Goal: Information Seeking & Learning: Check status

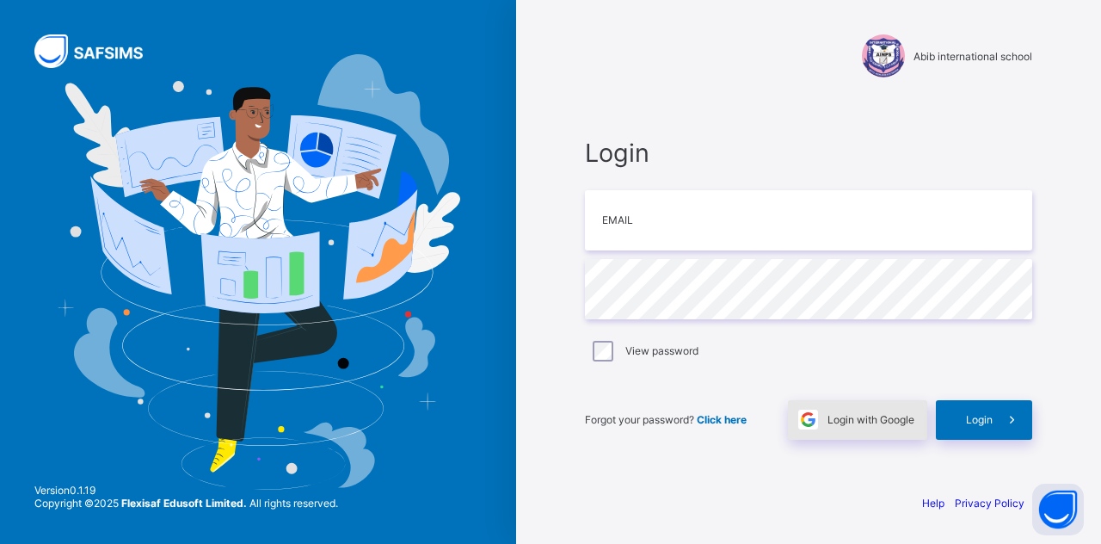
click at [857, 428] on div "Login with Google" at bounding box center [857, 420] width 139 height 40
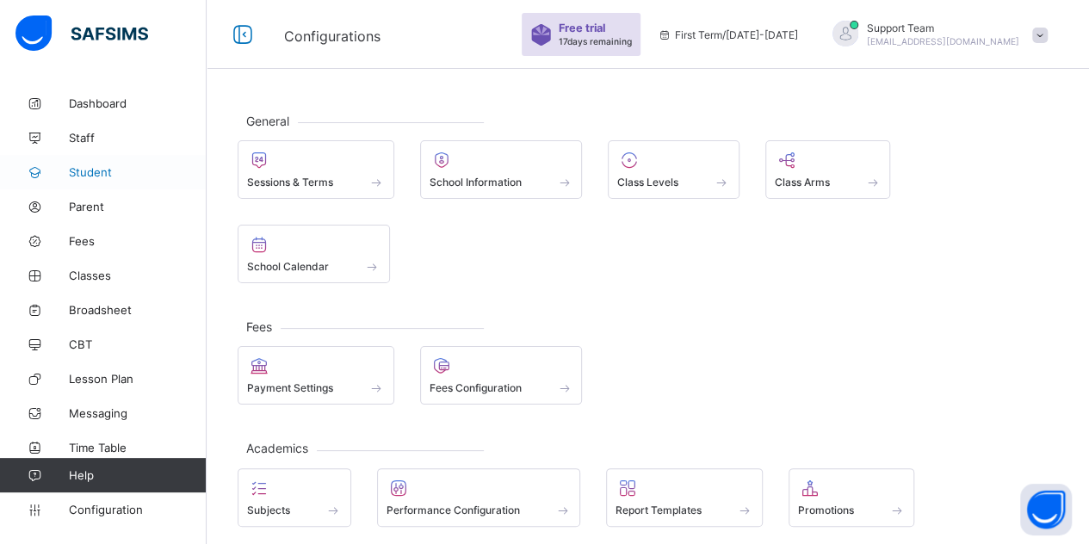
click at [104, 173] on span "Student" at bounding box center [138, 172] width 138 height 14
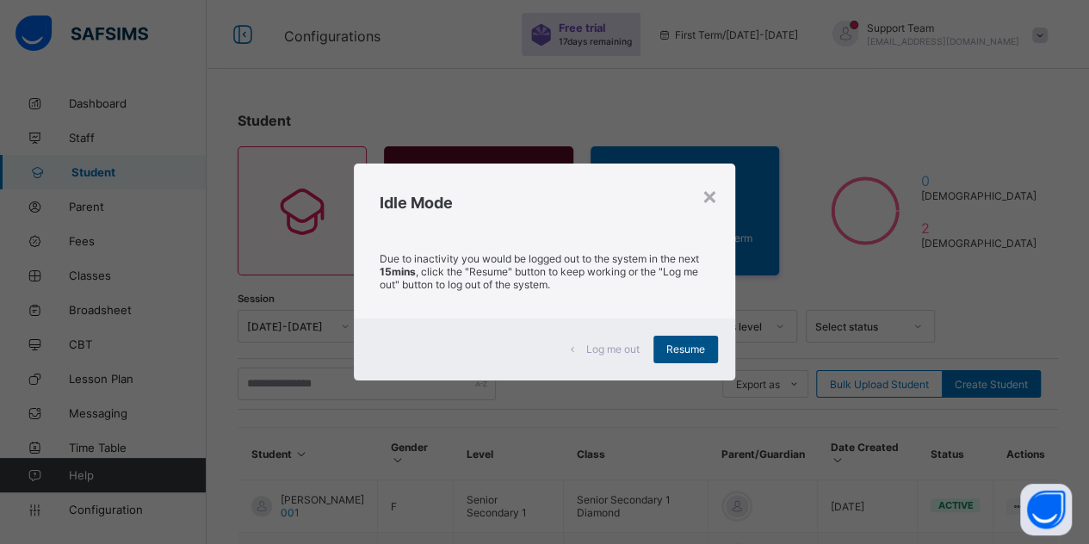
click at [687, 354] on span "Resume" at bounding box center [685, 348] width 39 height 13
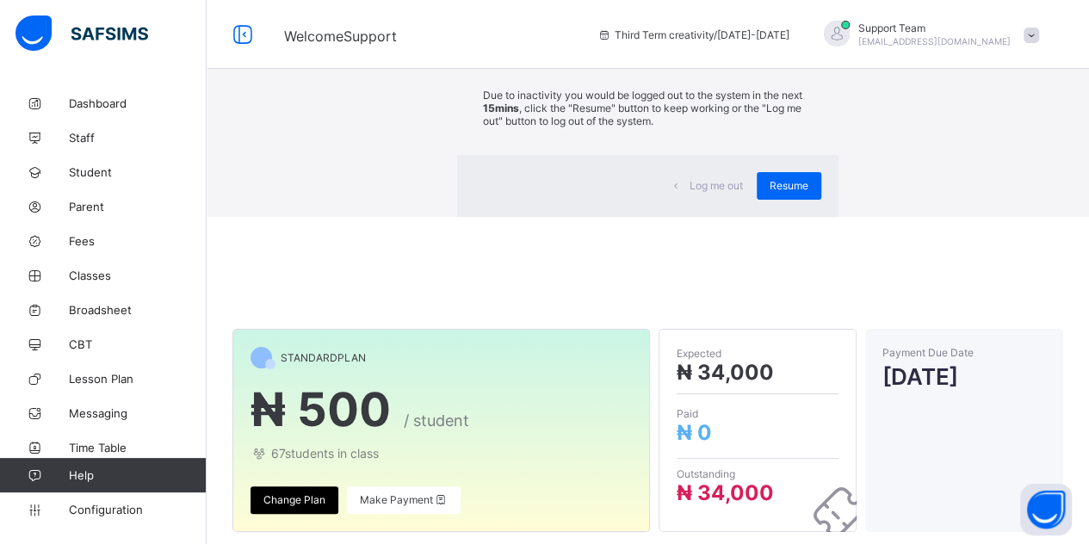
click at [729, 217] on div "Log me out Resume" at bounding box center [647, 186] width 381 height 62
click at [756, 200] on div "Resume" at bounding box center [788, 186] width 65 height 28
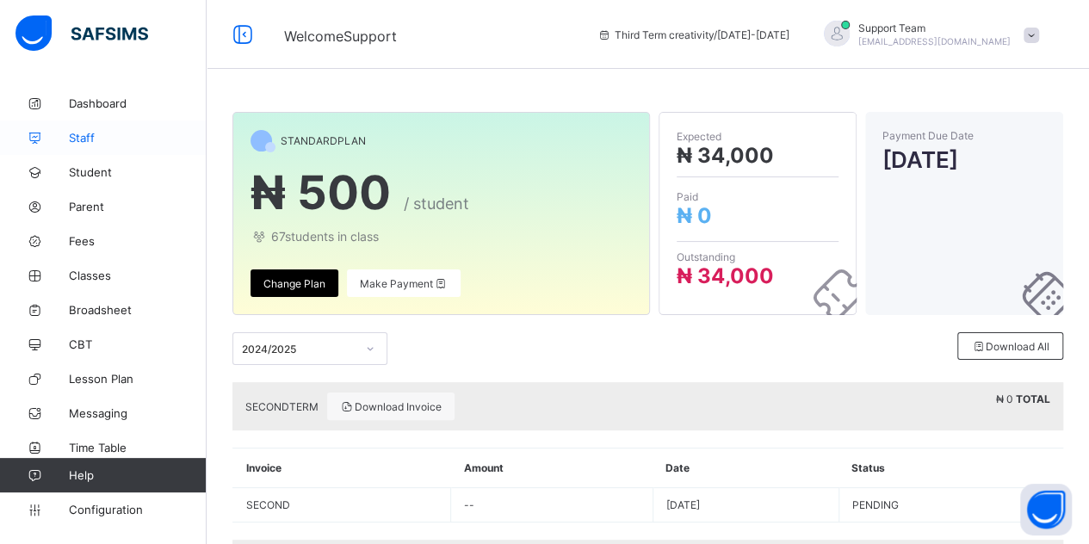
click at [115, 138] on span "Staff" at bounding box center [138, 138] width 138 height 14
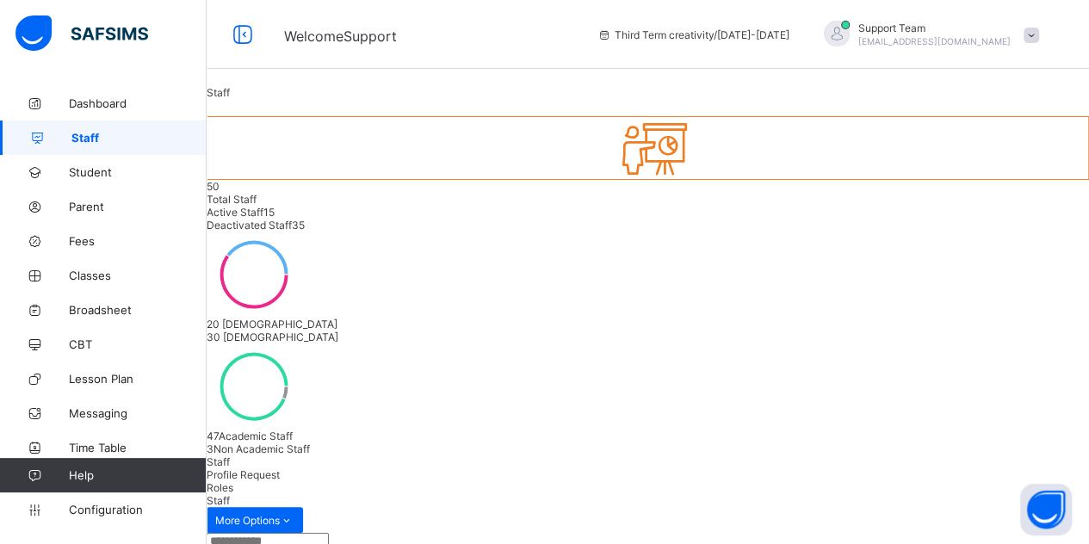
click at [955, 48] on div "Third Term creativity / 2024-2025 Support Team oluwatooni@flexisaf.com" at bounding box center [839, 34] width 500 height 69
click at [967, 40] on span "[EMAIL_ADDRESS][DOMAIN_NAME]" at bounding box center [934, 41] width 152 height 10
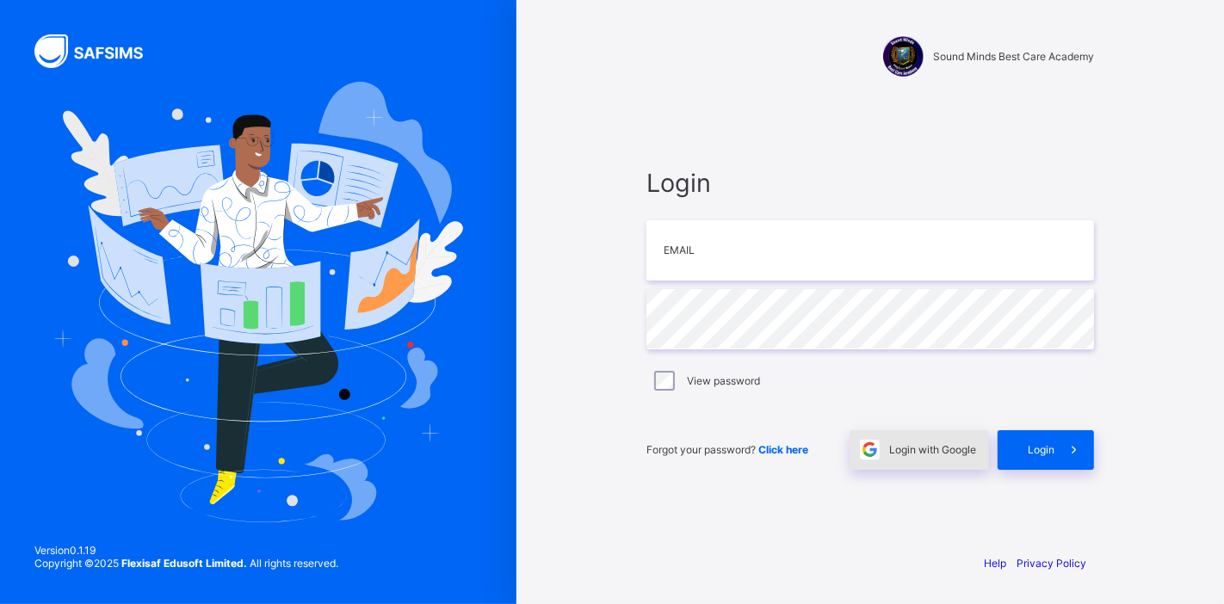
click at [940, 451] on span "Login with Google" at bounding box center [932, 449] width 87 height 13
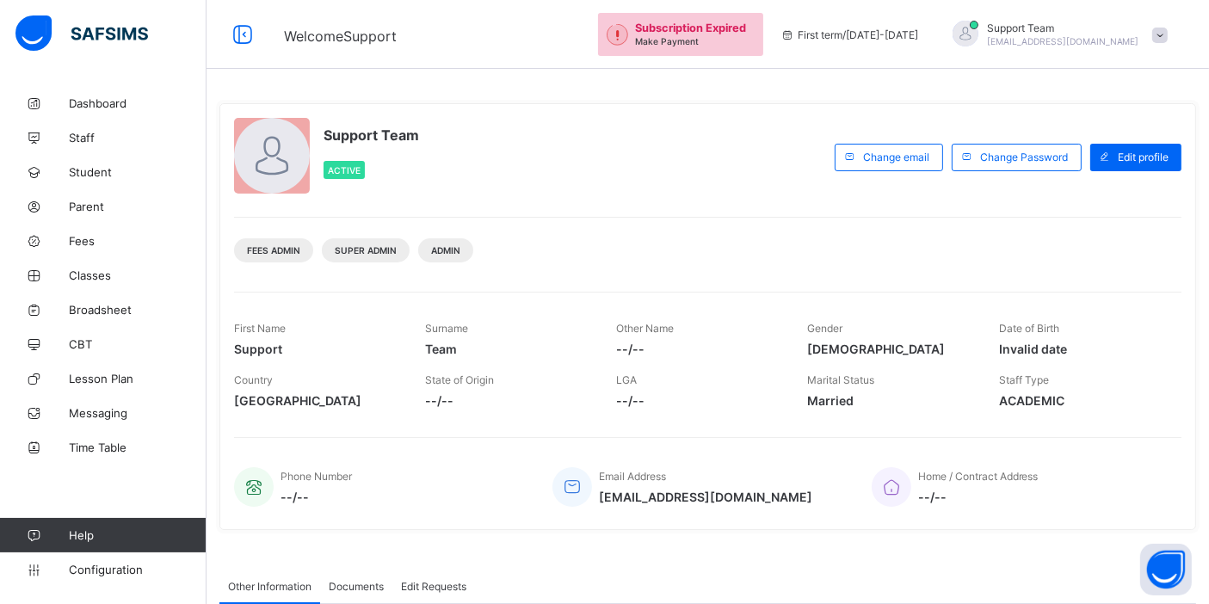
click at [1126, 38] on span "[EMAIL_ADDRESS][DOMAIN_NAME]" at bounding box center [1063, 41] width 152 height 10
click at [1131, 174] on li "Subscription" at bounding box center [1111, 167] width 127 height 28
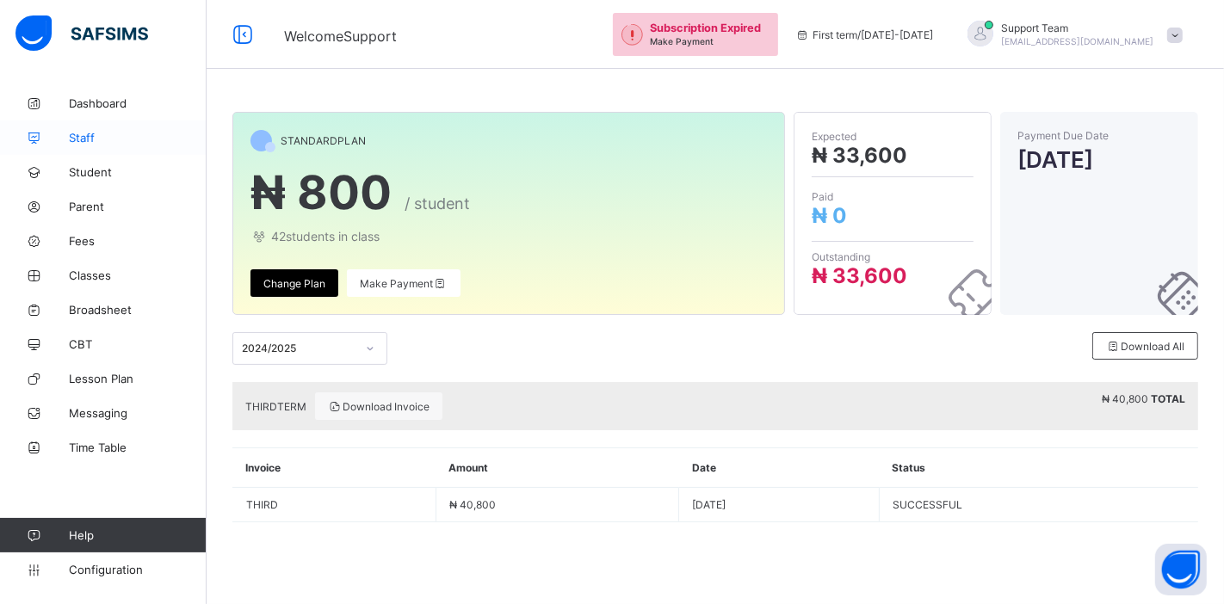
click at [123, 149] on link "Staff" at bounding box center [103, 137] width 207 height 34
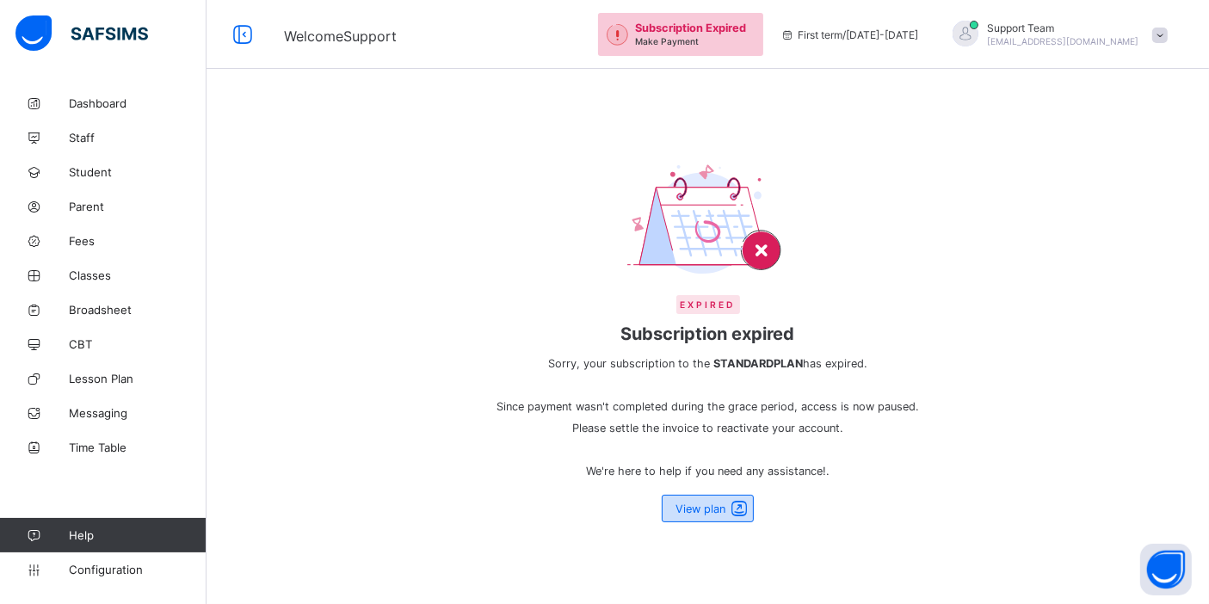
click at [735, 508] on span at bounding box center [739, 508] width 24 height 21
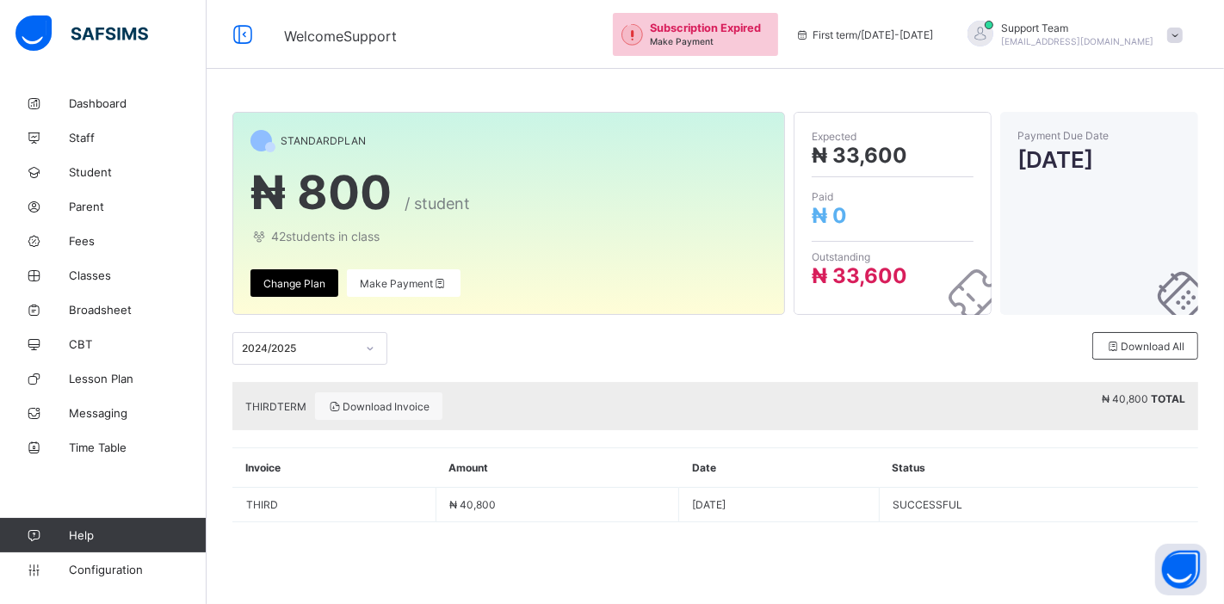
click at [1078, 35] on div "Support Team oluwatooni@flexisaf.com" at bounding box center [1078, 35] width 152 height 26
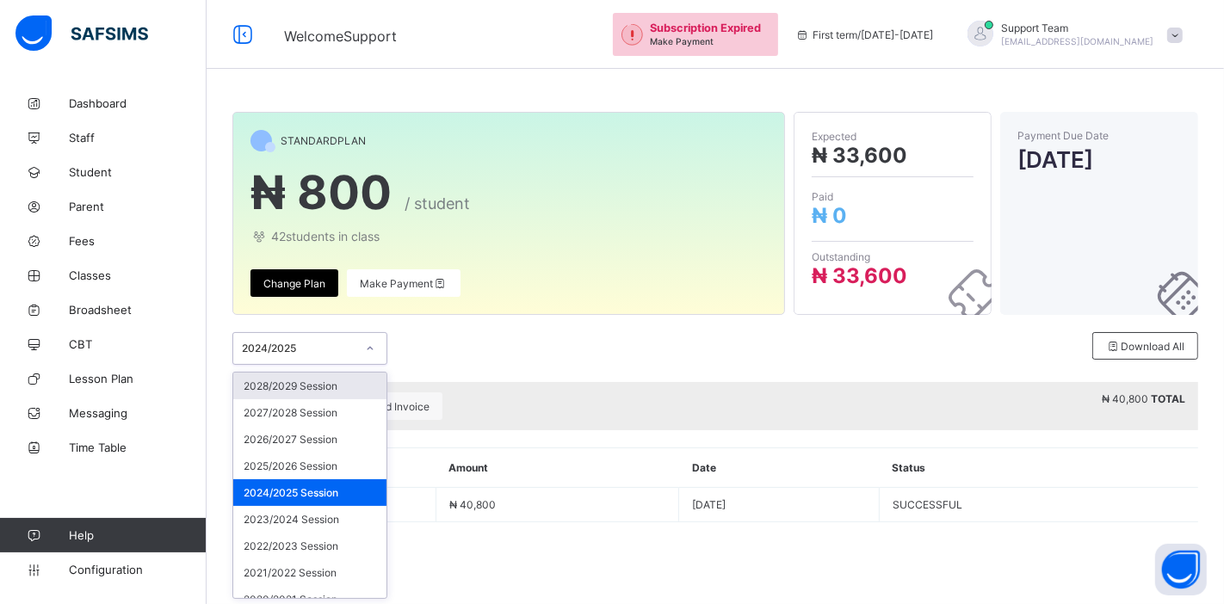
click at [324, 353] on div "2024/2025" at bounding box center [299, 348] width 114 height 13
click at [309, 466] on div "2025/2026 Session" at bounding box center [309, 466] width 153 height 27
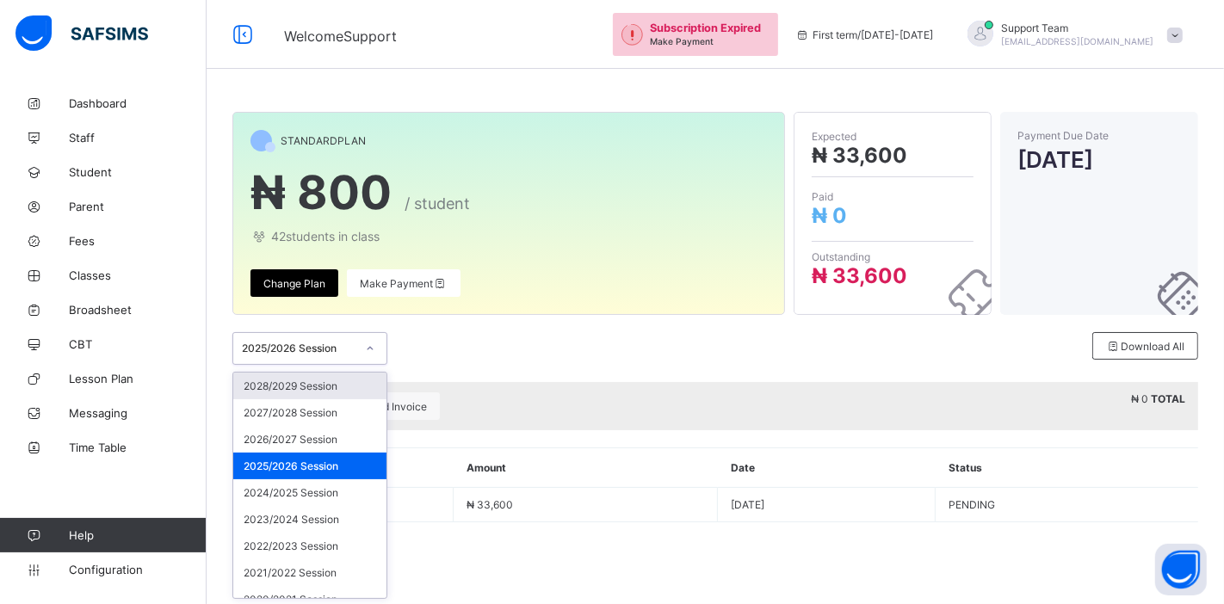
click at [323, 340] on div "2025/2026 Session" at bounding box center [293, 348] width 120 height 24
click at [310, 499] on div "2024/2025 Session" at bounding box center [309, 492] width 153 height 27
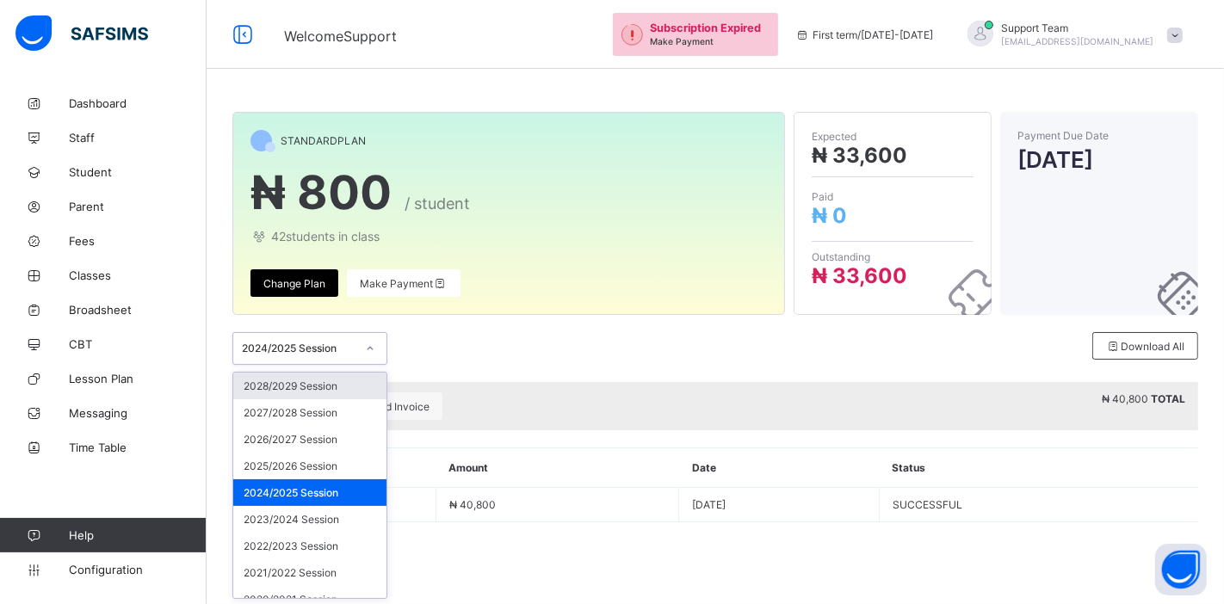
click at [313, 341] on div "2024/2025 Session" at bounding box center [293, 348] width 120 height 24
click at [312, 456] on div "2025/2026 Session" at bounding box center [309, 466] width 153 height 27
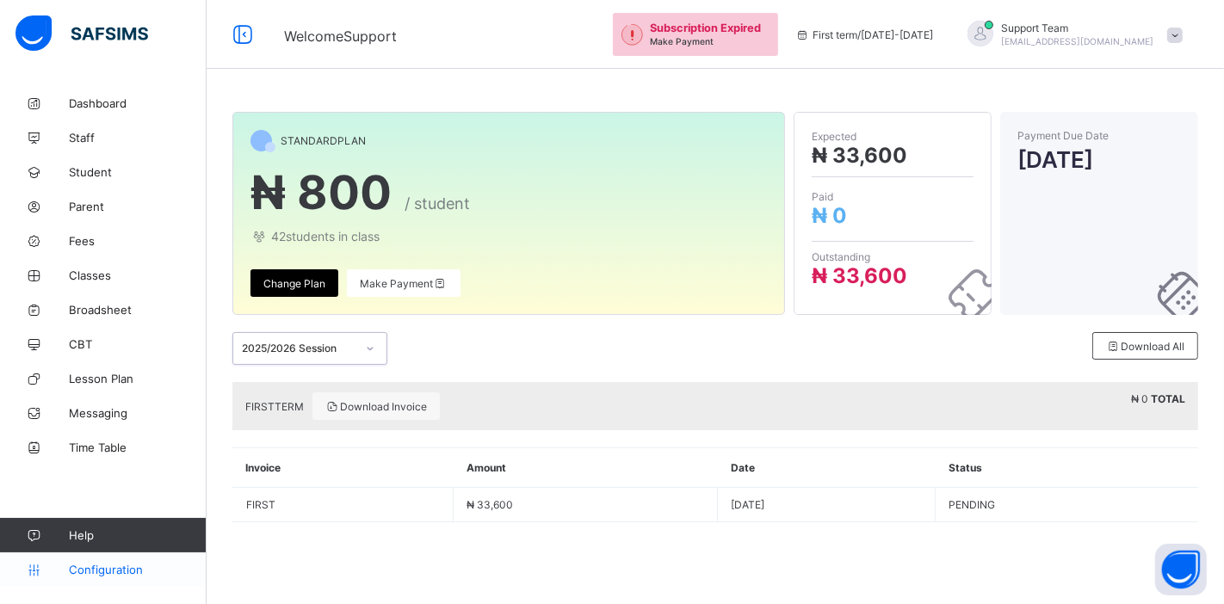
click at [102, 577] on link "Configuration" at bounding box center [103, 569] width 206 height 34
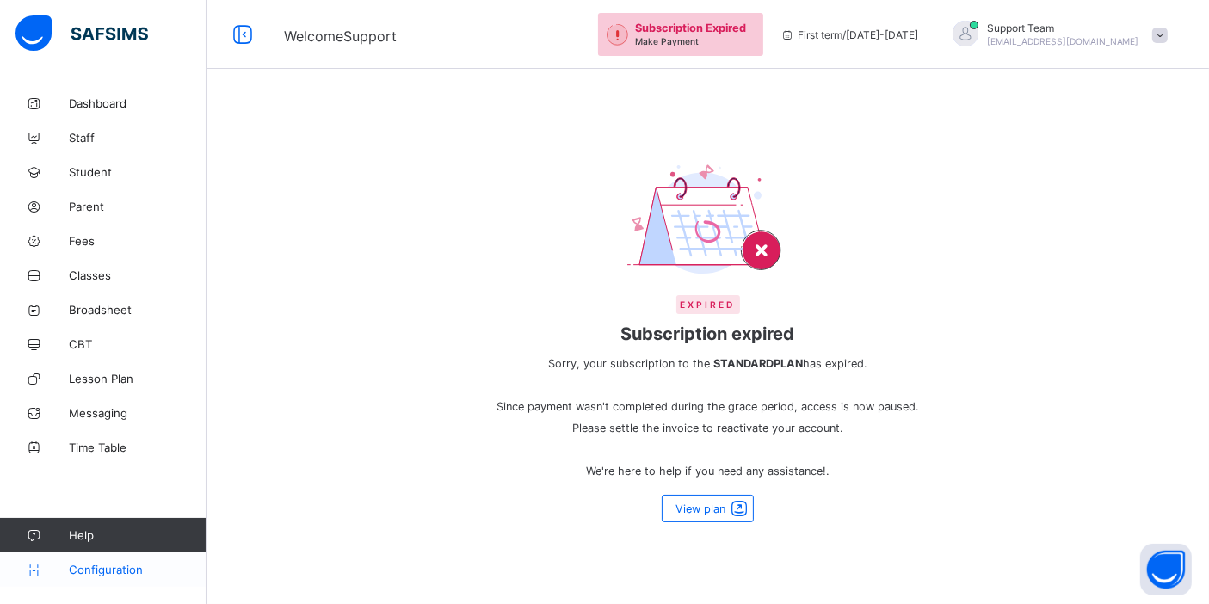
click at [114, 569] on span "Configuration" at bounding box center [137, 570] width 137 height 14
click at [693, 508] on span "View plan" at bounding box center [701, 509] width 50 height 13
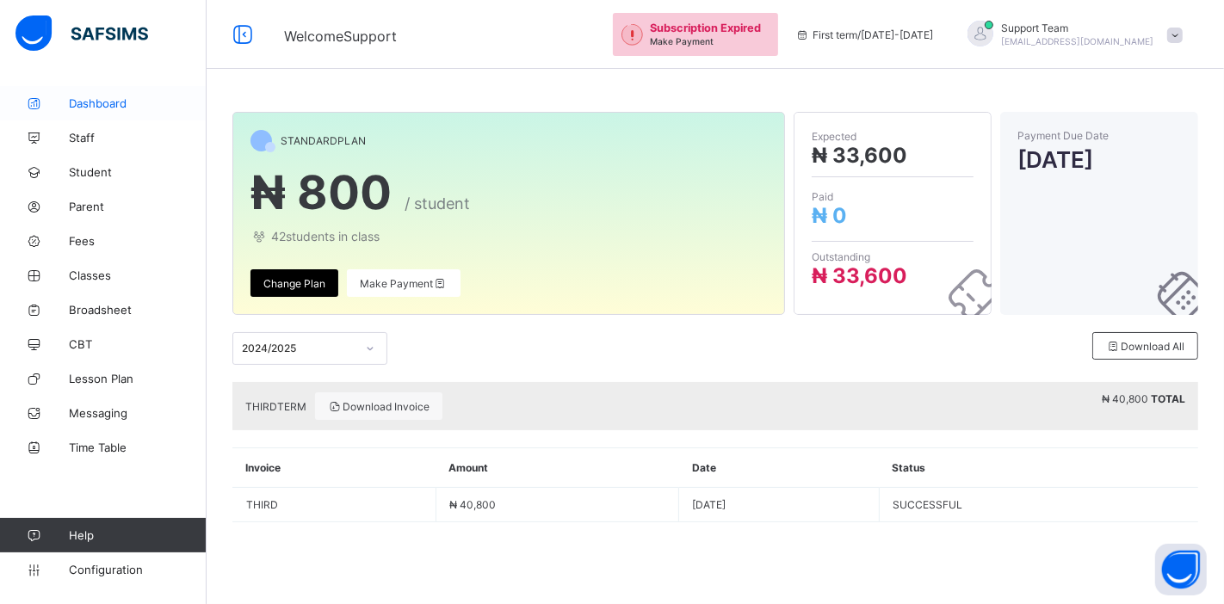
click at [72, 104] on span "Dashboard" at bounding box center [138, 103] width 138 height 14
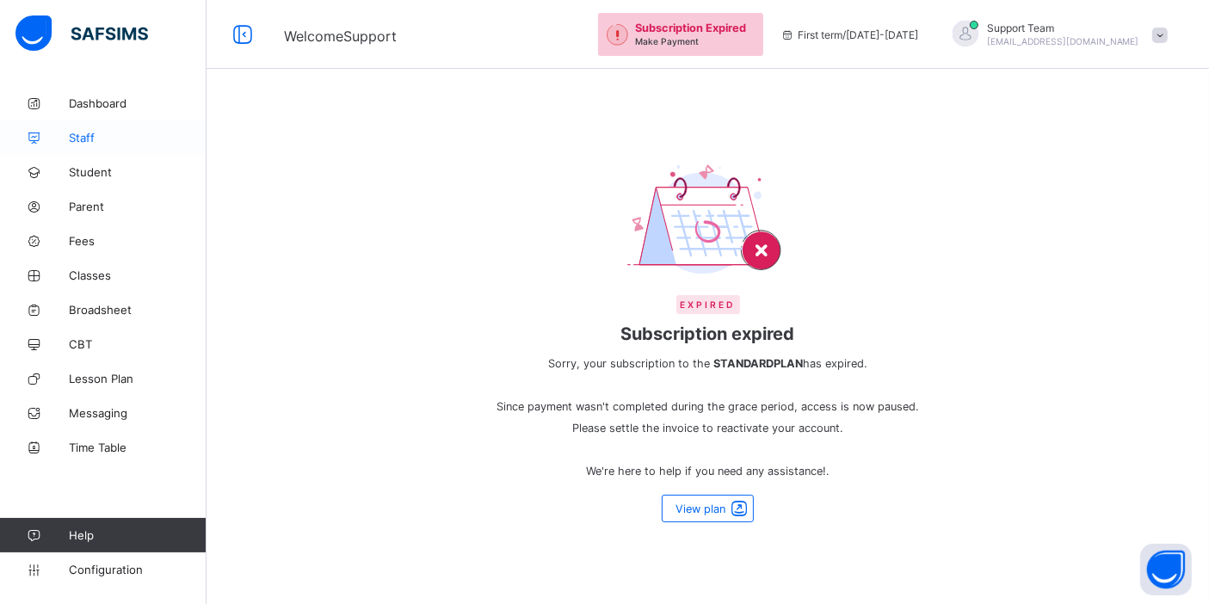
click at [89, 149] on link "Staff" at bounding box center [103, 137] width 207 height 34
click at [91, 167] on span "Student" at bounding box center [138, 172] width 138 height 14
click at [1102, 38] on span "oluwatooni@flexisaf.com" at bounding box center [1063, 41] width 152 height 10
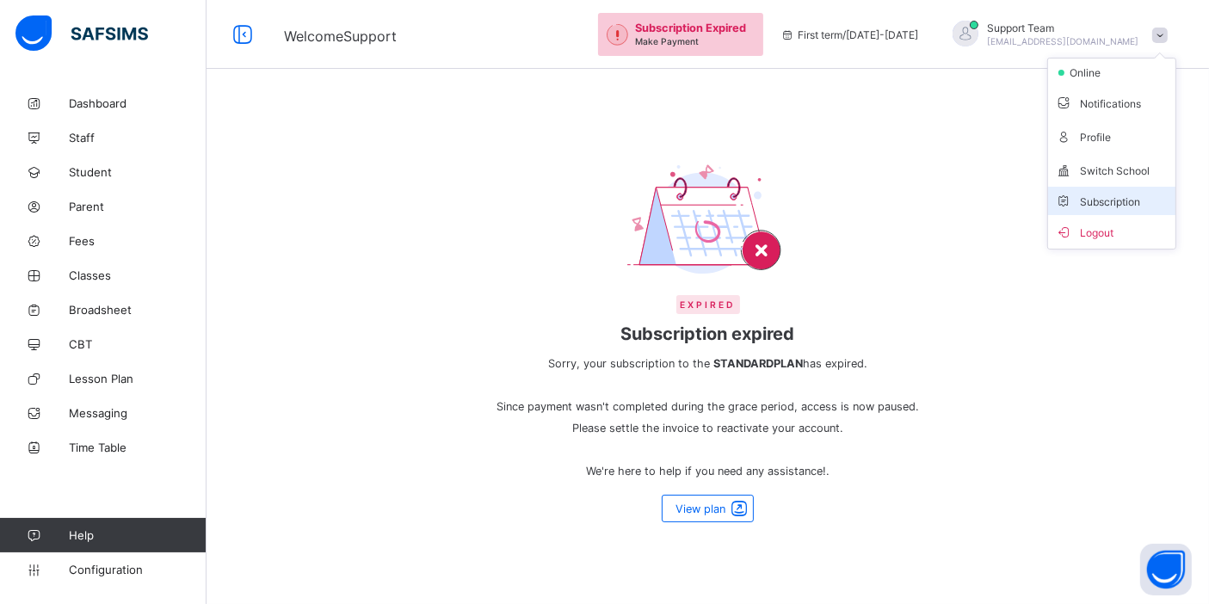
click at [1094, 202] on span "Subscription" at bounding box center [1098, 201] width 86 height 13
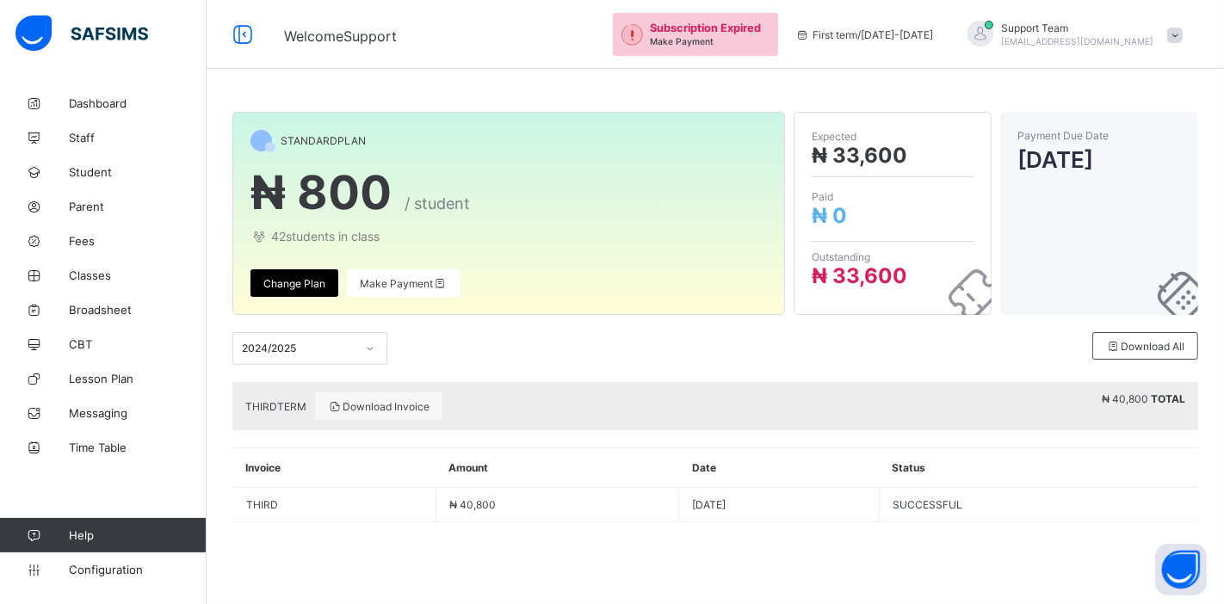
click at [1087, 43] on span "oluwatooni@flexisaf.com" at bounding box center [1078, 41] width 152 height 10
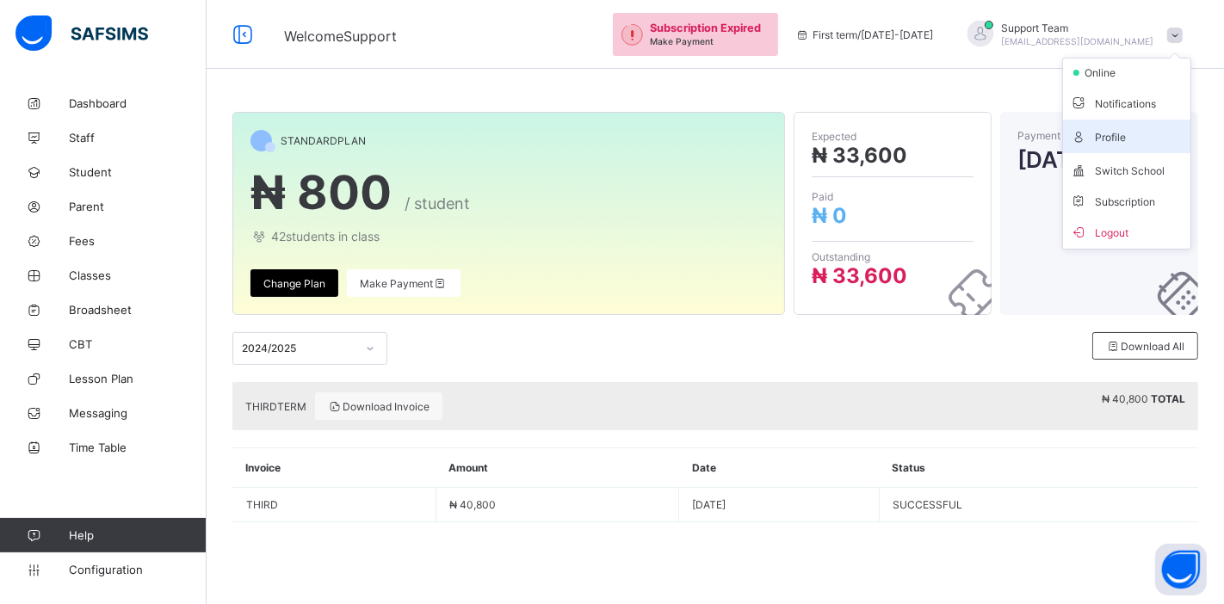
click at [1133, 141] on span "Profile" at bounding box center [1127, 136] width 114 height 20
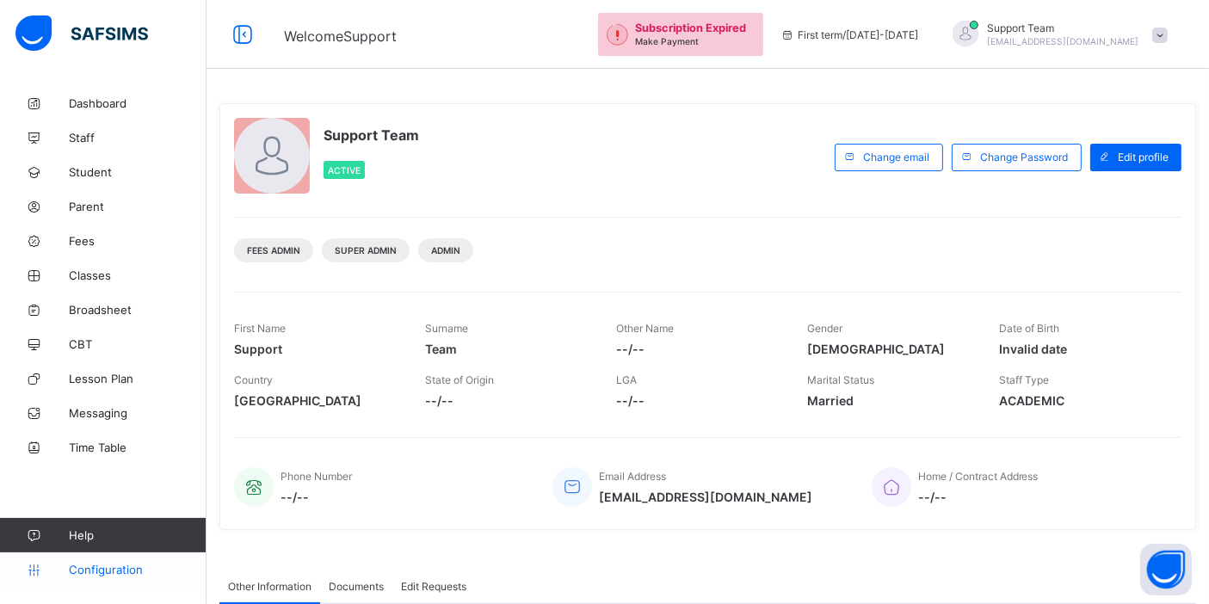
click at [133, 571] on span "Configuration" at bounding box center [137, 570] width 137 height 14
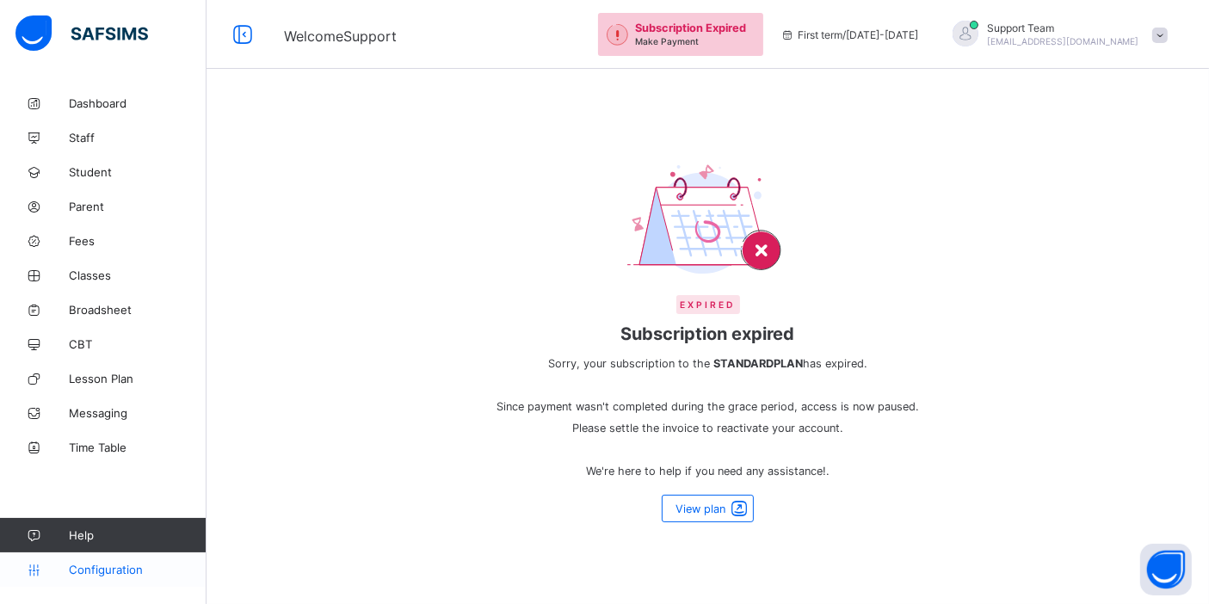
click at [125, 577] on span "Configuration" at bounding box center [137, 570] width 137 height 14
click at [1103, 37] on span "oluwatooni@flexisaf.com" at bounding box center [1063, 41] width 152 height 10
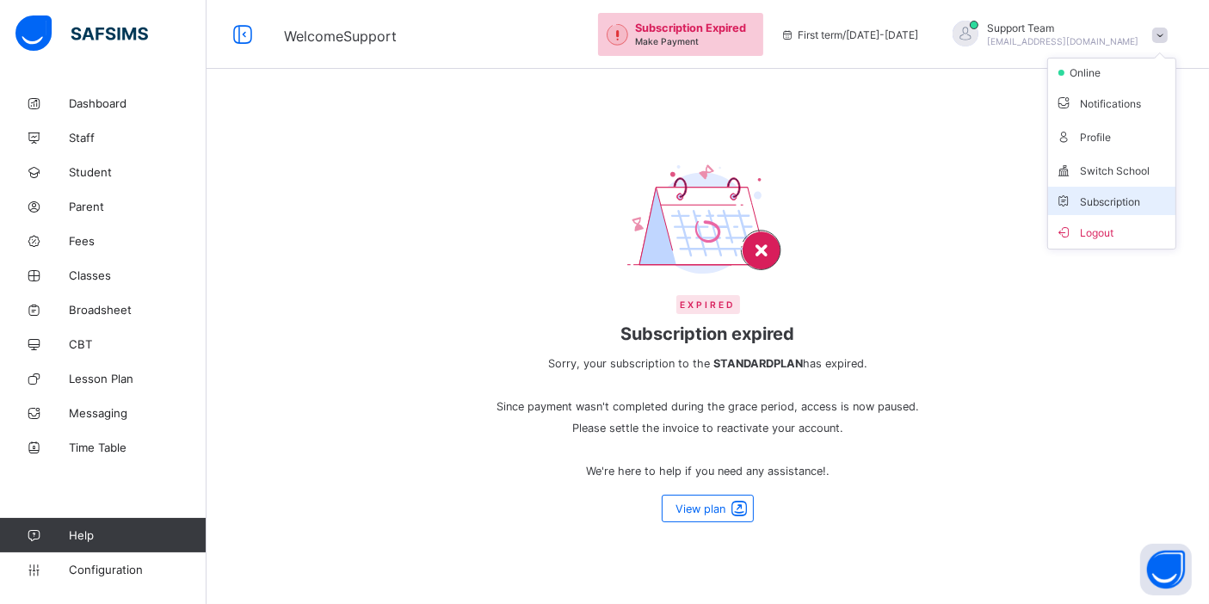
click at [1092, 196] on span "Subscription" at bounding box center [1098, 201] width 86 height 13
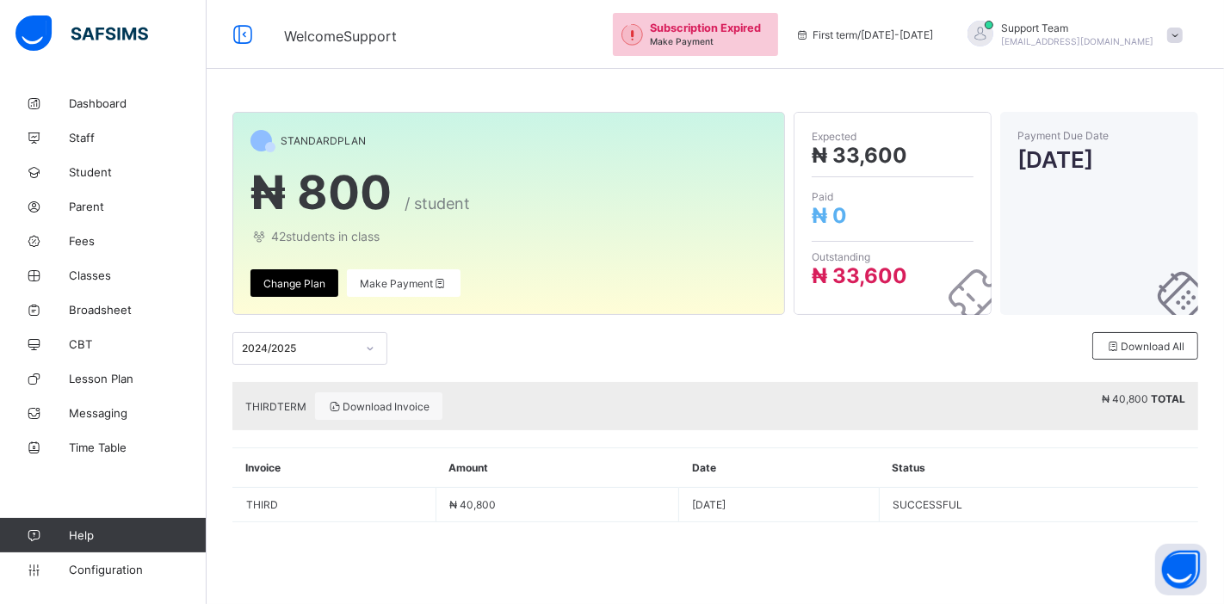
click at [315, 364] on div "2024/2025" at bounding box center [309, 348] width 155 height 33
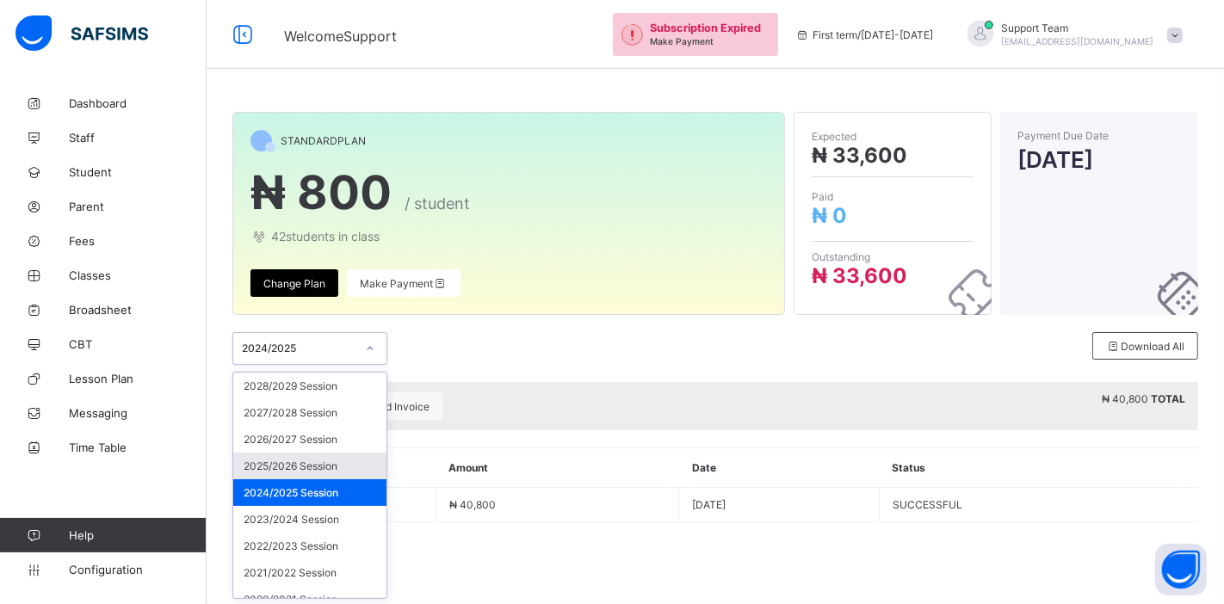
click at [296, 463] on div "2025/2026 Session" at bounding box center [309, 466] width 153 height 27
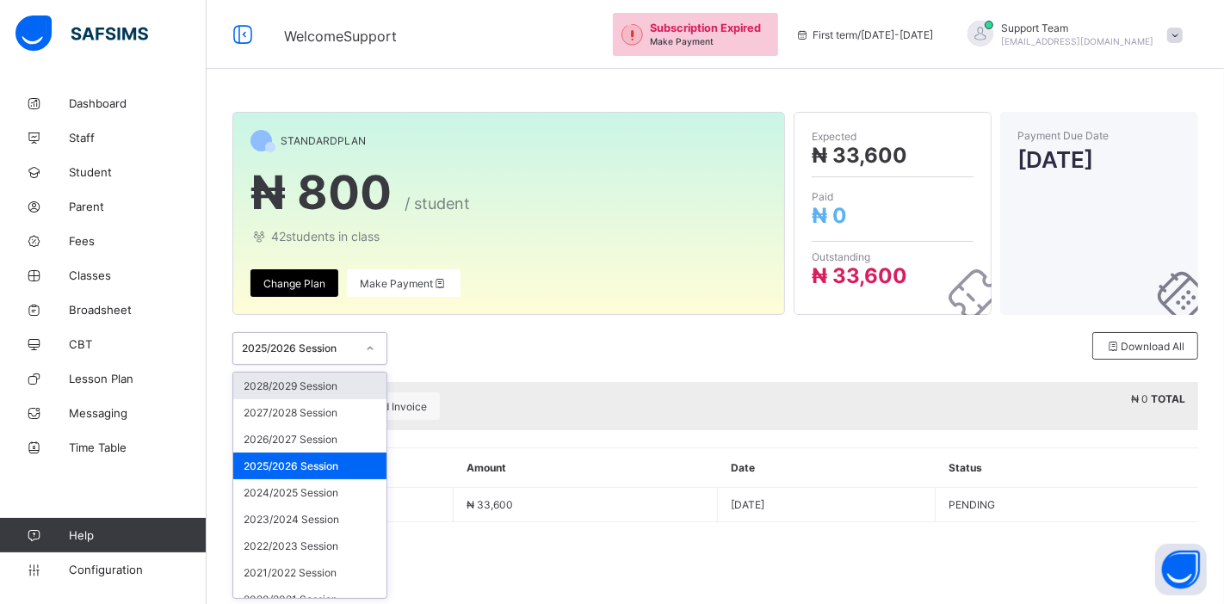
click at [327, 356] on div "2025/2026 Session" at bounding box center [293, 348] width 120 height 24
click at [312, 440] on div "2026/2027 Session" at bounding box center [309, 439] width 153 height 27
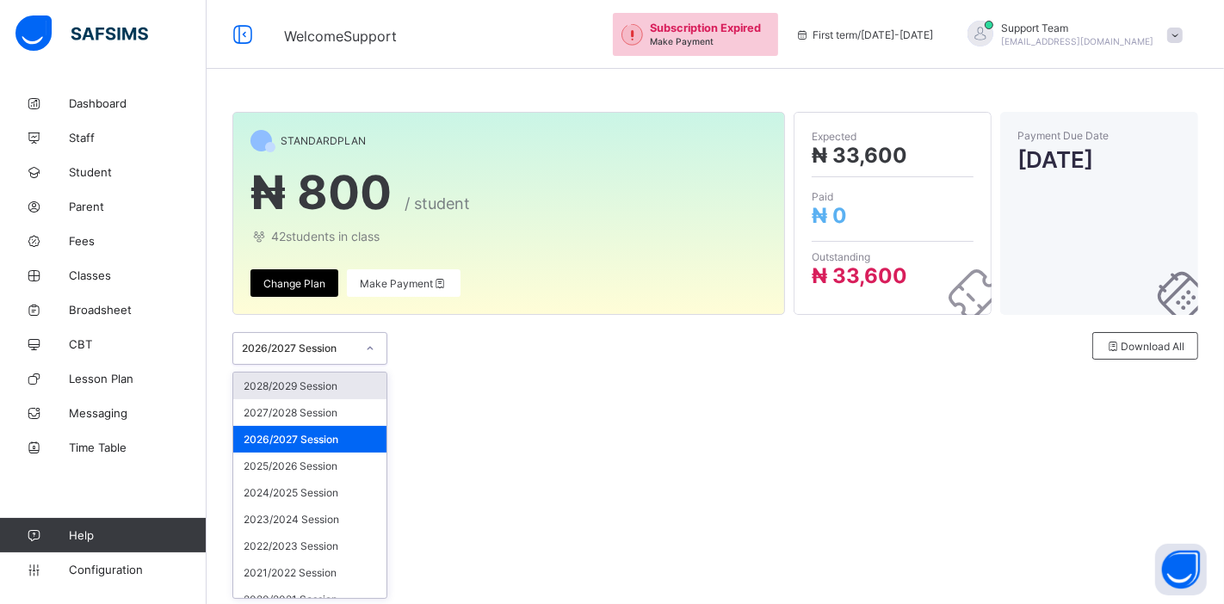
click at [287, 339] on div "2026/2027 Session" at bounding box center [293, 348] width 120 height 24
click at [284, 470] on div "2025/2026 Session" at bounding box center [309, 466] width 153 height 27
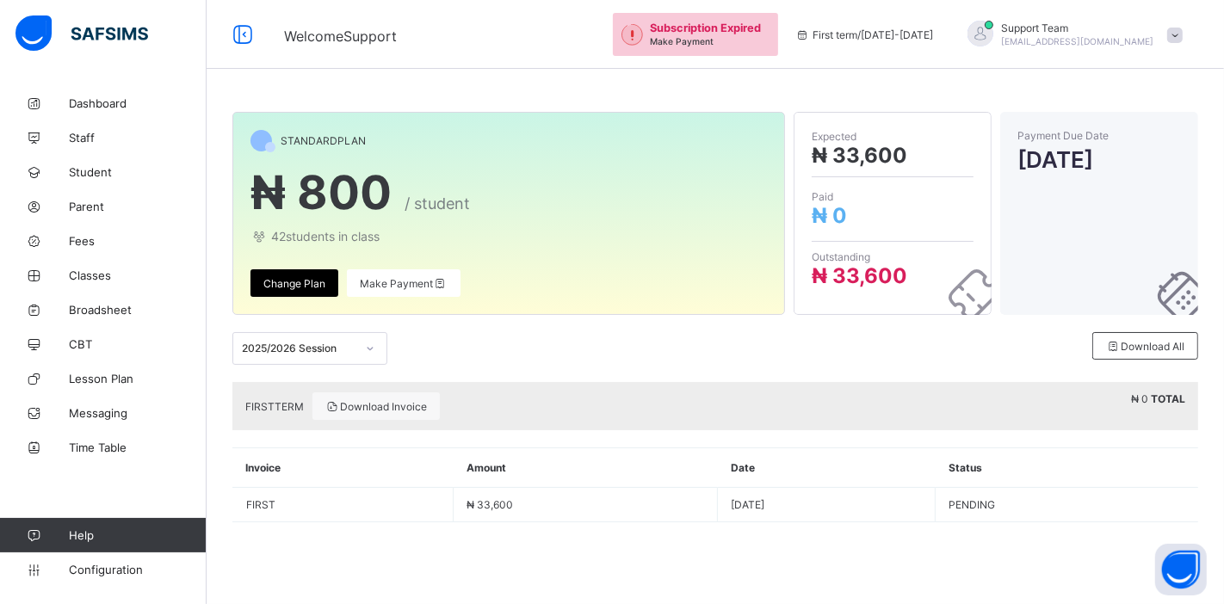
click at [304, 282] on span "Change Plan" at bounding box center [294, 283] width 62 height 13
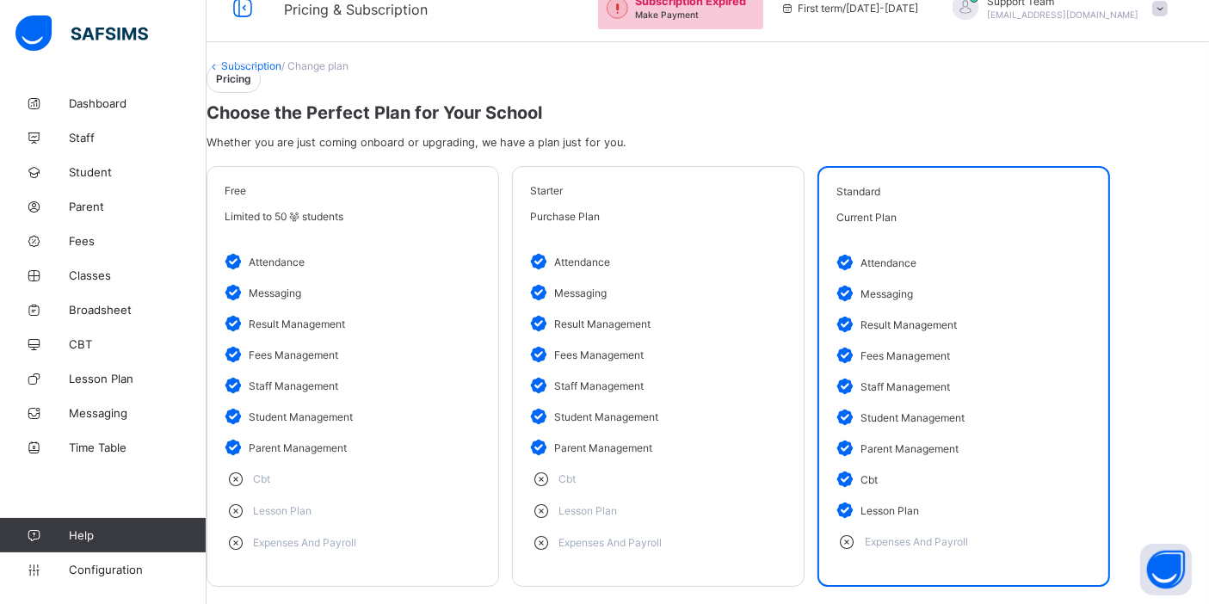
scroll to position [162, 0]
click at [743, 401] on li "student management" at bounding box center [658, 416] width 256 height 31
click at [432, 210] on div "Limited to 50 students" at bounding box center [353, 216] width 256 height 13
click at [314, 463] on li "cbt" at bounding box center [353, 479] width 256 height 32
click at [343, 210] on span "Limited to 50 students" at bounding box center [284, 216] width 119 height 13
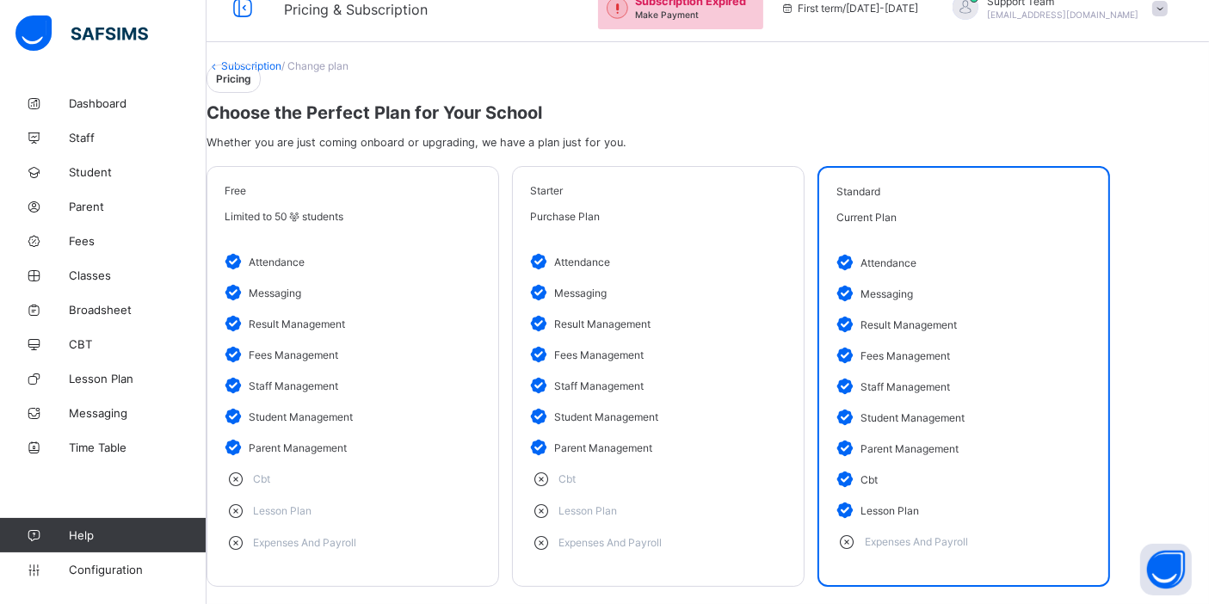
click at [481, 191] on div at bounding box center [481, 191] width 0 height 0
click at [453, 210] on div "Limited to 50 students" at bounding box center [353, 216] width 256 height 13
click at [449, 210] on div "Limited to 50 students" at bounding box center [353, 216] width 256 height 13
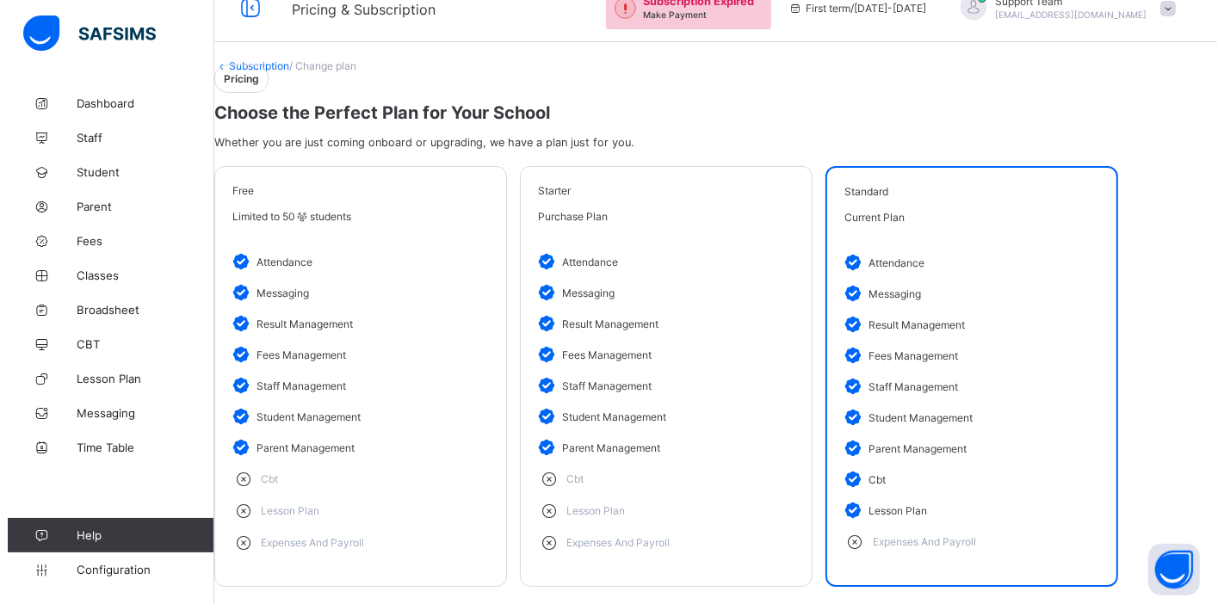
scroll to position [0, 0]
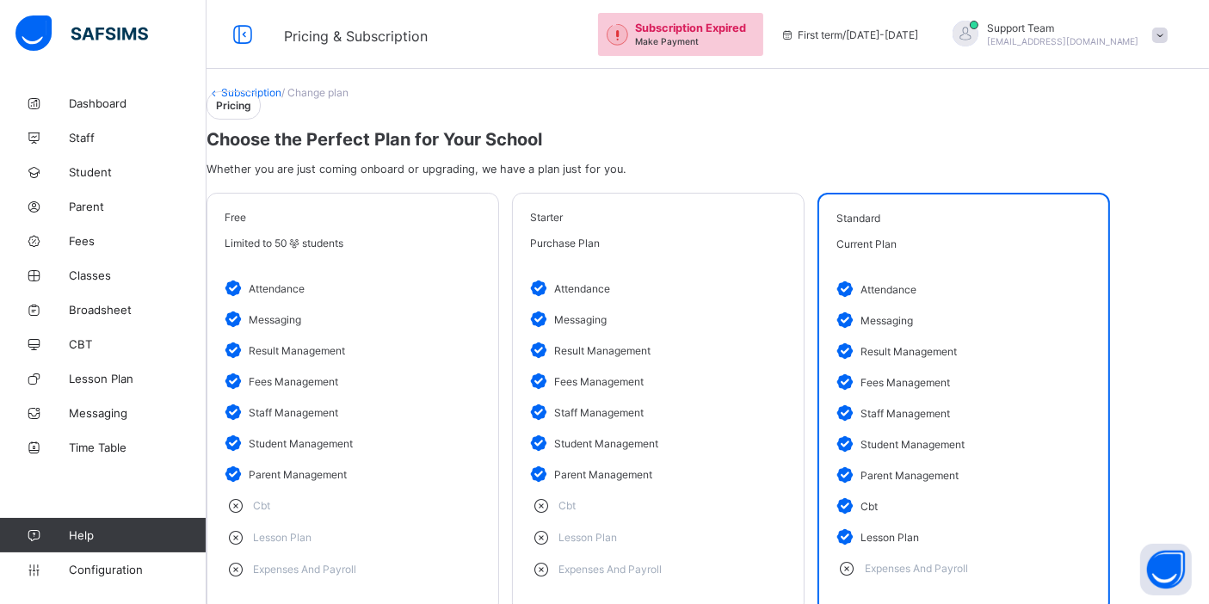
click at [280, 99] on link "Subscription" at bounding box center [251, 92] width 60 height 13
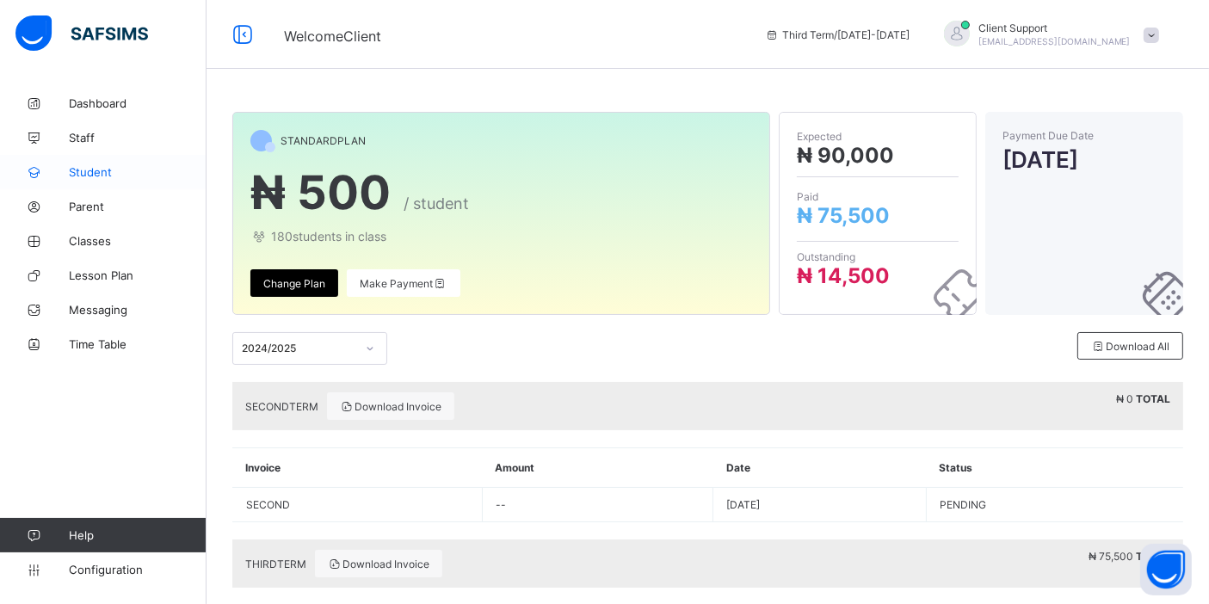
click at [109, 173] on span "Student" at bounding box center [138, 172] width 138 height 14
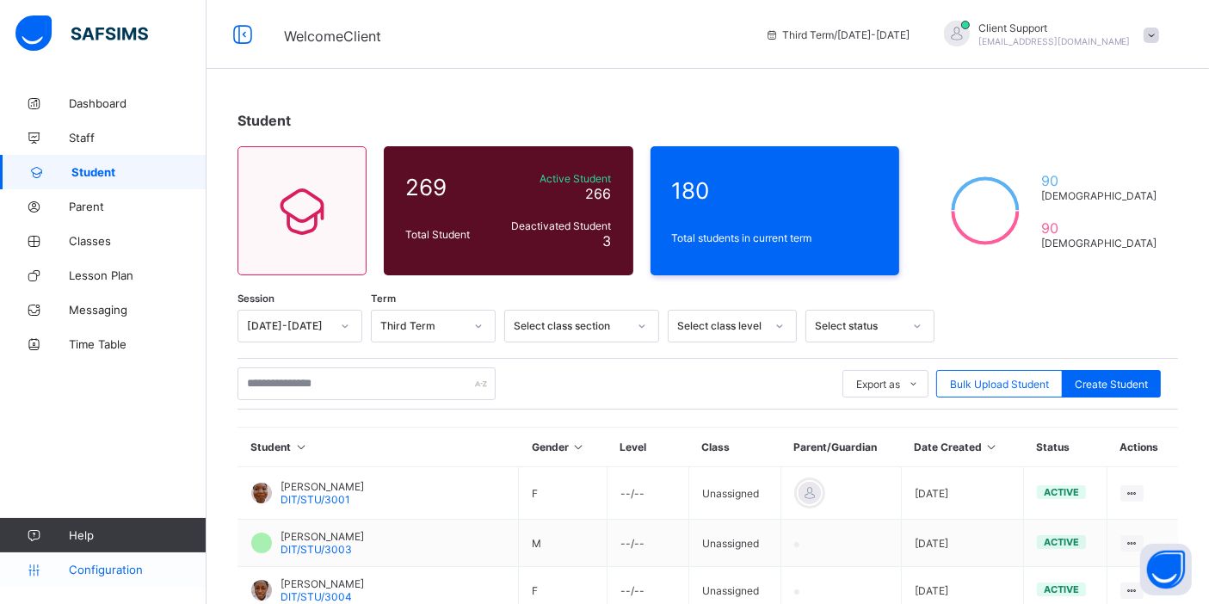
click at [96, 577] on link "Configuration" at bounding box center [103, 569] width 206 height 34
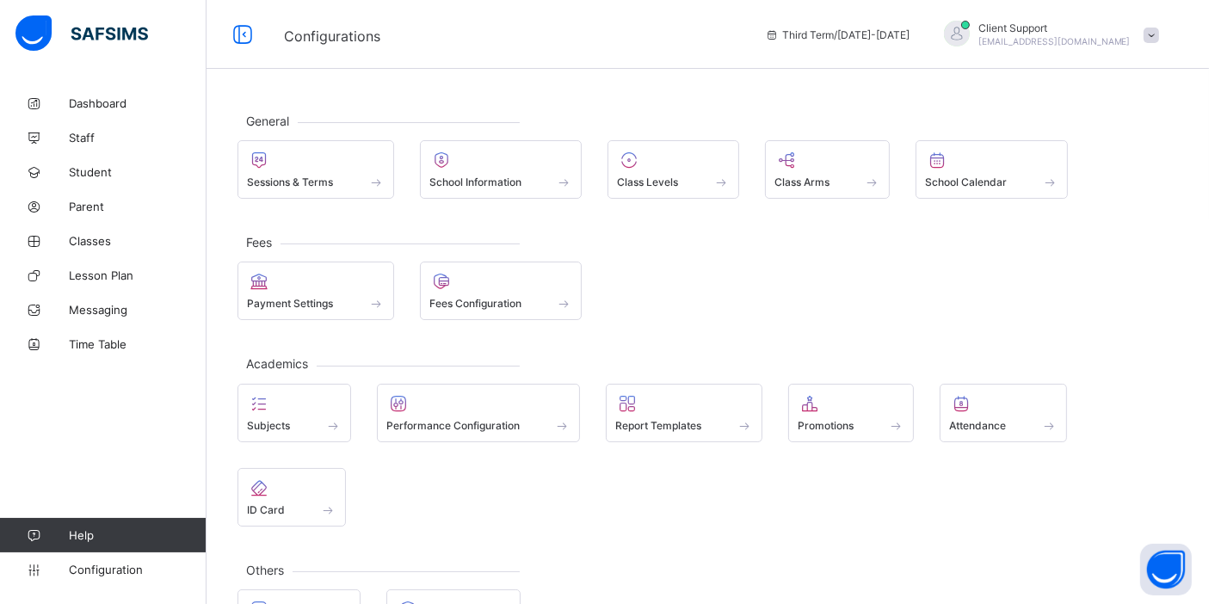
click at [1104, 45] on span "oluwatooni@flexisaf.com" at bounding box center [1054, 41] width 152 height 10
click at [1083, 198] on span "Subscription" at bounding box center [1089, 201] width 86 height 13
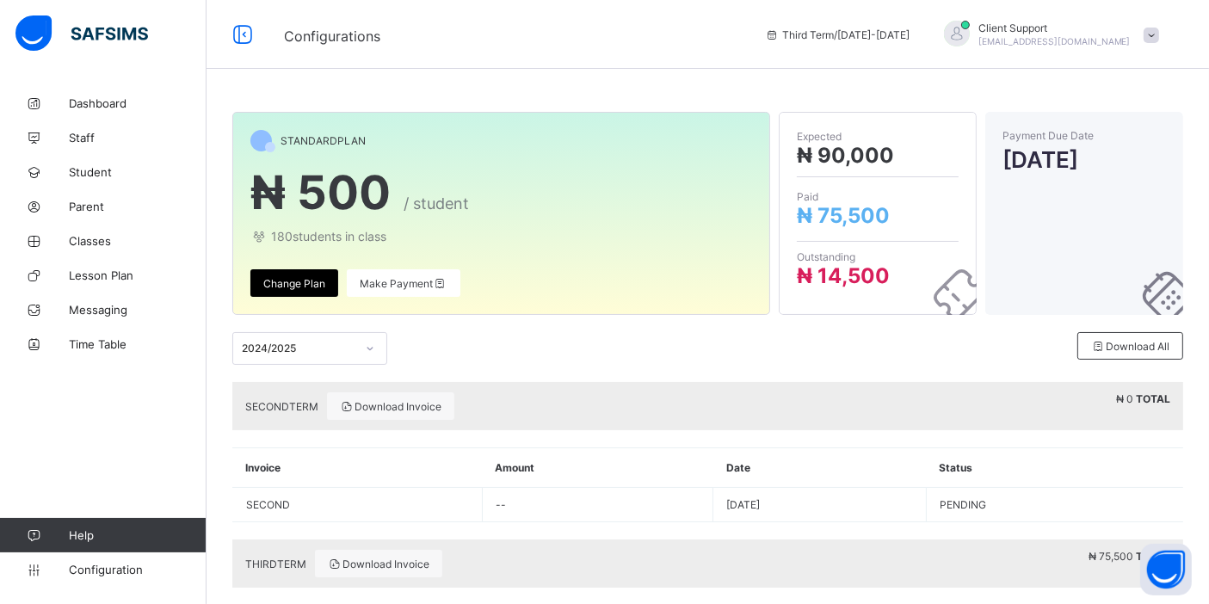
click at [1105, 24] on span "Client Support" at bounding box center [1054, 28] width 152 height 13
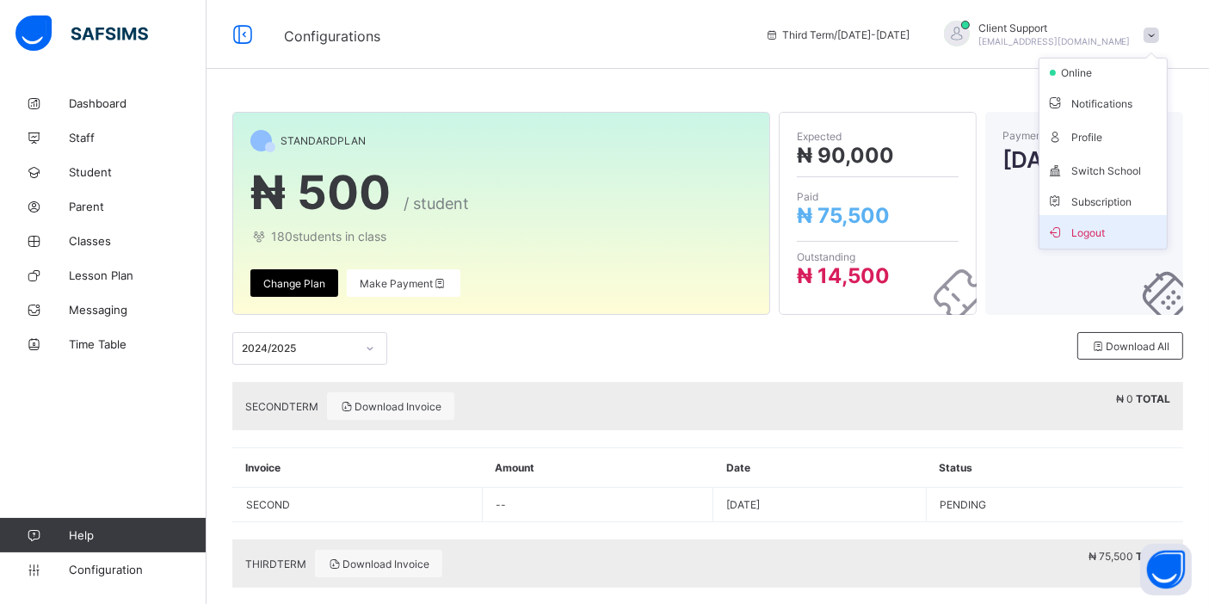
click at [1082, 225] on span "Logout" at bounding box center [1103, 232] width 114 height 20
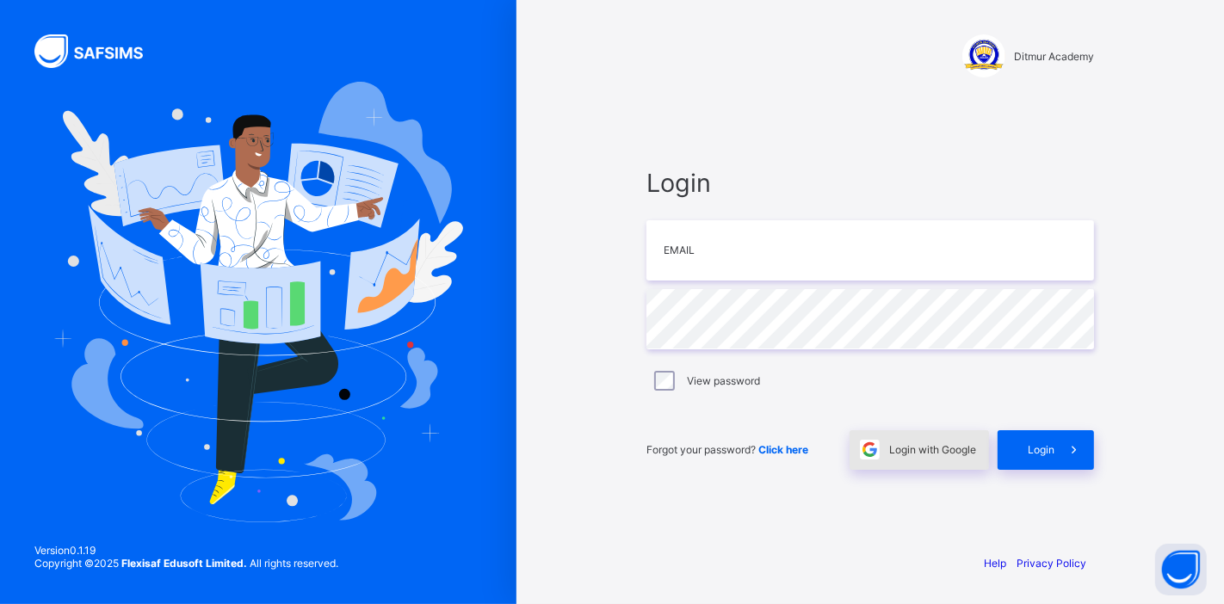
click at [880, 457] on span at bounding box center [869, 450] width 40 height 40
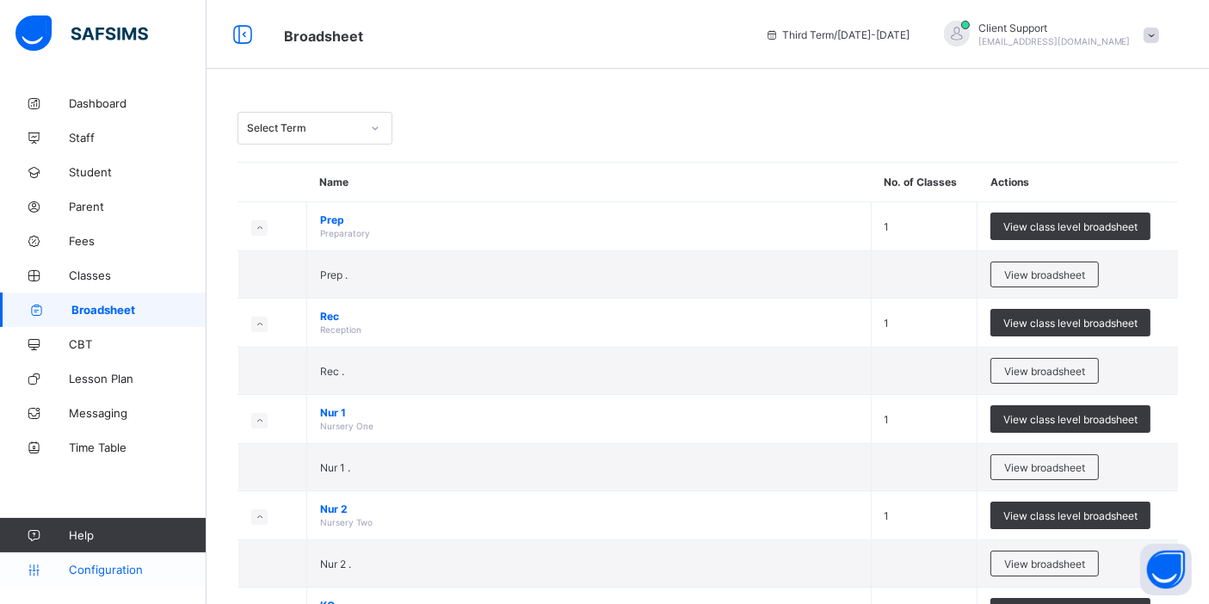
click at [118, 573] on span "Configuration" at bounding box center [137, 570] width 137 height 14
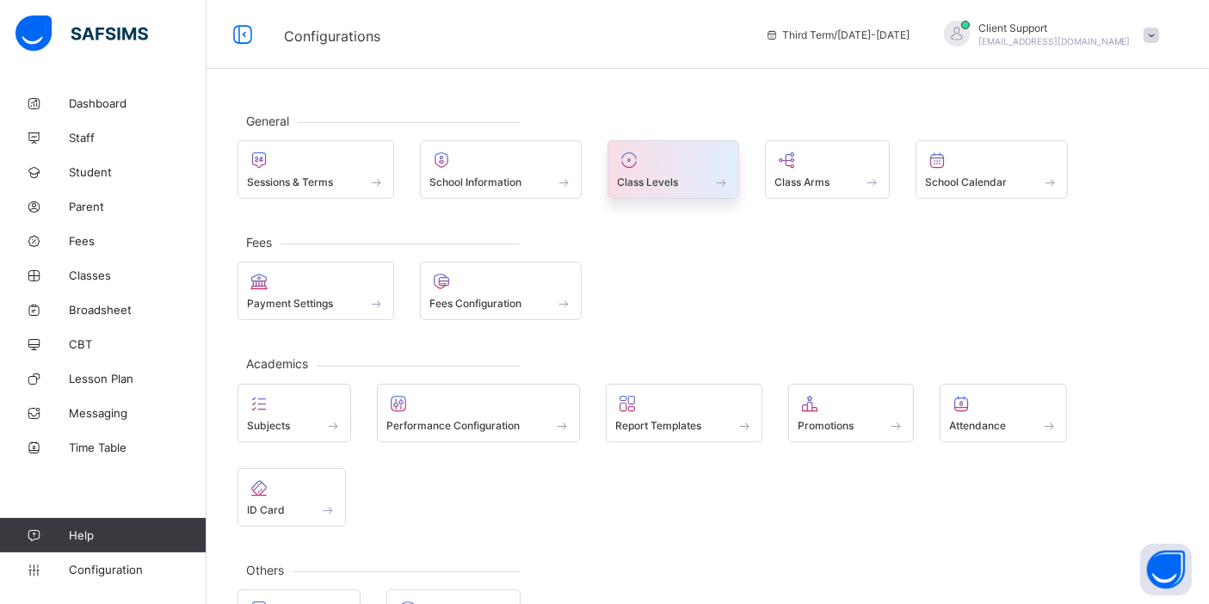
click at [663, 157] on div at bounding box center [673, 160] width 113 height 21
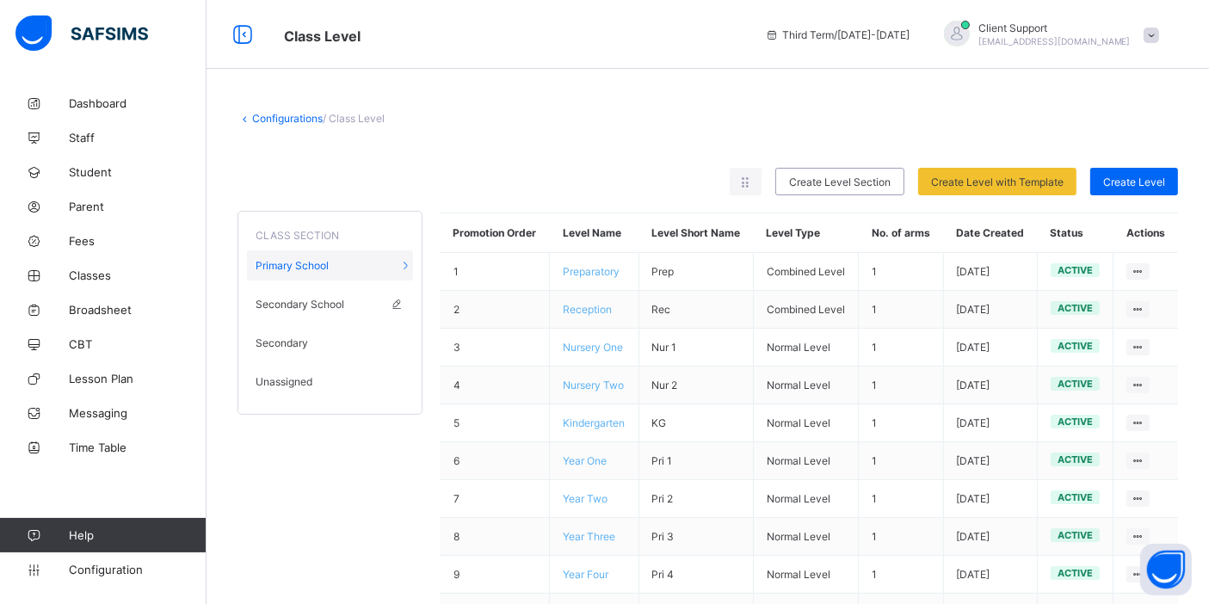
click at [312, 309] on span "Secondary School" at bounding box center [300, 304] width 89 height 13
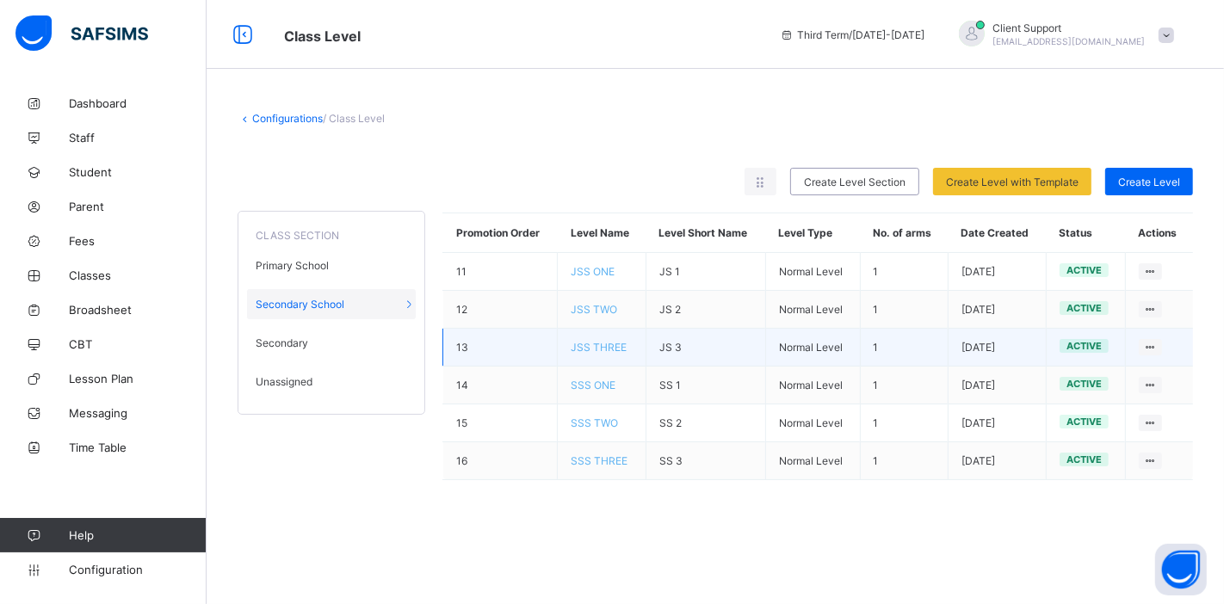
click at [589, 342] on span "JSS THREE" at bounding box center [599, 347] width 56 height 13
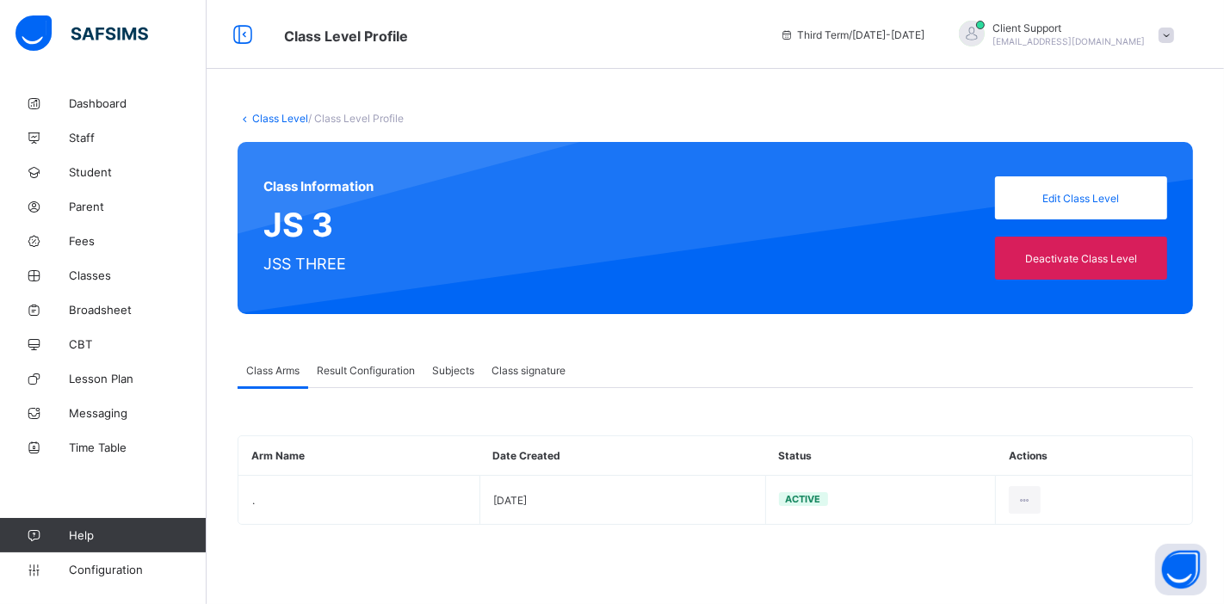
click at [359, 372] on span "Result Configuration" at bounding box center [366, 370] width 98 height 13
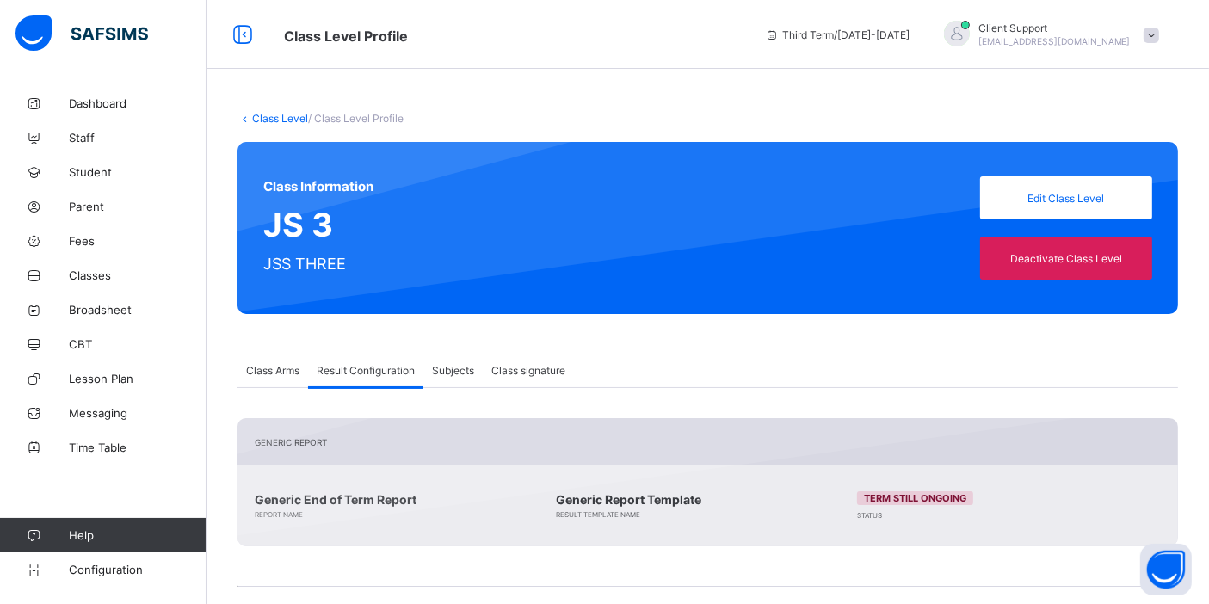
scroll to position [203, 0]
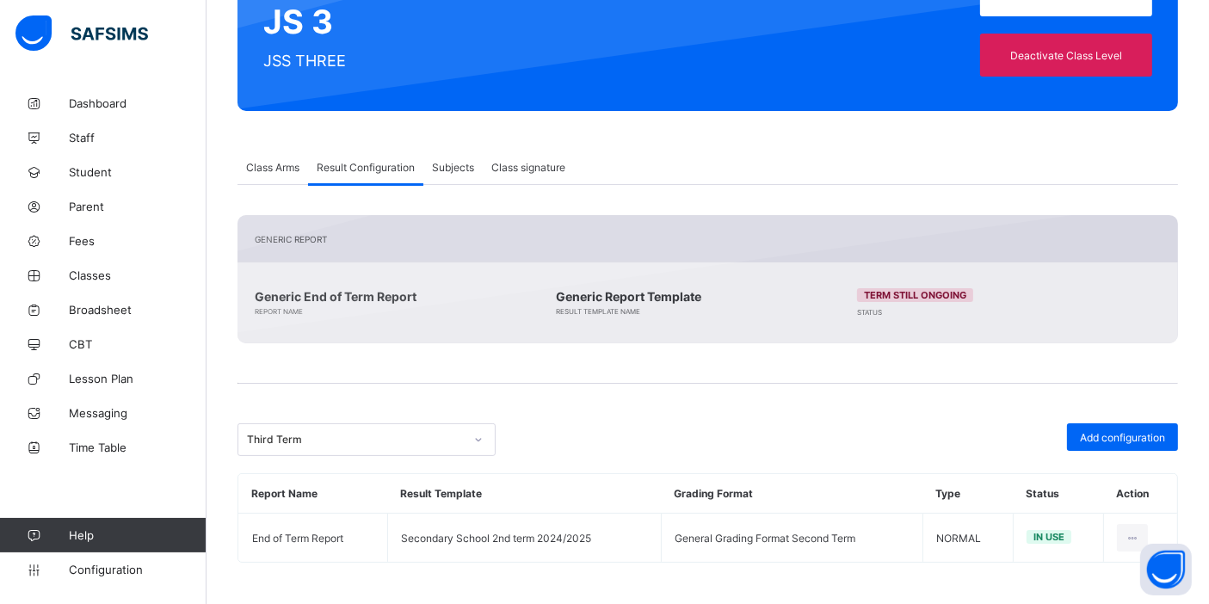
click at [386, 439] on div "Third Term" at bounding box center [355, 440] width 217 height 13
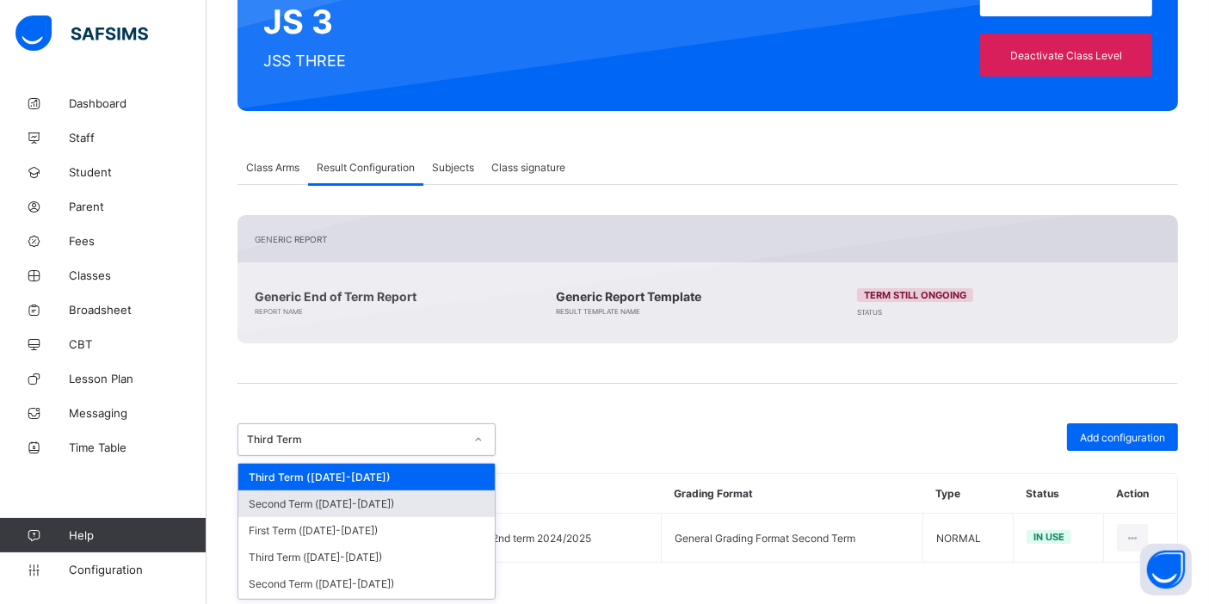
click at [363, 502] on div "Second Term (2024-2025)" at bounding box center [366, 504] width 256 height 27
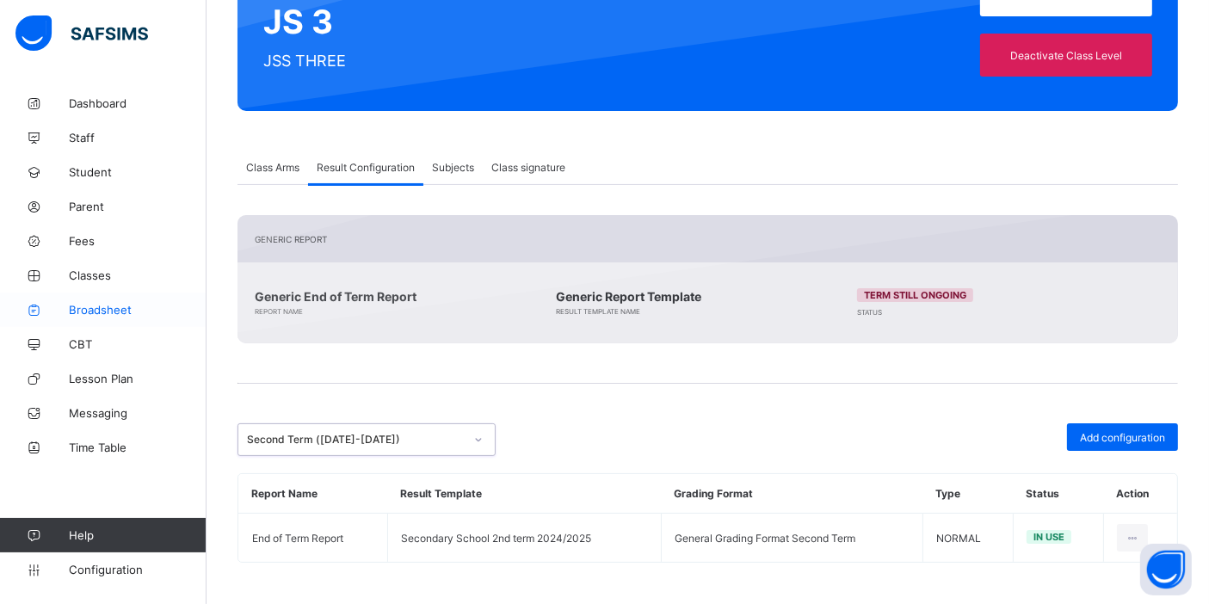
click at [105, 316] on span "Broadsheet" at bounding box center [138, 310] width 138 height 14
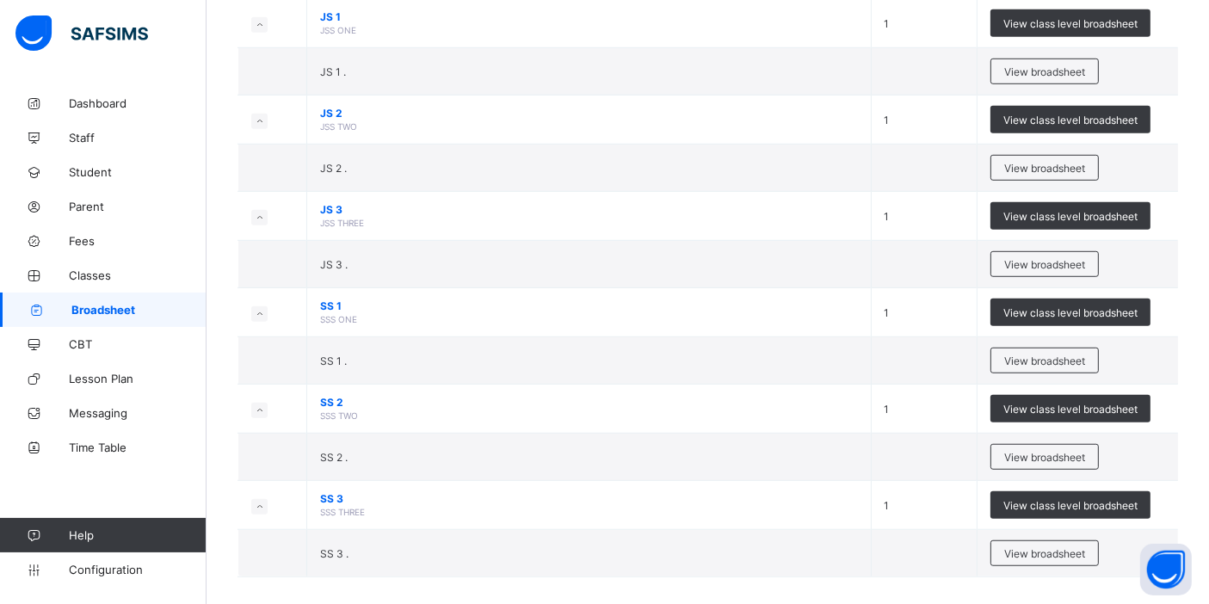
scroll to position [1174, 0]
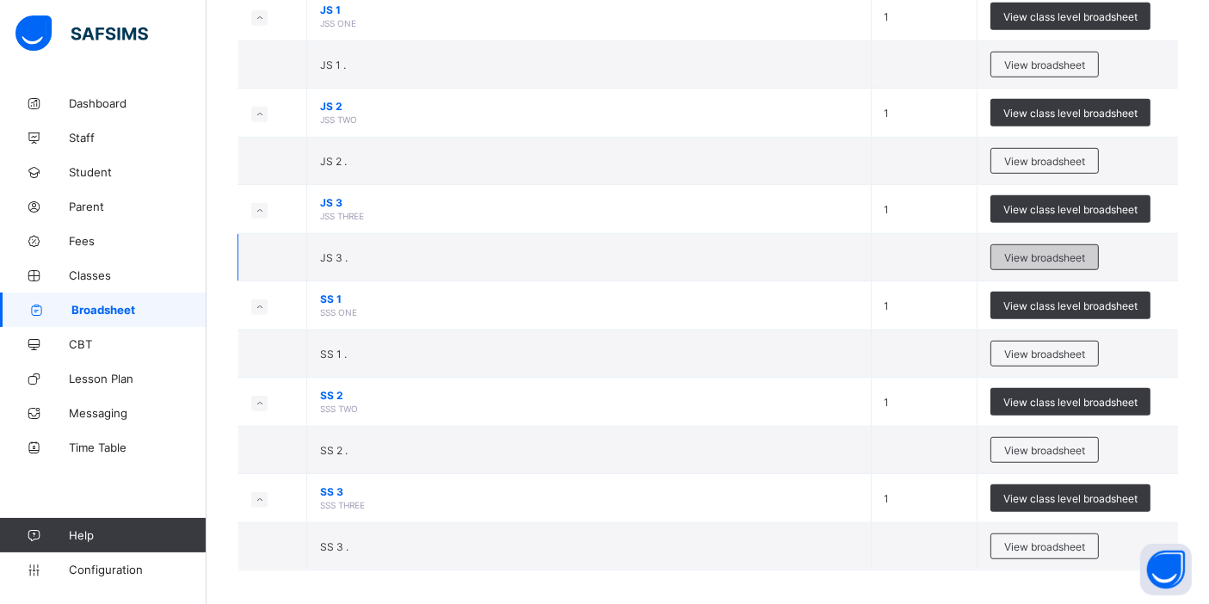
click at [1028, 252] on span "View broadsheet" at bounding box center [1044, 257] width 81 height 13
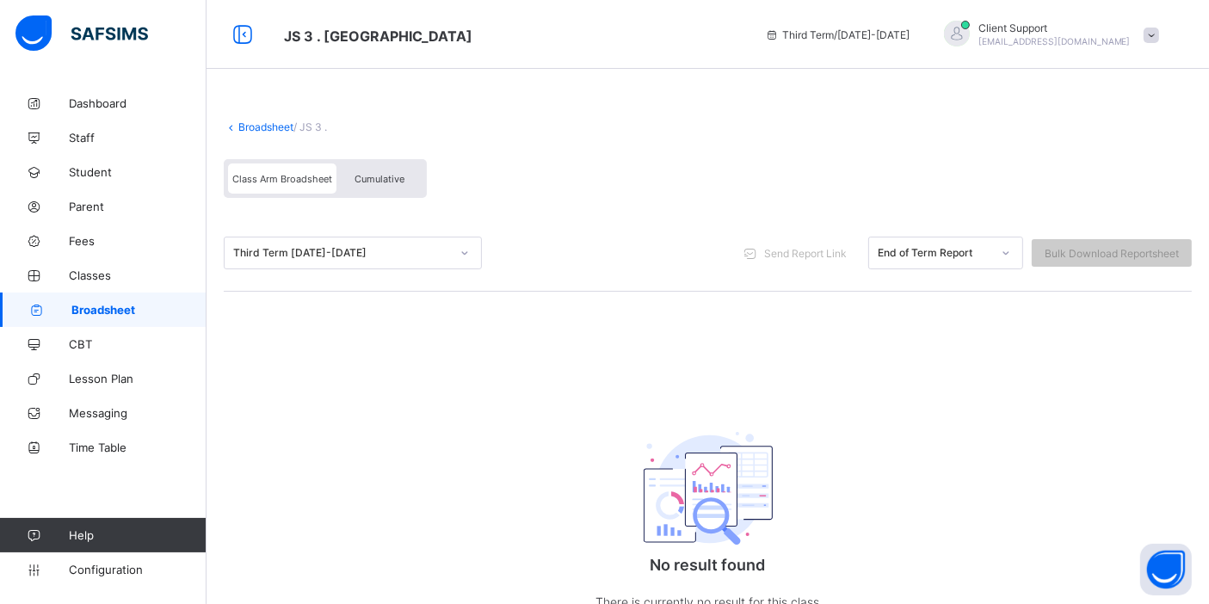
click at [325, 254] on div "Third Term 2024-2025" at bounding box center [341, 253] width 217 height 13
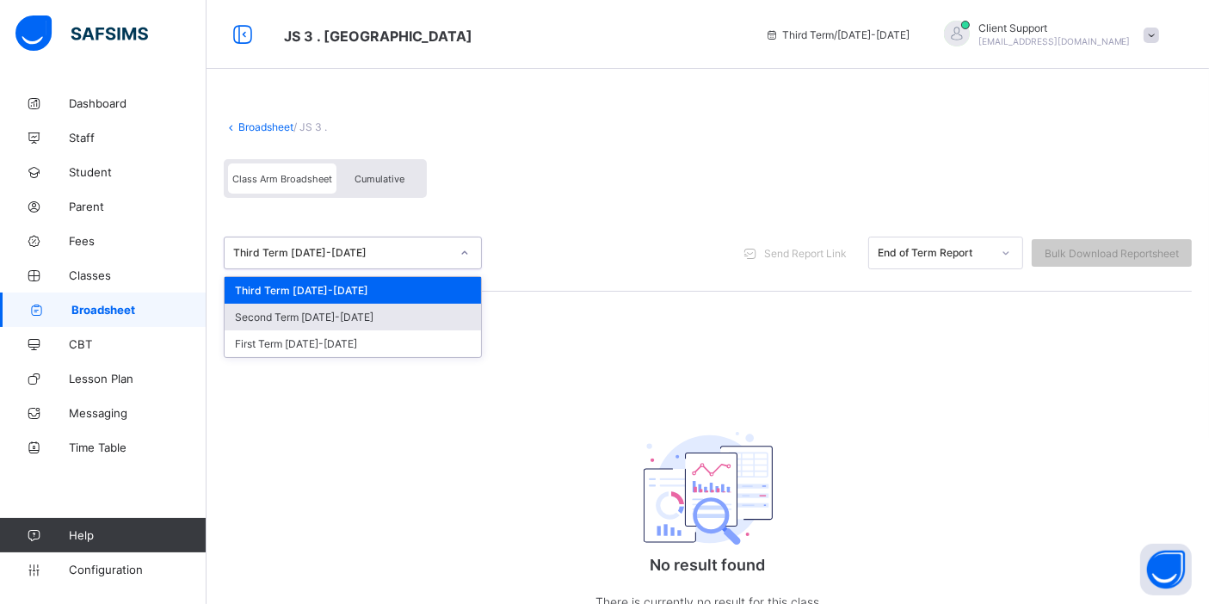
click at [328, 319] on div "Second Term 2024-2025" at bounding box center [353, 317] width 256 height 27
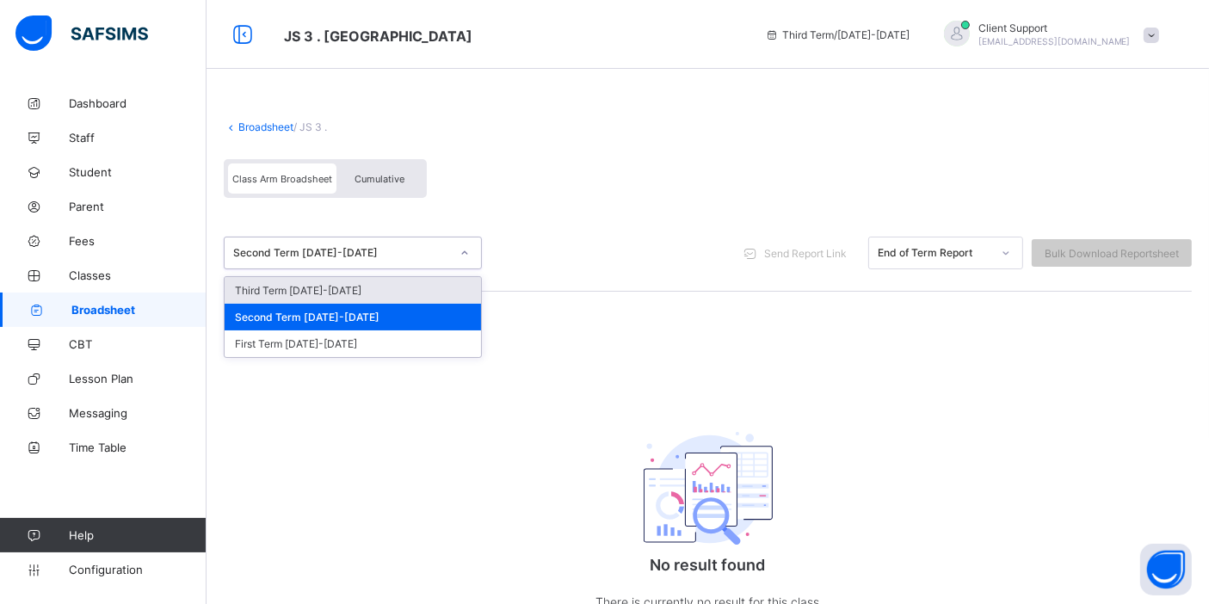
click at [364, 244] on div "Second Term 2024-2025" at bounding box center [337, 253] width 224 height 24
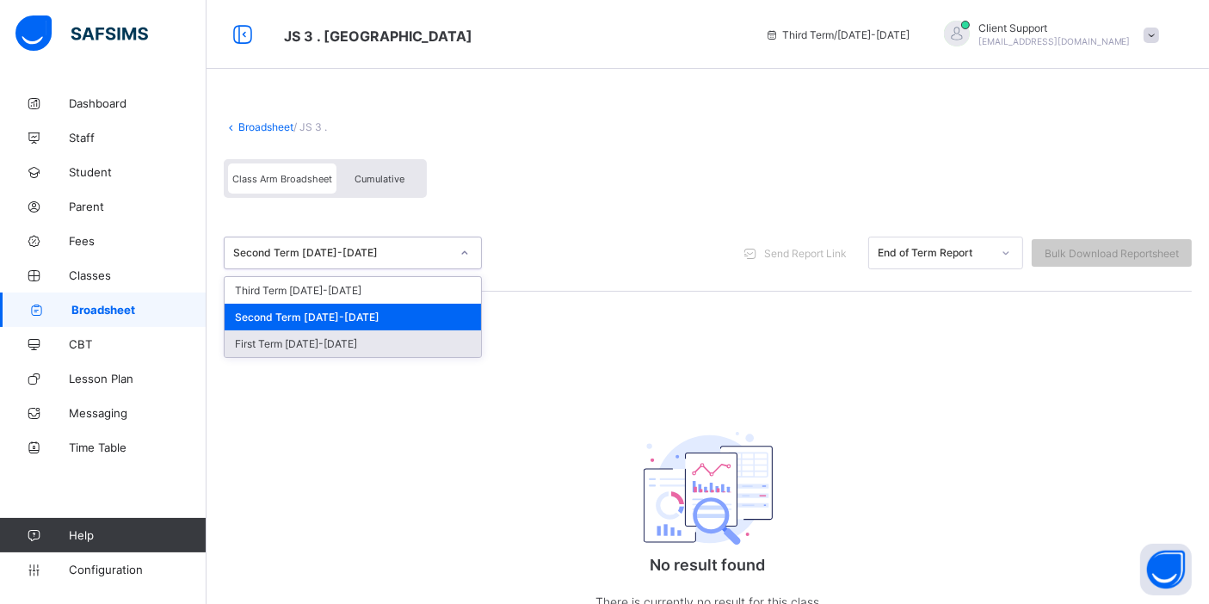
click at [324, 339] on div "First Term 2024-2025" at bounding box center [353, 343] width 256 height 27
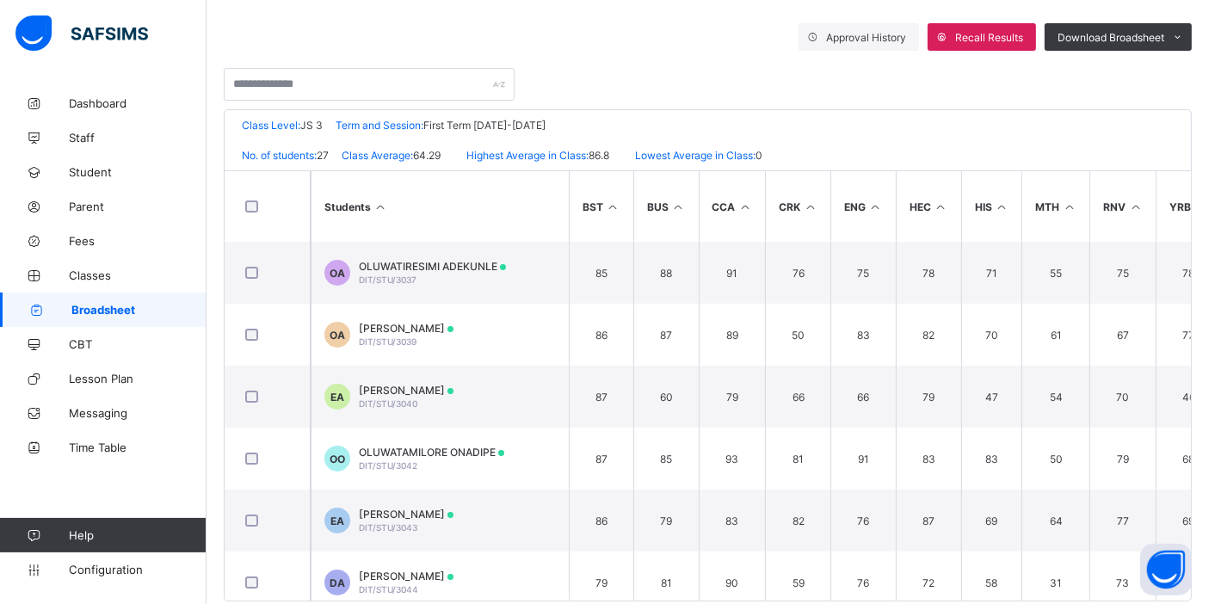
scroll to position [324, 0]
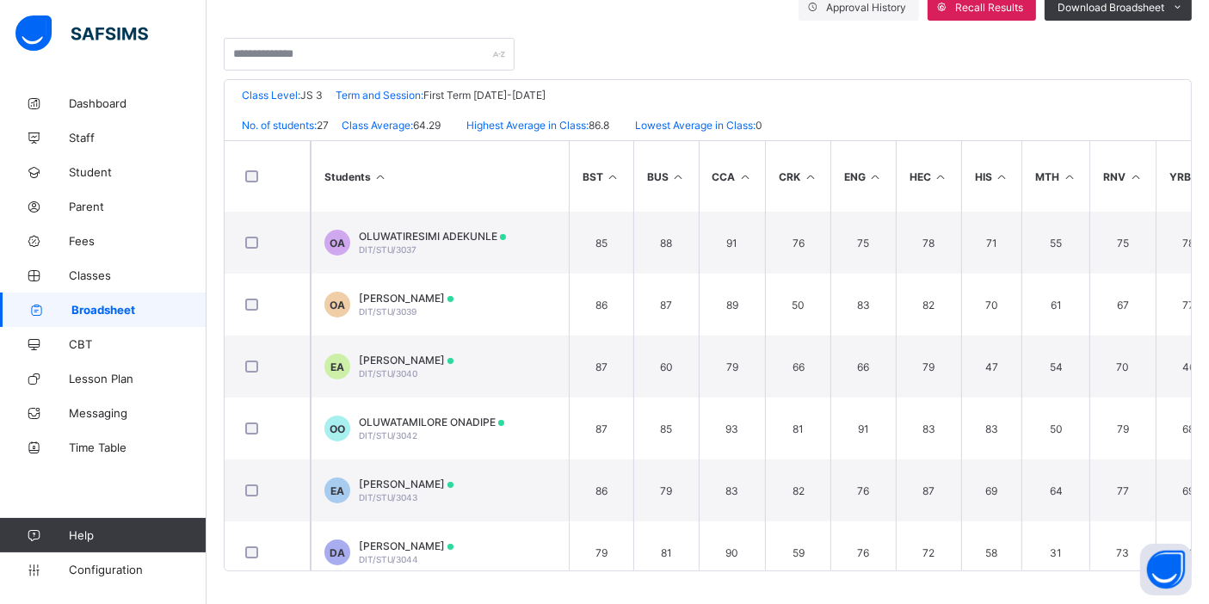
click at [393, 299] on span "OLAYINKA ADENRELE" at bounding box center [406, 298] width 95 height 13
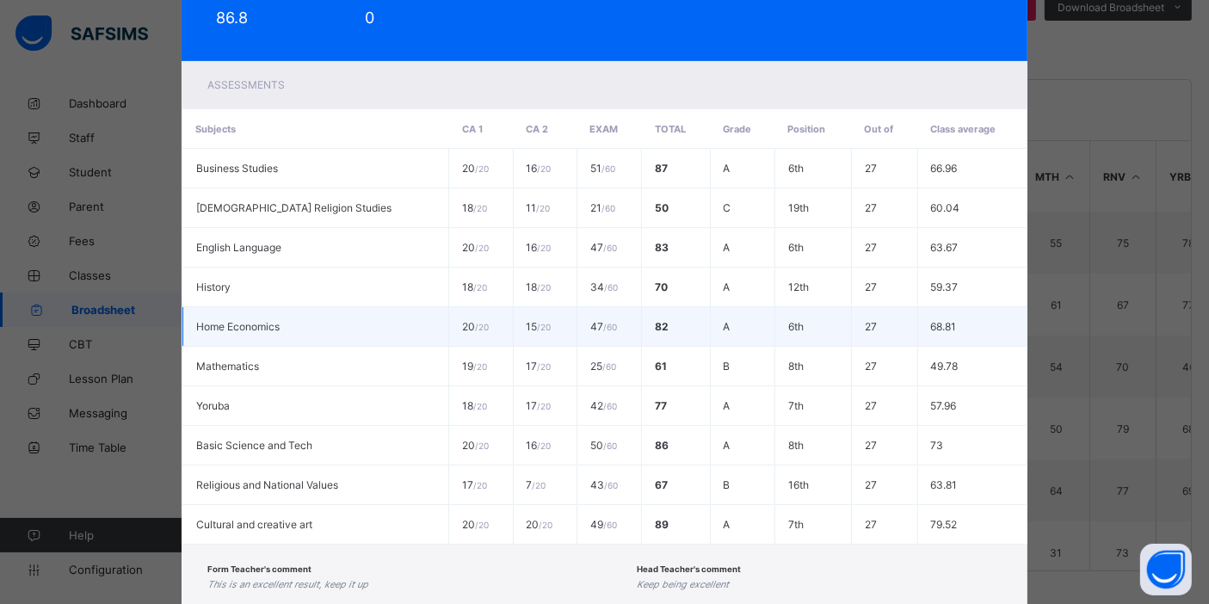
scroll to position [369, 0]
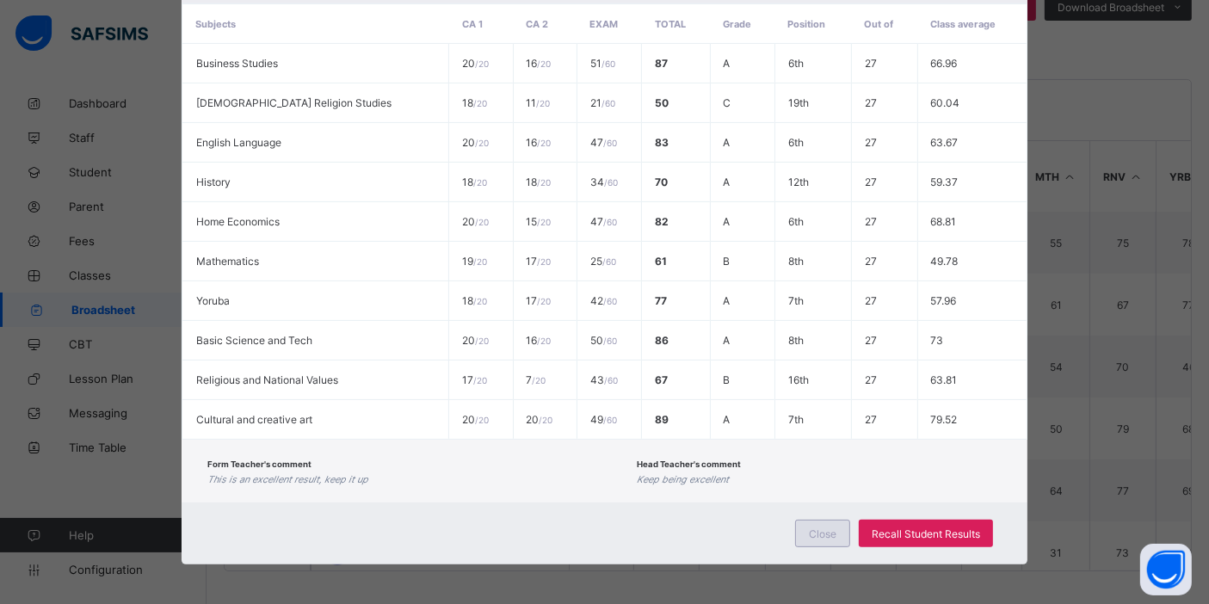
click at [829, 521] on div "Close" at bounding box center [822, 534] width 55 height 28
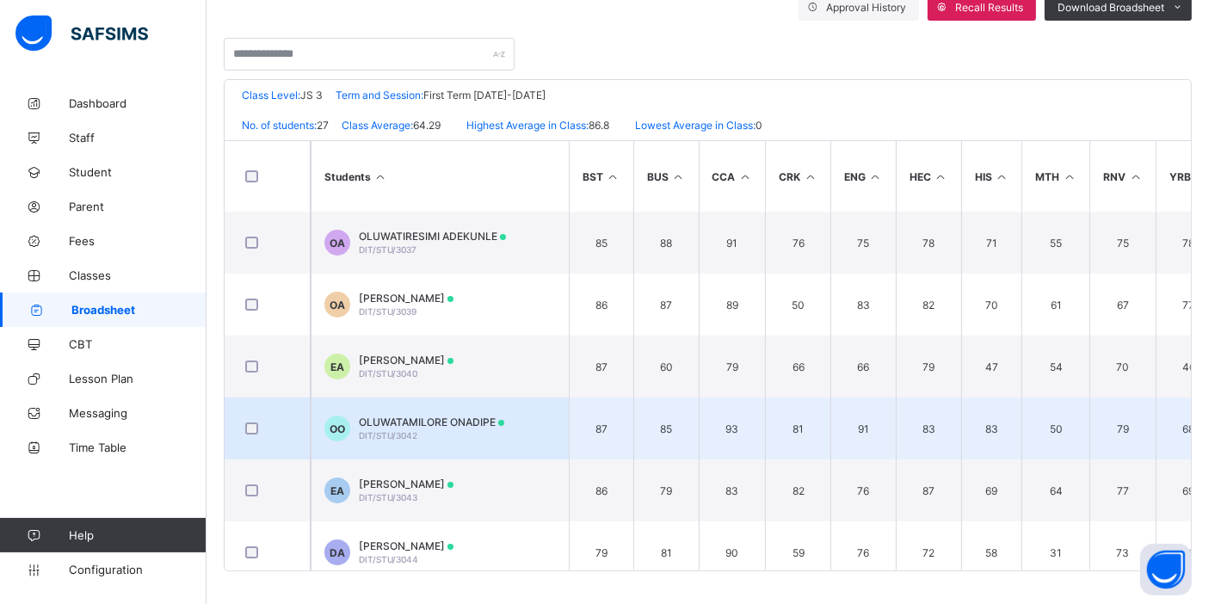
scroll to position [0, 0]
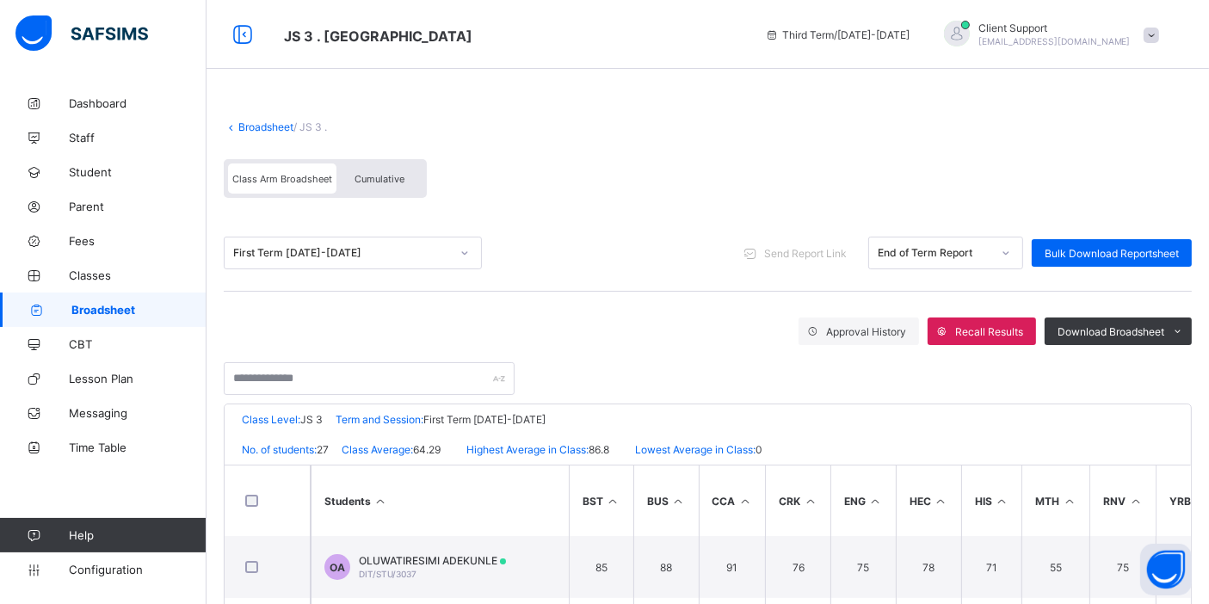
click at [312, 250] on div "First Term 2024-2025" at bounding box center [341, 253] width 217 height 13
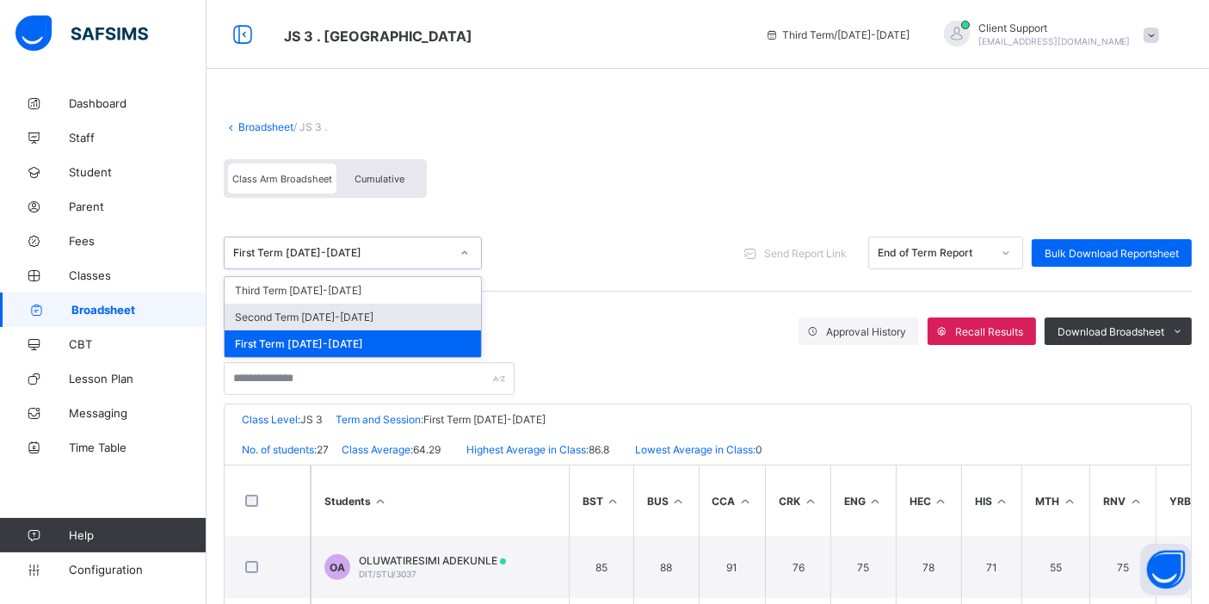
click at [326, 324] on div "Second Term 2024-2025" at bounding box center [353, 317] width 256 height 27
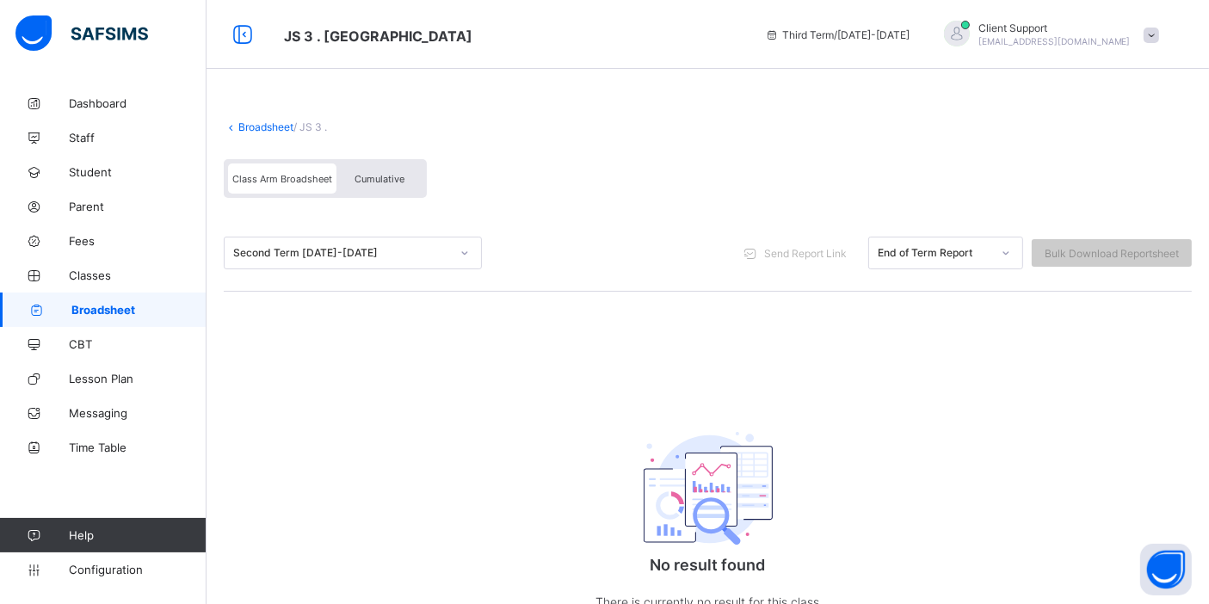
click at [417, 252] on div "Second Term 2024-2025" at bounding box center [341, 253] width 217 height 13
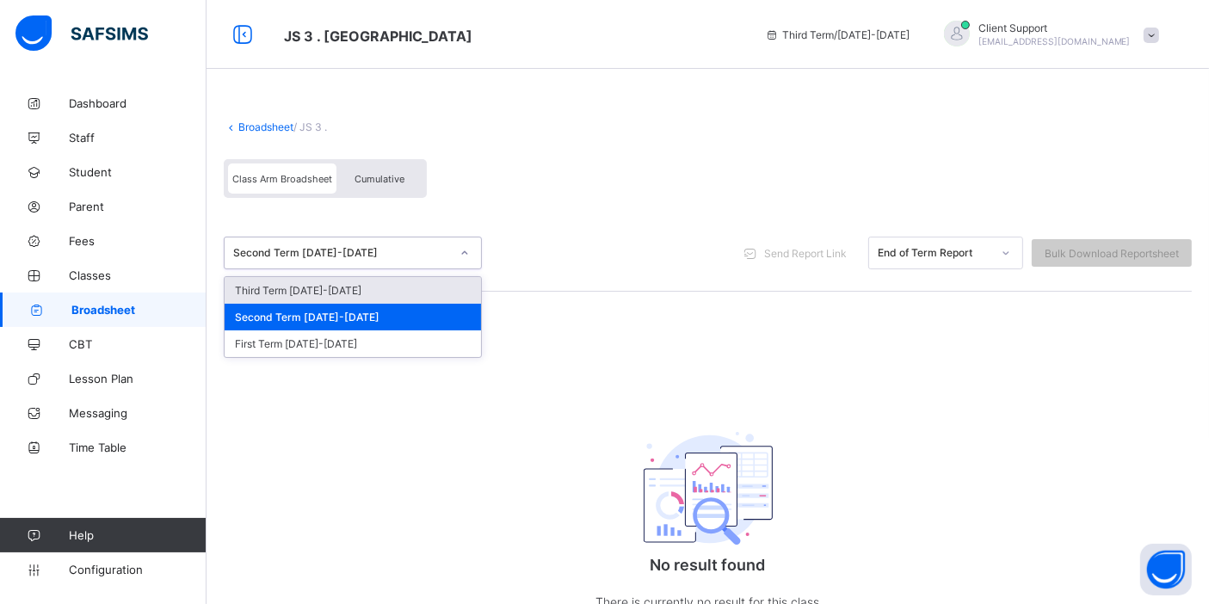
click at [379, 296] on div "Third Term 2024-2025" at bounding box center [353, 290] width 256 height 27
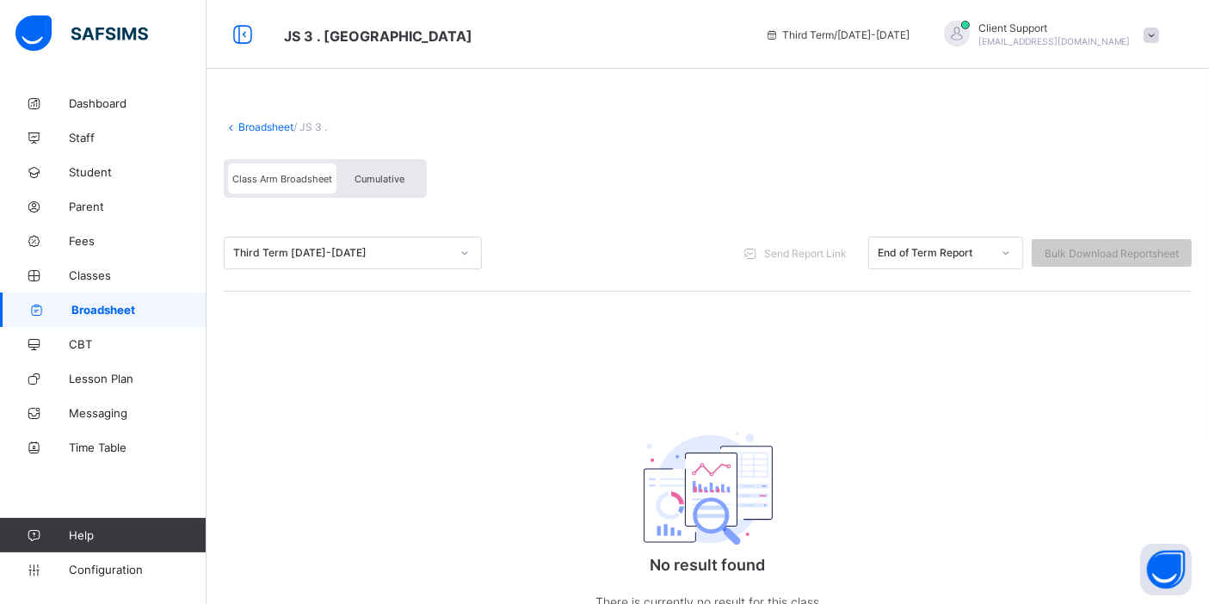
click at [262, 131] on link "Broadsheet" at bounding box center [265, 126] width 55 height 13
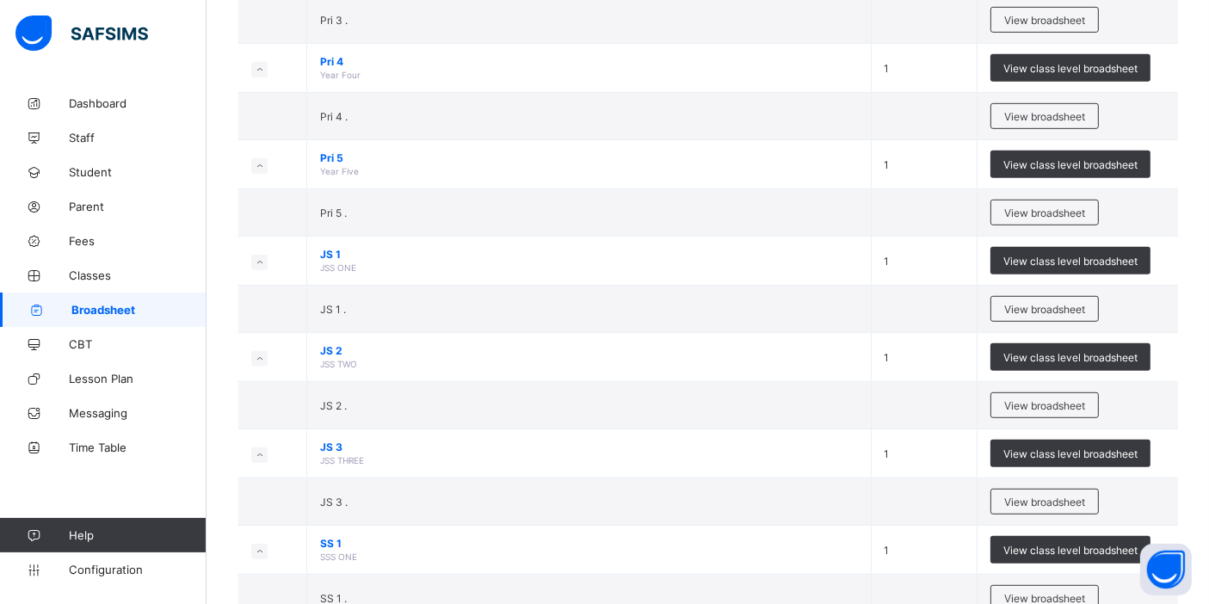
scroll to position [956, 0]
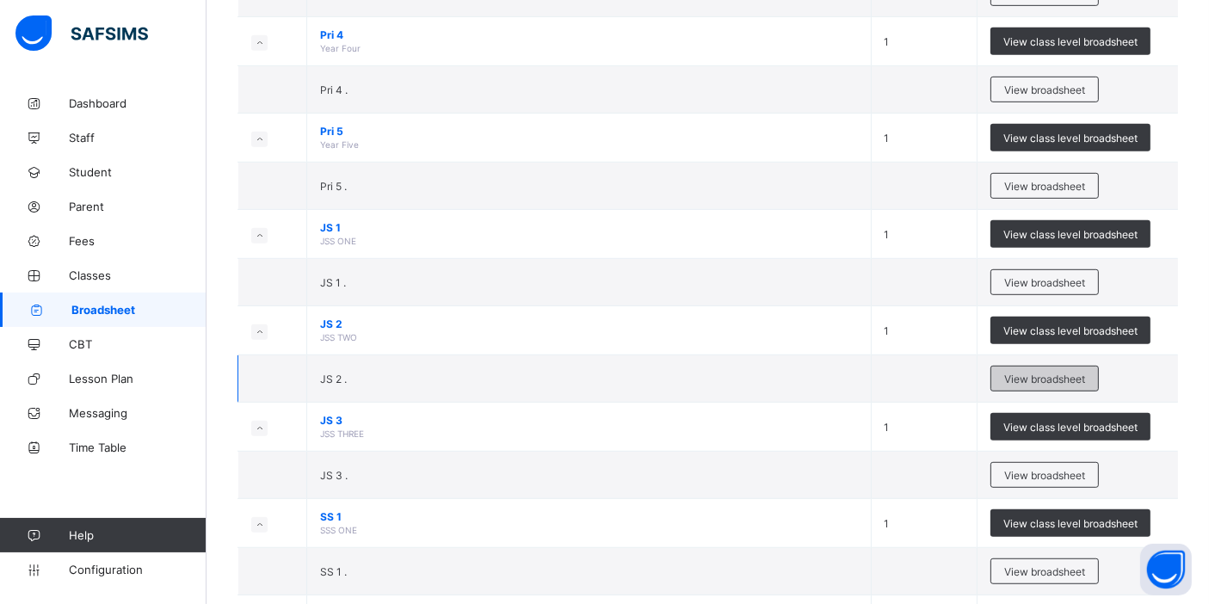
click at [1053, 374] on span "View broadsheet" at bounding box center [1044, 379] width 81 height 13
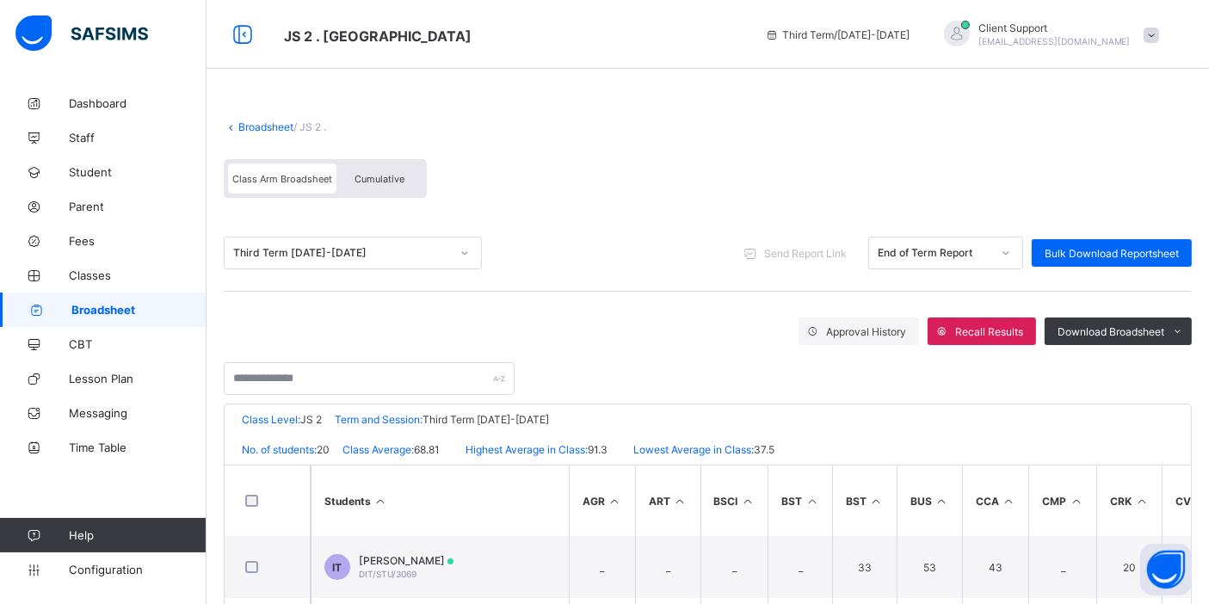
click at [376, 251] on div "Third Term 2024-2025" at bounding box center [341, 253] width 217 height 13
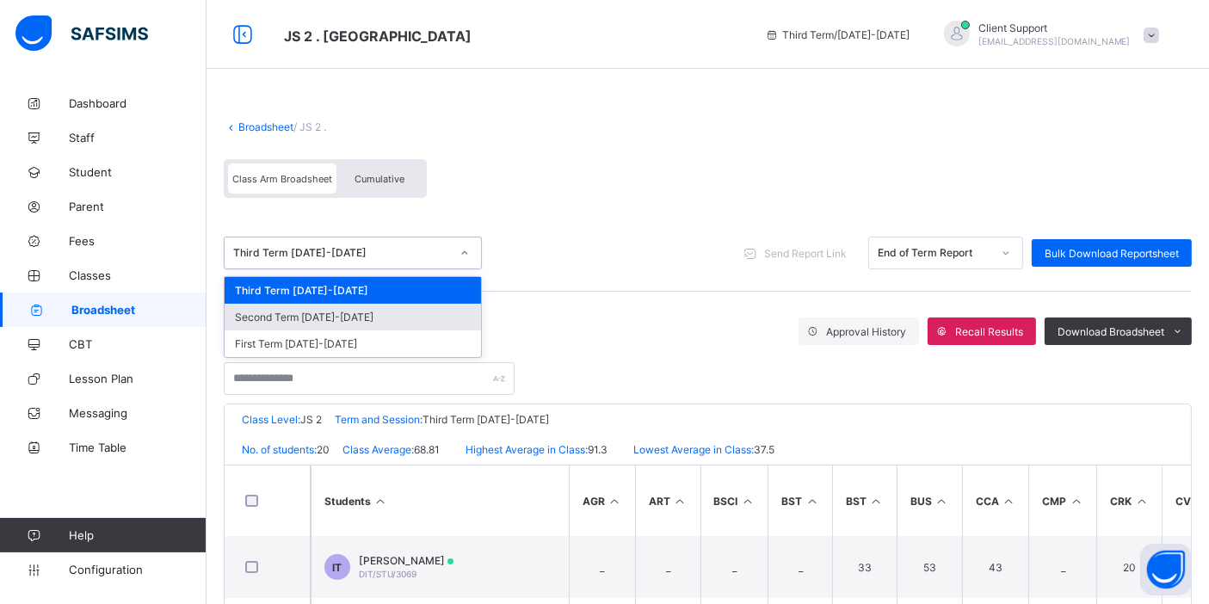
click at [367, 316] on div "Second Term 2024-2025" at bounding box center [353, 317] width 256 height 27
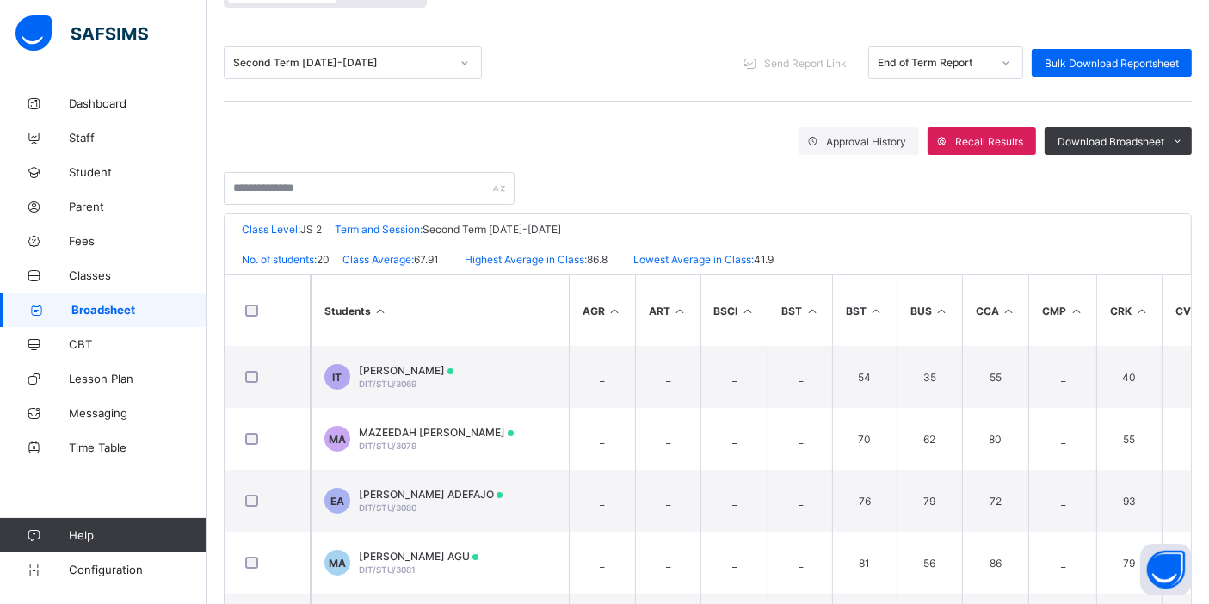
scroll to position [324, 0]
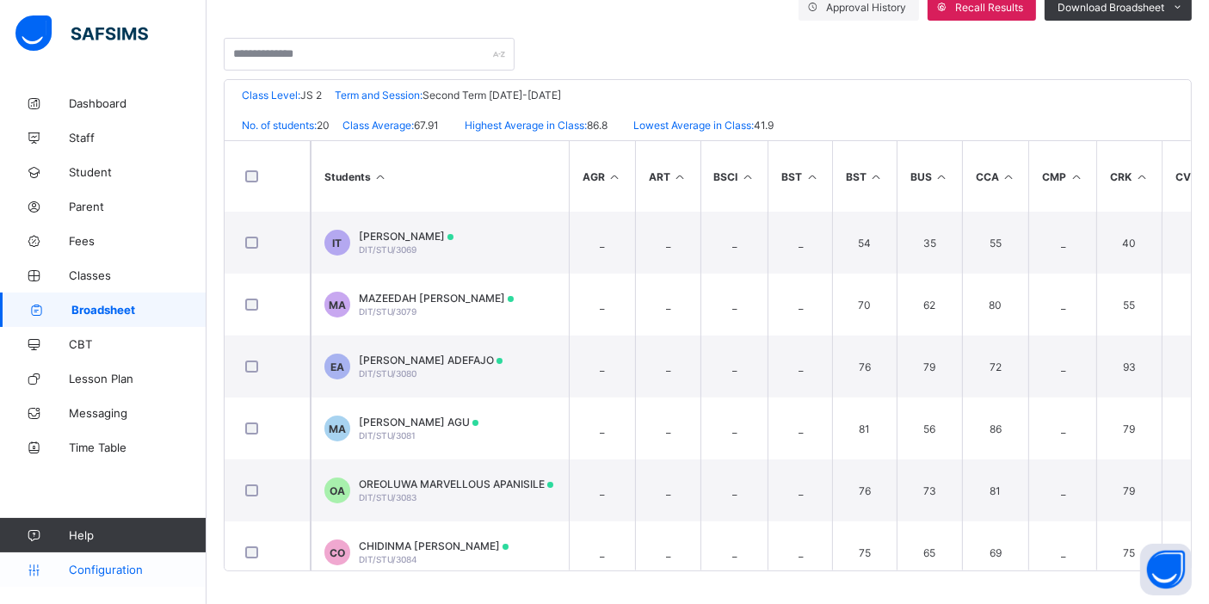
click at [105, 561] on link "Configuration" at bounding box center [103, 569] width 206 height 34
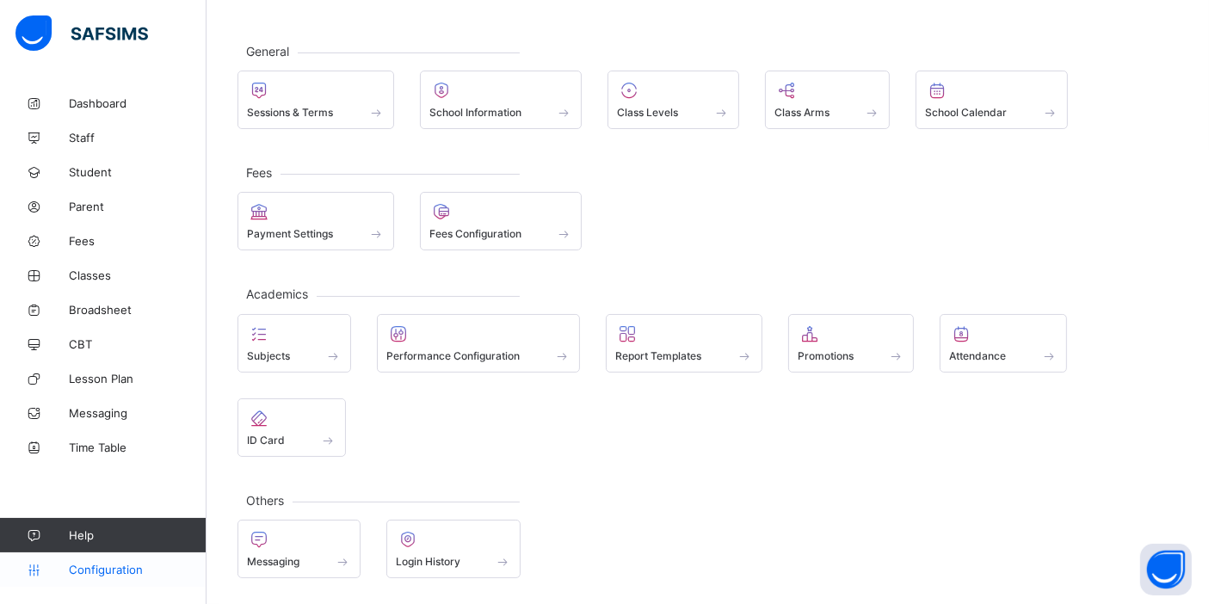
scroll to position [66, 0]
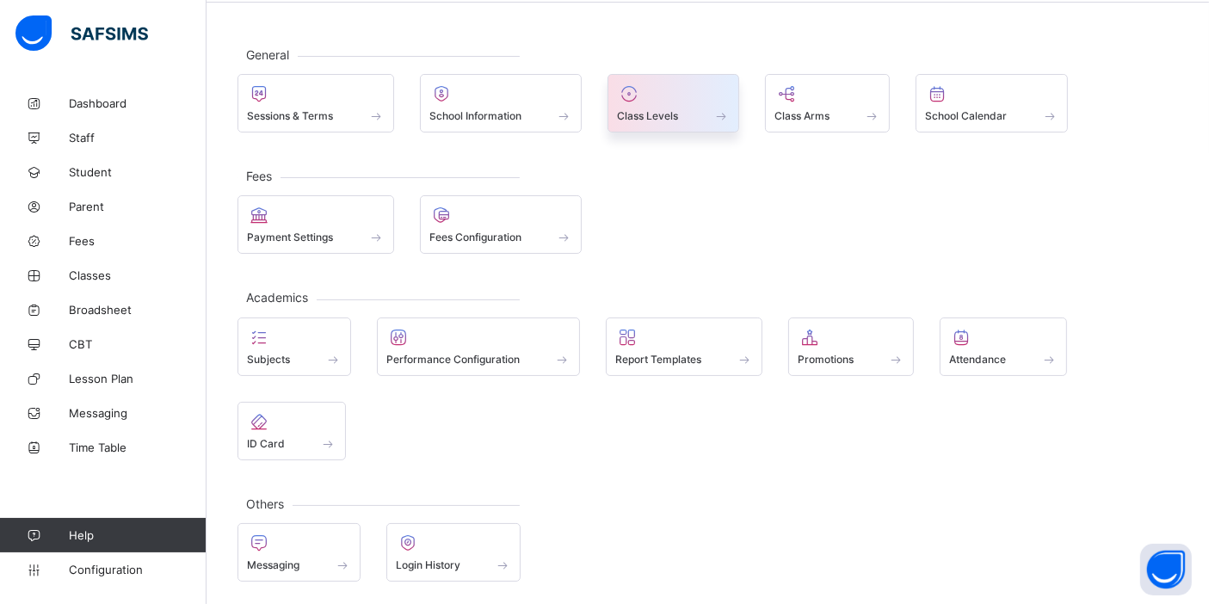
click at [685, 97] on div at bounding box center [673, 93] width 113 height 21
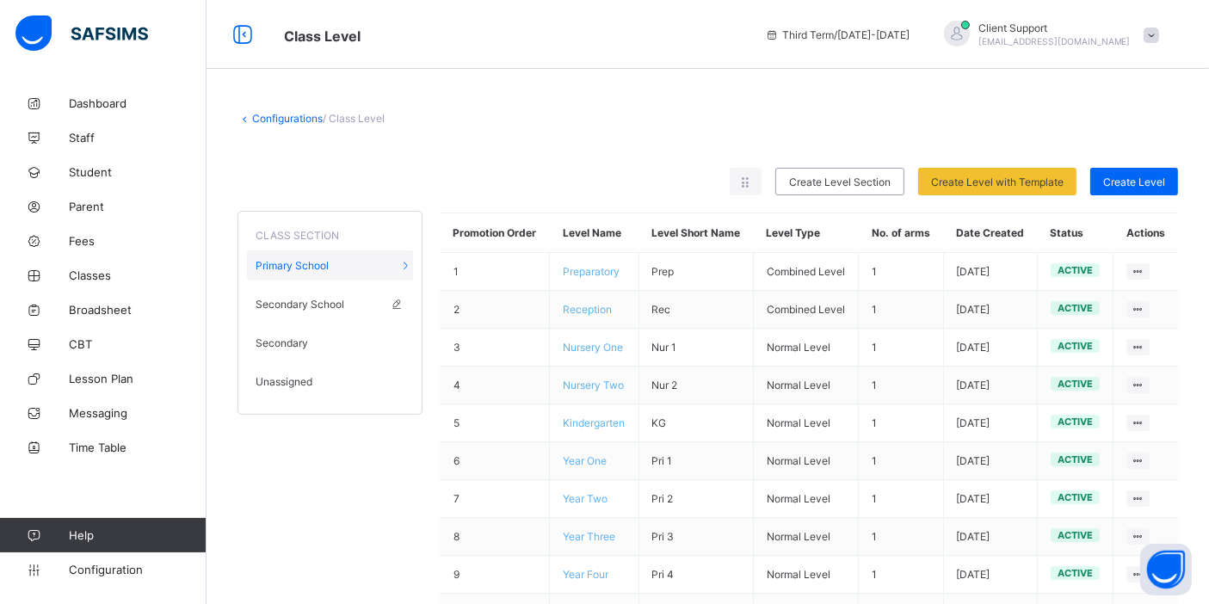
click at [317, 300] on span "Secondary School" at bounding box center [300, 304] width 89 height 13
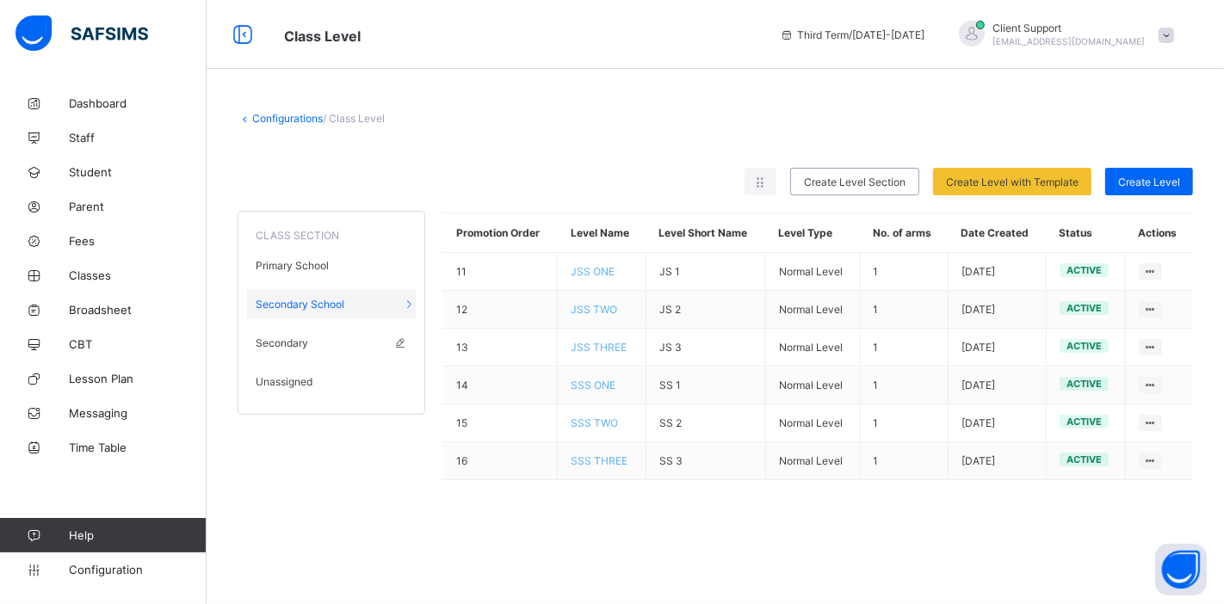
click at [311, 330] on div "Secondary" at bounding box center [331, 343] width 169 height 30
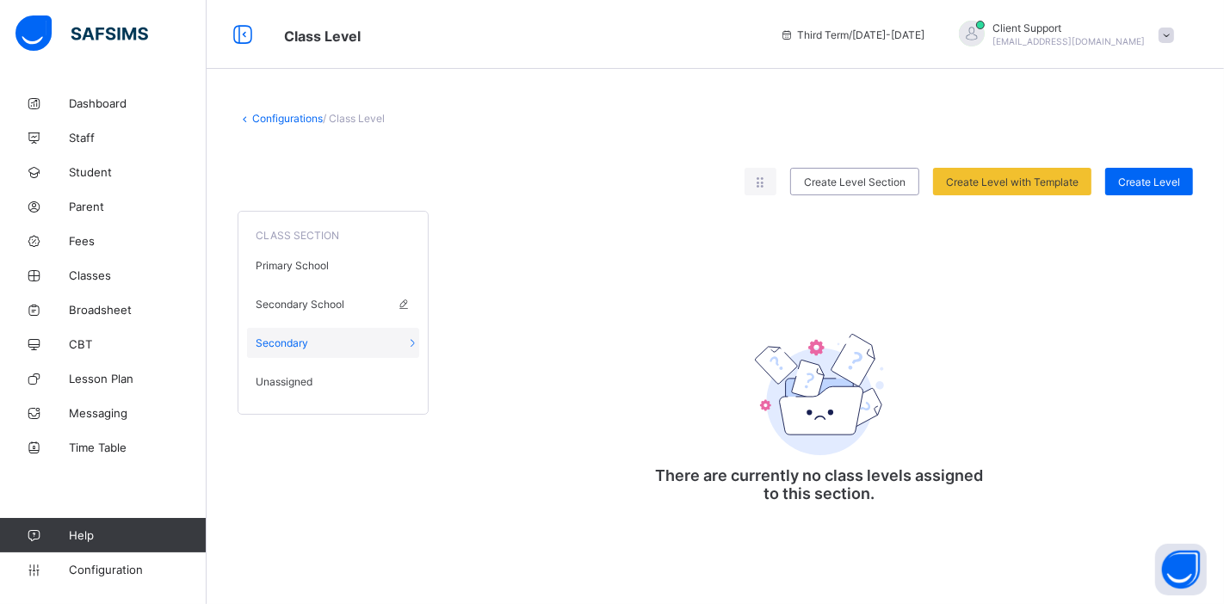
click at [312, 304] on span "Secondary School" at bounding box center [300, 304] width 89 height 13
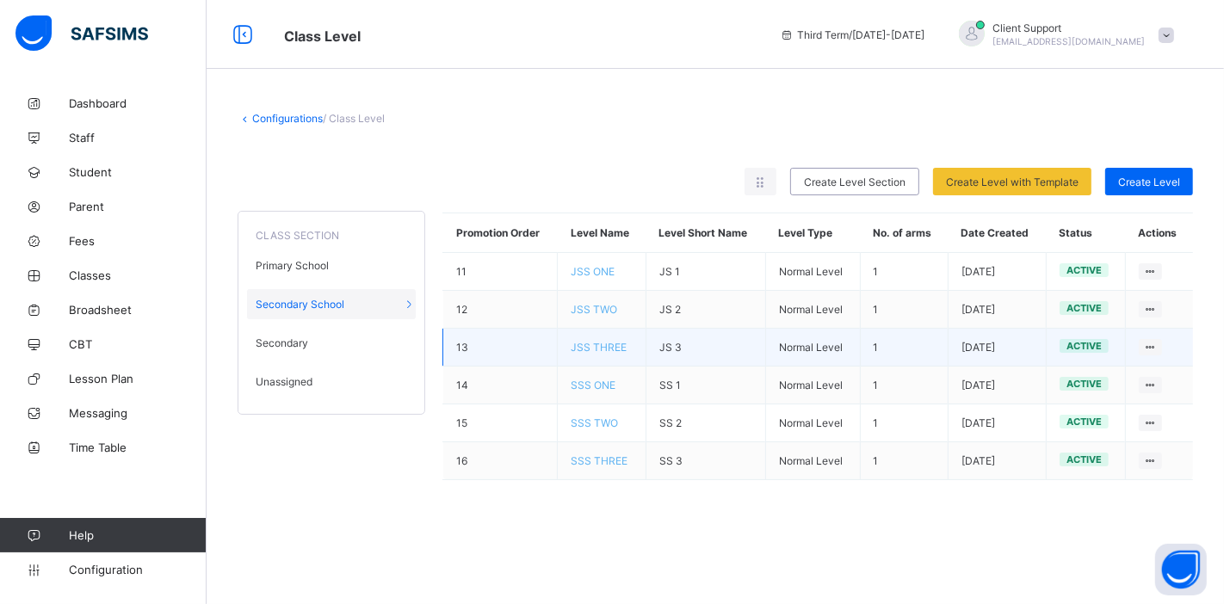
click at [590, 341] on span "JSS THREE" at bounding box center [599, 347] width 56 height 13
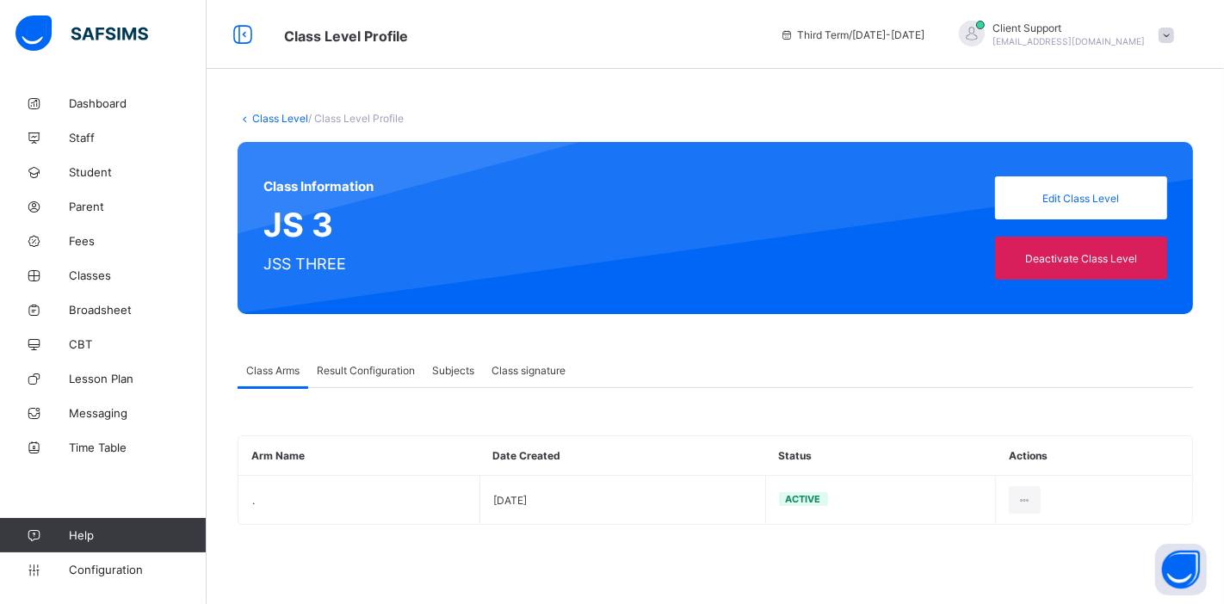
click at [389, 364] on span "Result Configuration" at bounding box center [366, 370] width 98 height 13
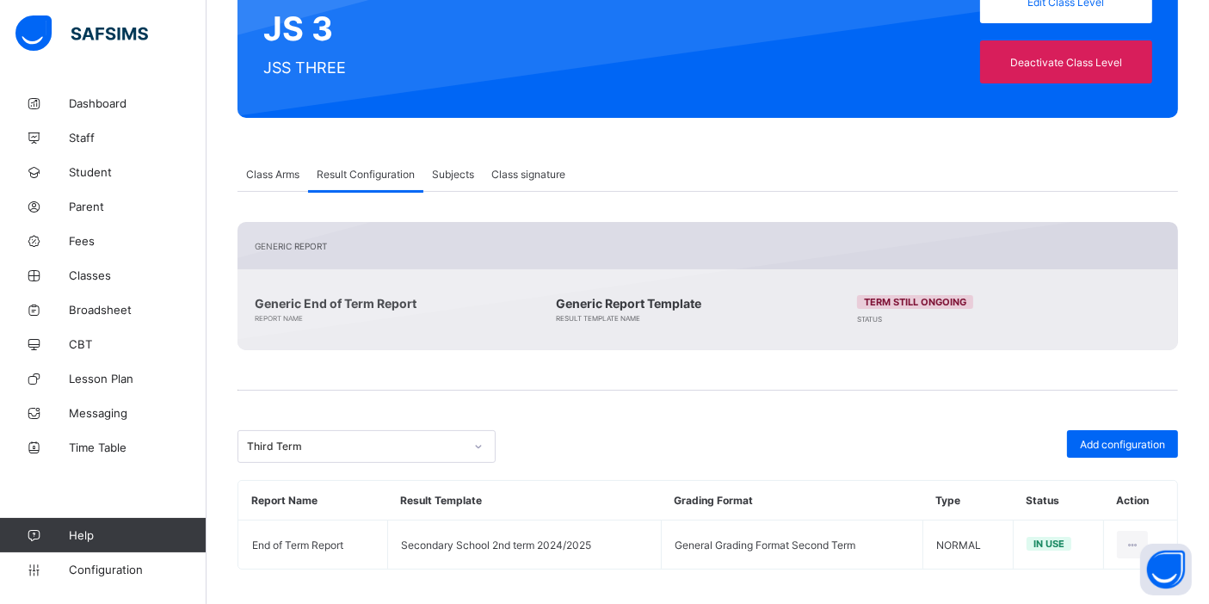
scroll to position [203, 0]
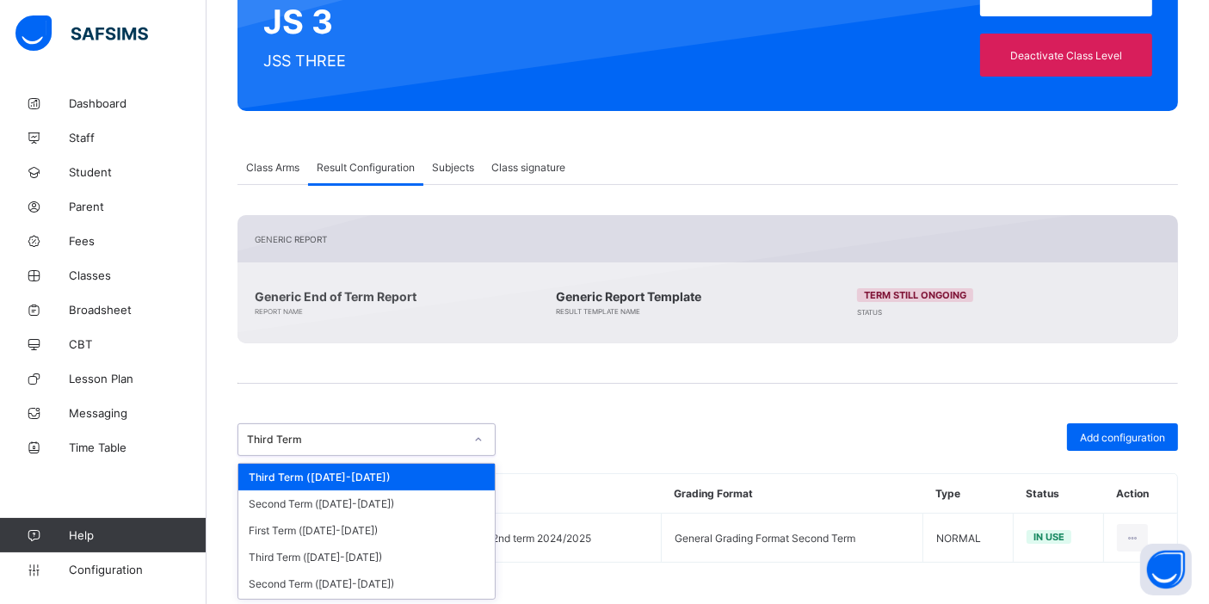
click at [312, 434] on div "Third Term" at bounding box center [355, 440] width 217 height 13
click at [333, 511] on div "Second Term (2024-2025)" at bounding box center [366, 504] width 256 height 27
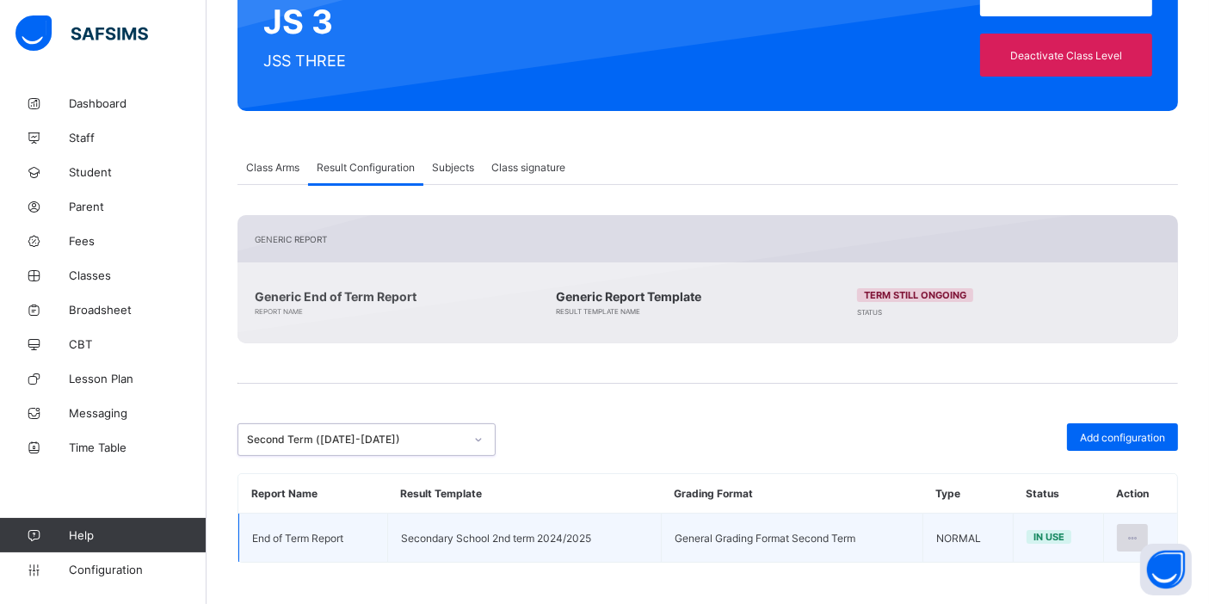
click at [1146, 524] on div at bounding box center [1133, 538] width 32 height 28
click at [1079, 566] on ul "Edit Configuration Inactive Delete Configuration" at bounding box center [1077, 607] width 141 height 95
click at [1140, 538] on icon at bounding box center [1133, 538] width 15 height 13
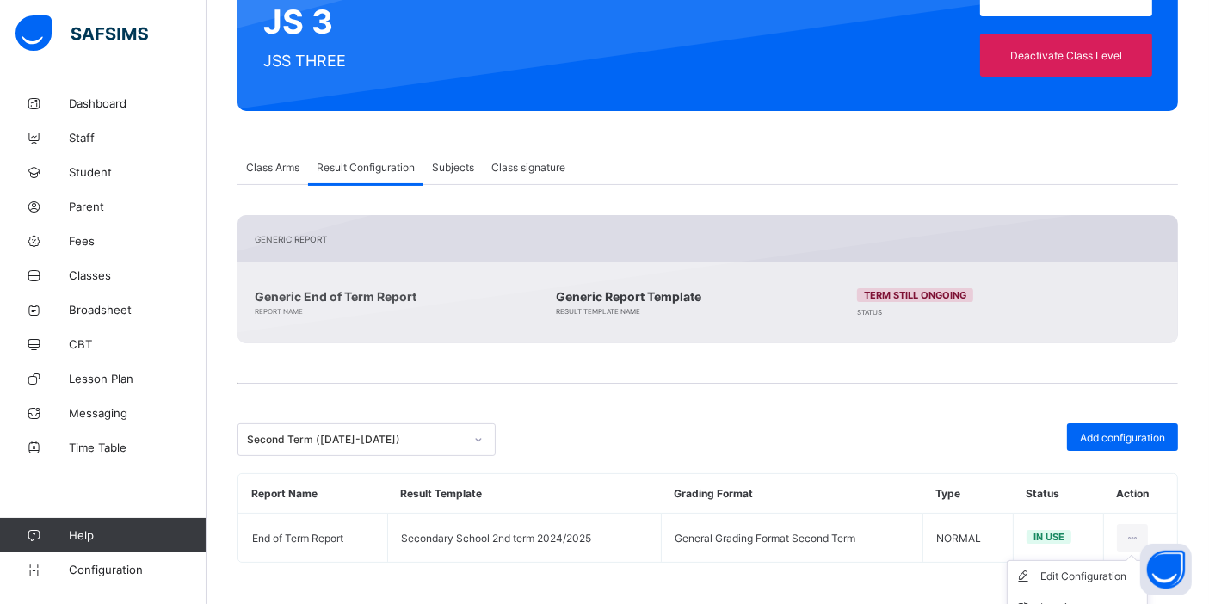
click at [1089, 578] on div "Edit Configuration" at bounding box center [1090, 576] width 100 height 17
type input "**********"
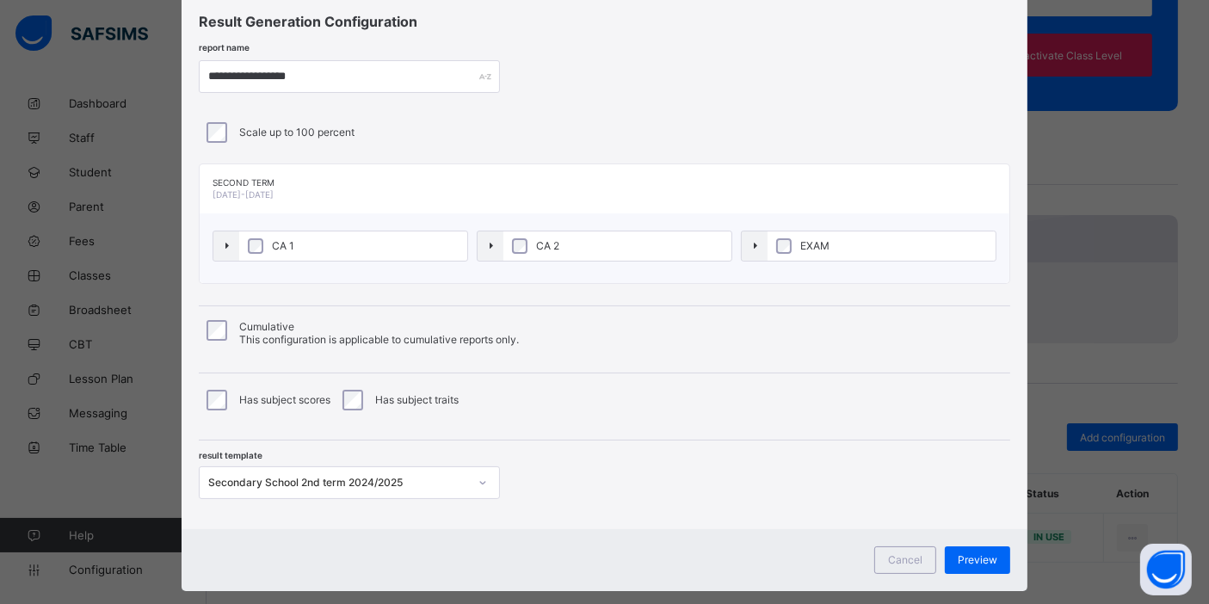
scroll to position [74, 0]
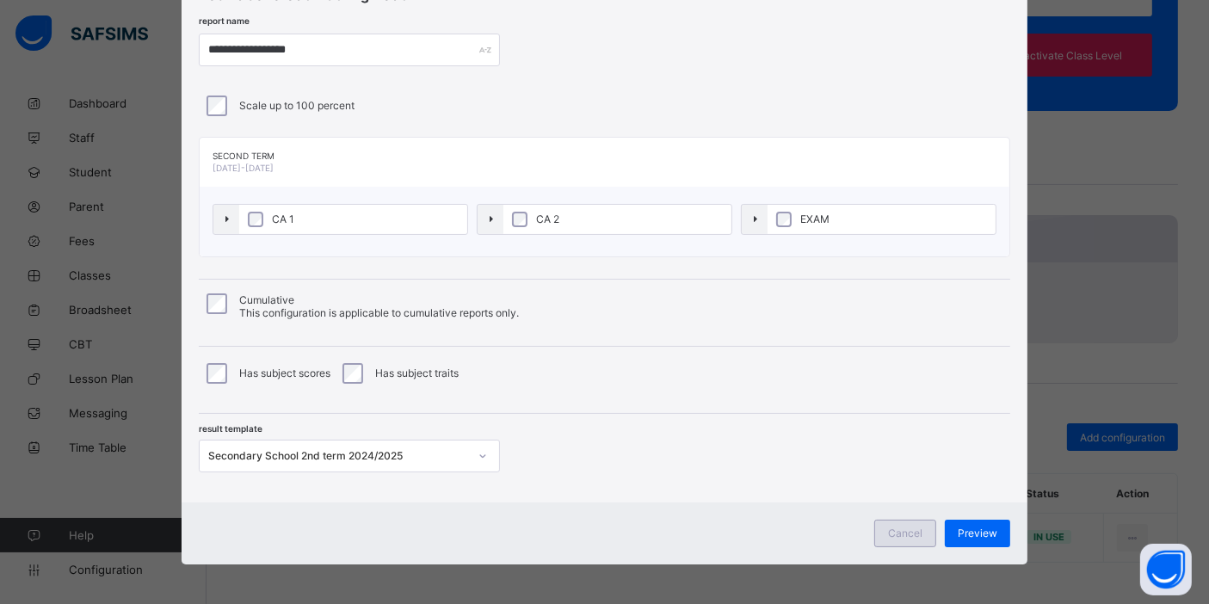
click at [908, 535] on span "Cancel" at bounding box center [905, 533] width 34 height 13
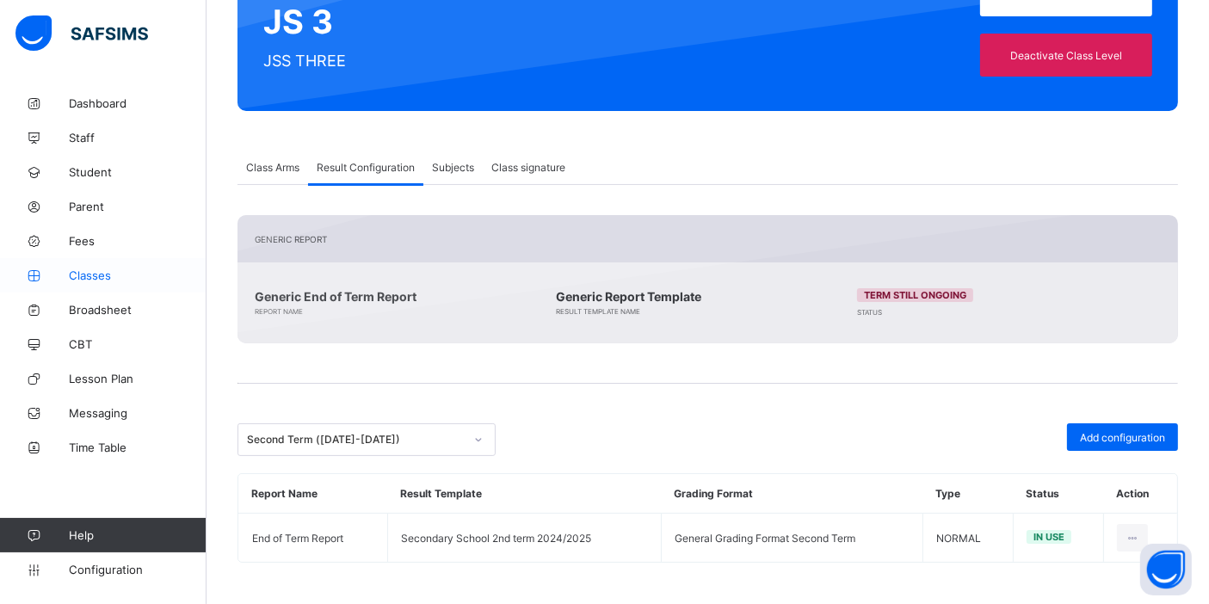
click at [70, 282] on link "Classes" at bounding box center [103, 275] width 207 height 34
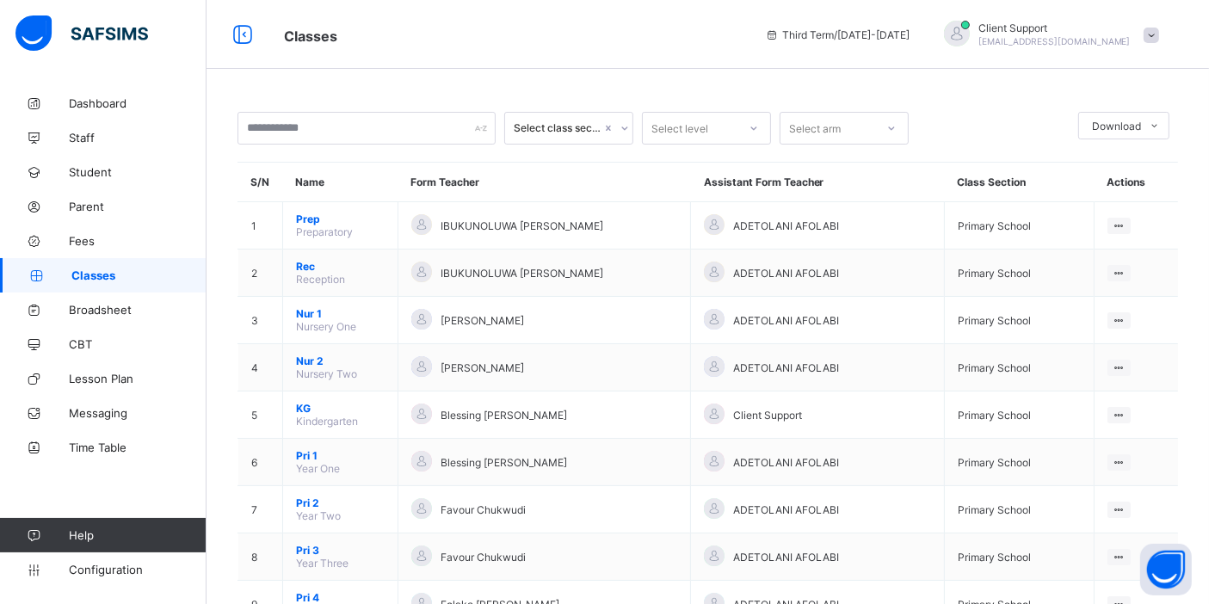
scroll to position [382, 0]
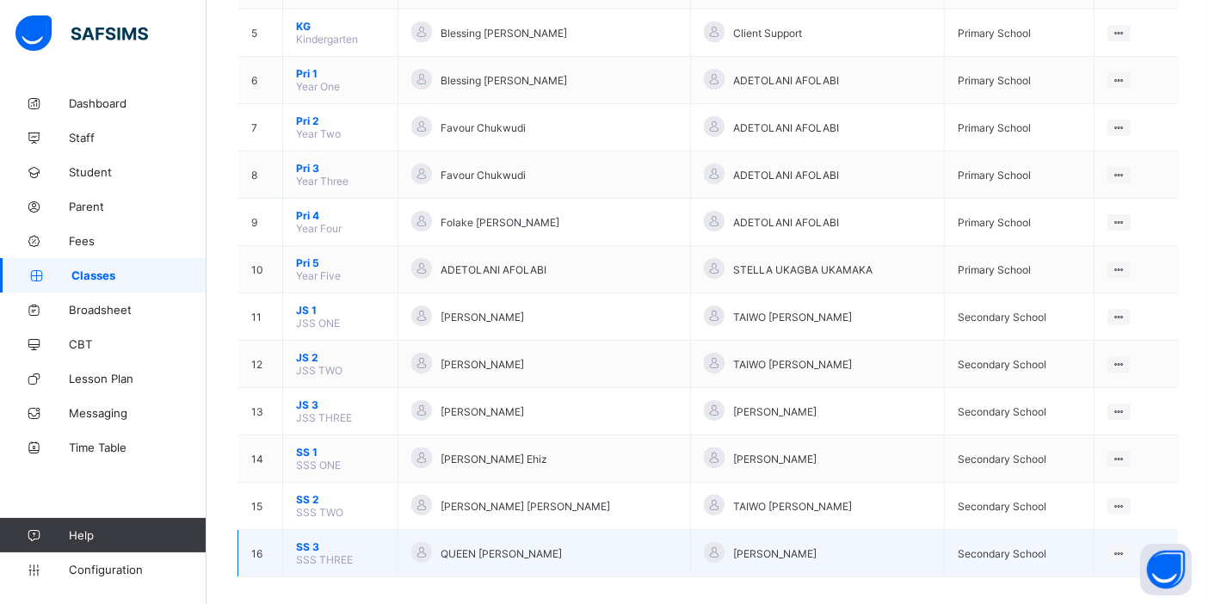
click at [309, 540] on span "SS 3" at bounding box center [340, 546] width 89 height 13
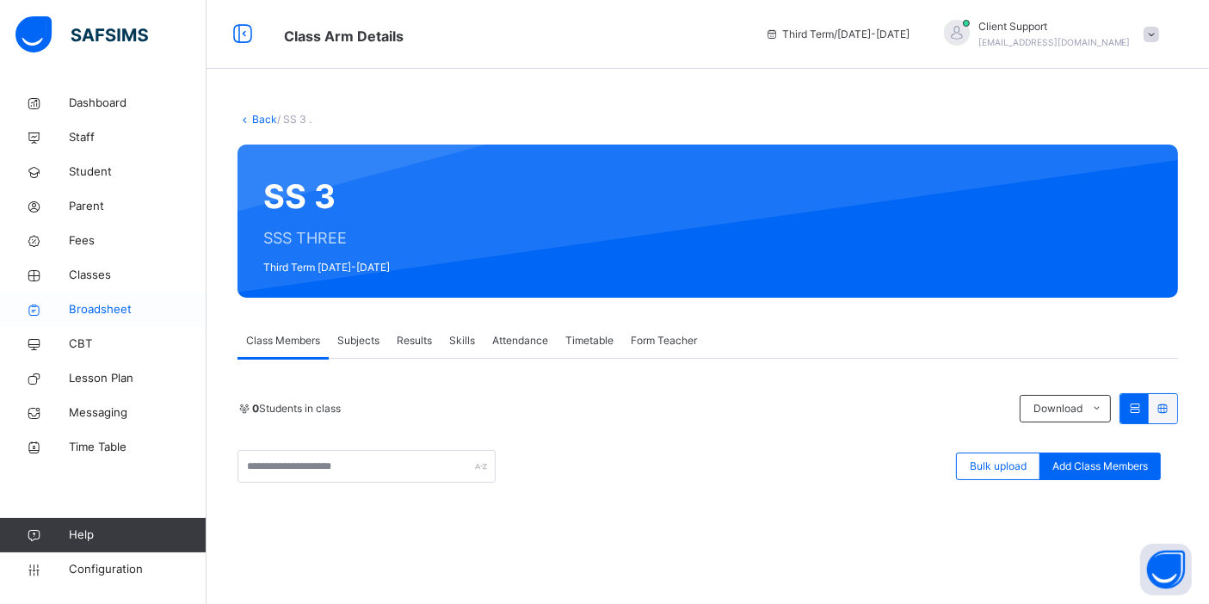
click at [139, 315] on span "Broadsheet" at bounding box center [138, 309] width 138 height 17
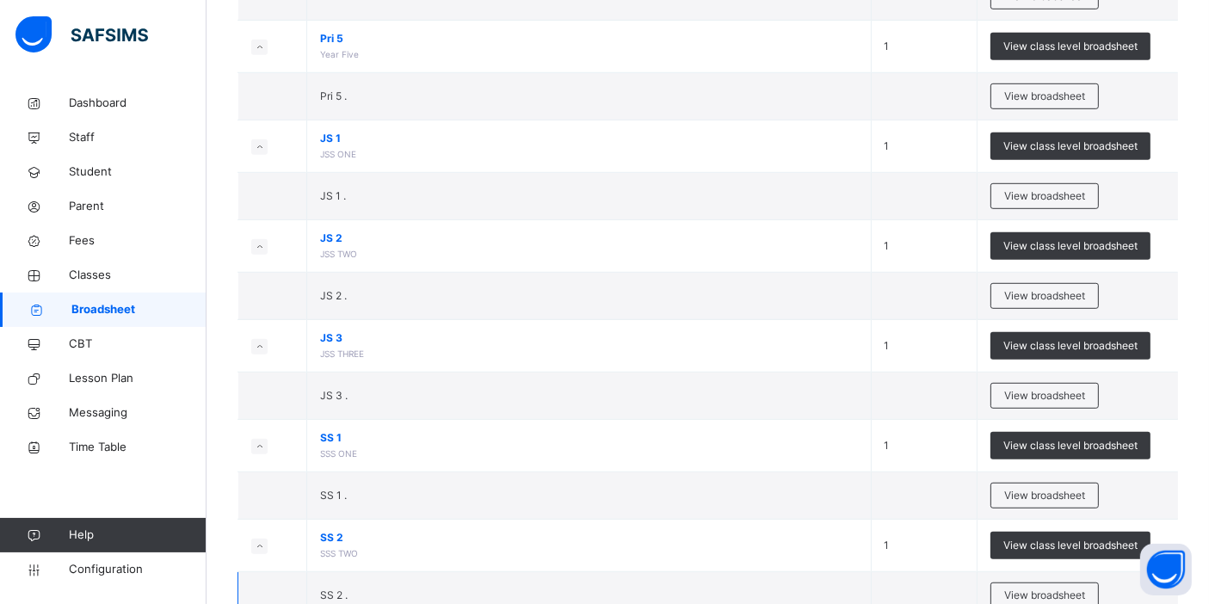
scroll to position [1231, 0]
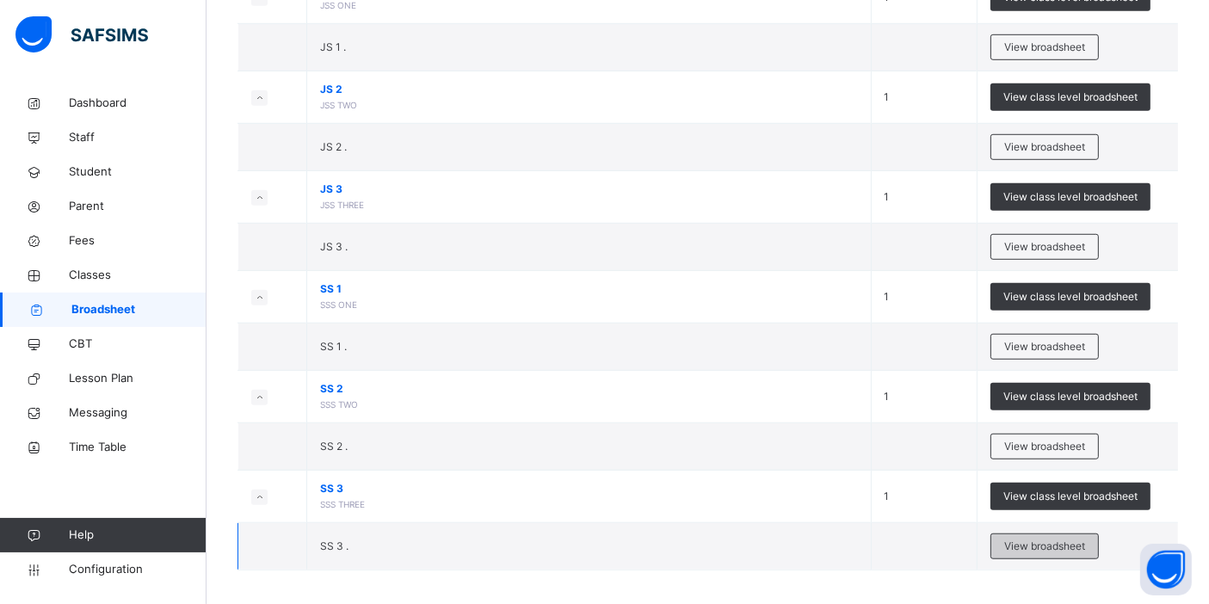
click at [1064, 539] on span "View broadsheet" at bounding box center [1044, 546] width 81 height 15
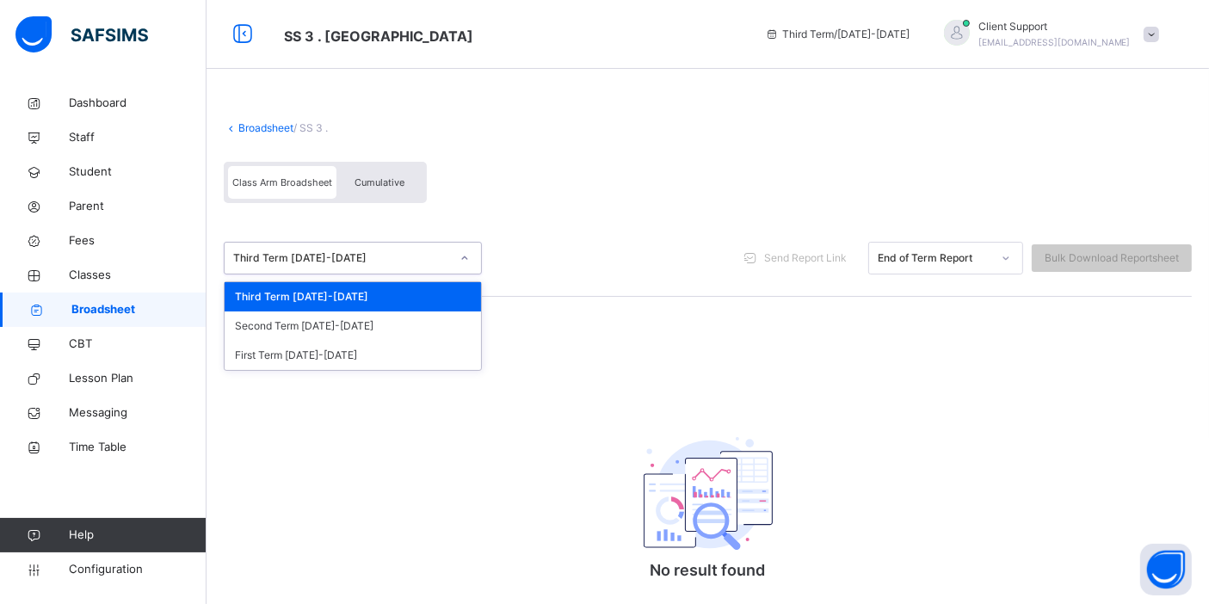
click at [381, 261] on div "Third Term 2024-2025" at bounding box center [341, 257] width 217 height 15
click at [353, 318] on div "Second Term 2024-2025" at bounding box center [353, 326] width 256 height 29
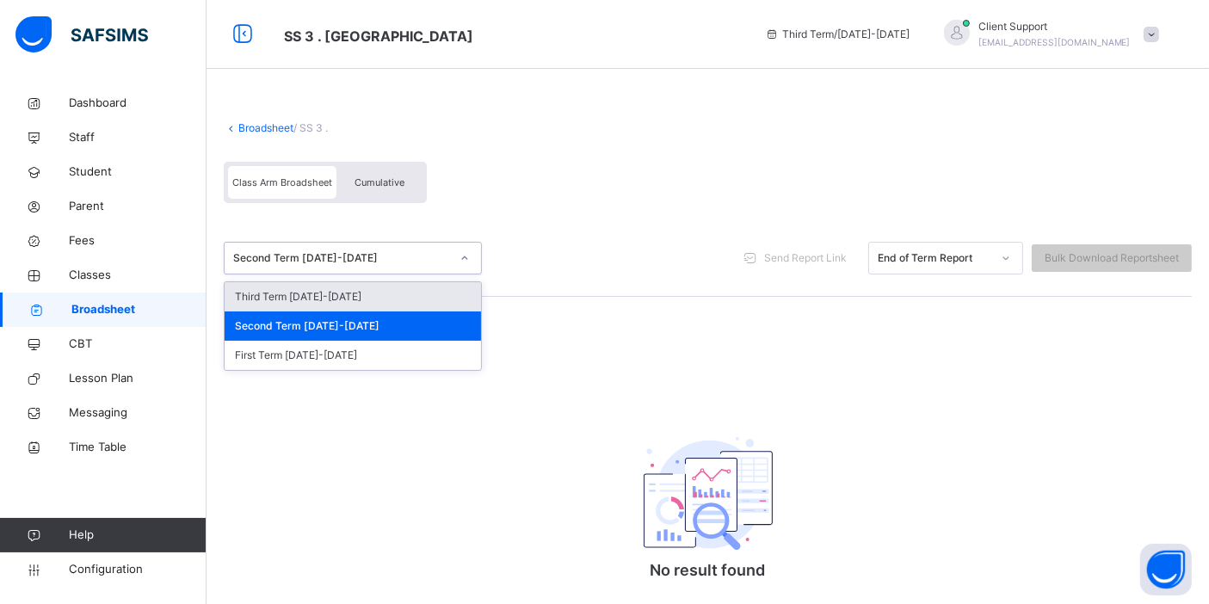
click at [381, 252] on div "Second Term 2024-2025" at bounding box center [341, 257] width 217 height 15
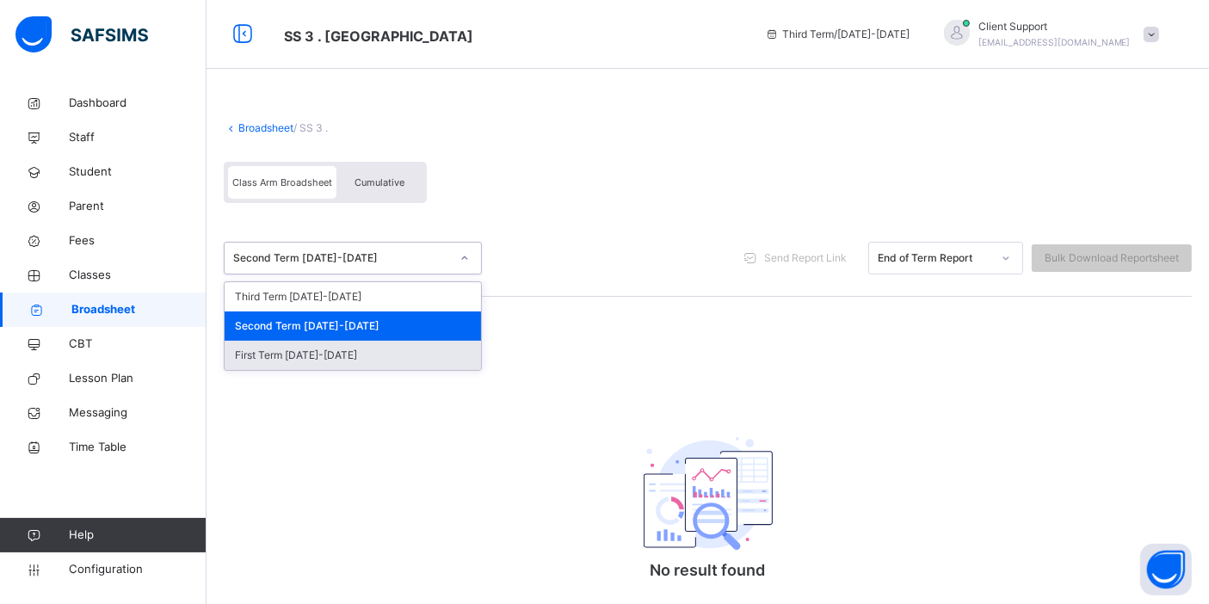
click at [336, 351] on div "First Term 2024-2025" at bounding box center [353, 355] width 256 height 29
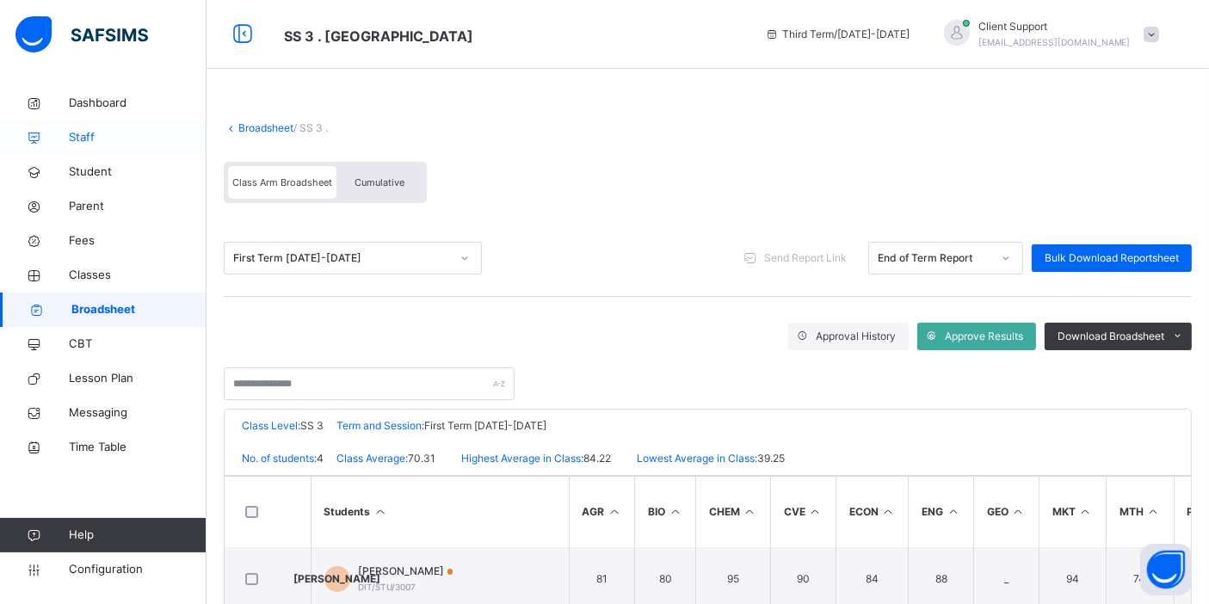
click at [83, 136] on span "Staff" at bounding box center [138, 137] width 138 height 17
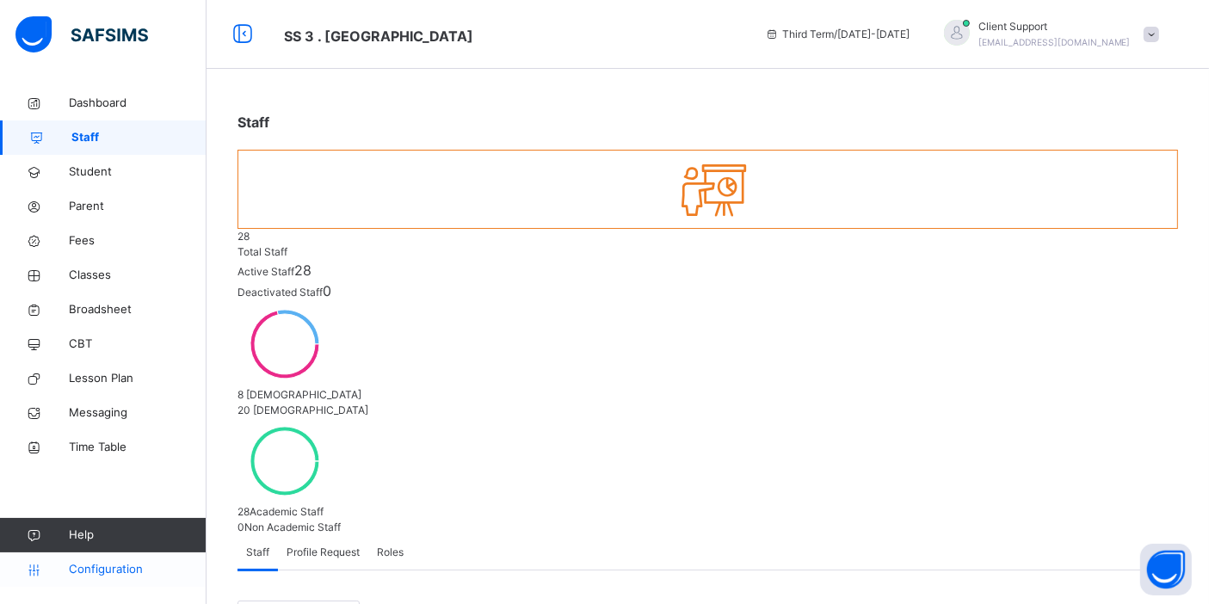
click at [102, 564] on span "Configuration" at bounding box center [137, 569] width 137 height 17
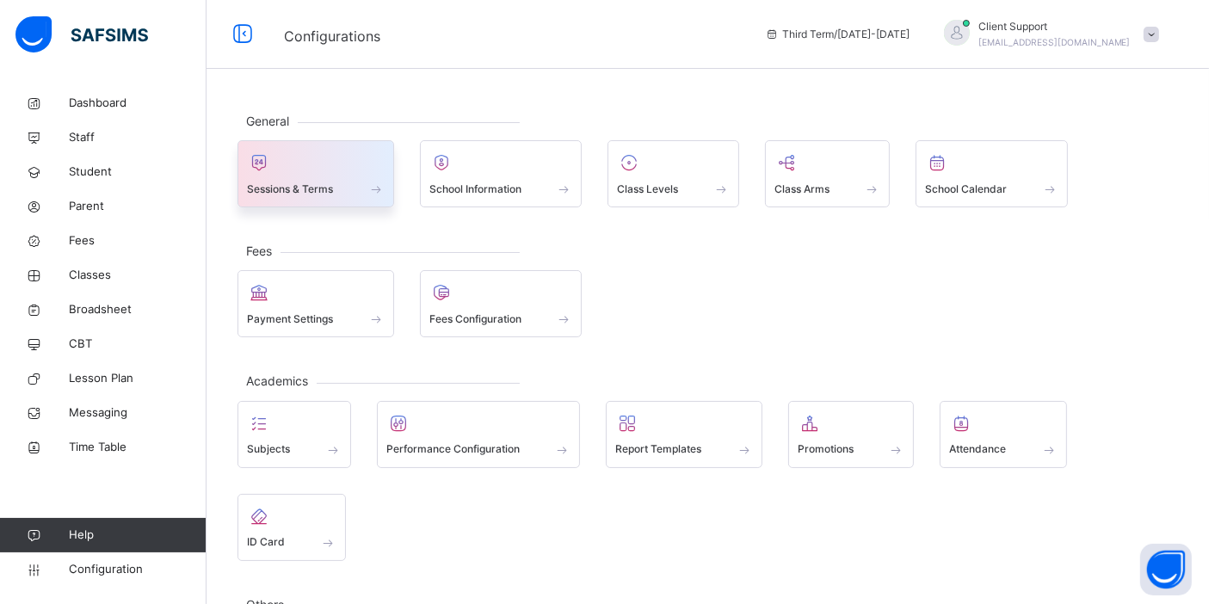
click at [333, 182] on span "Sessions & Terms" at bounding box center [290, 189] width 86 height 15
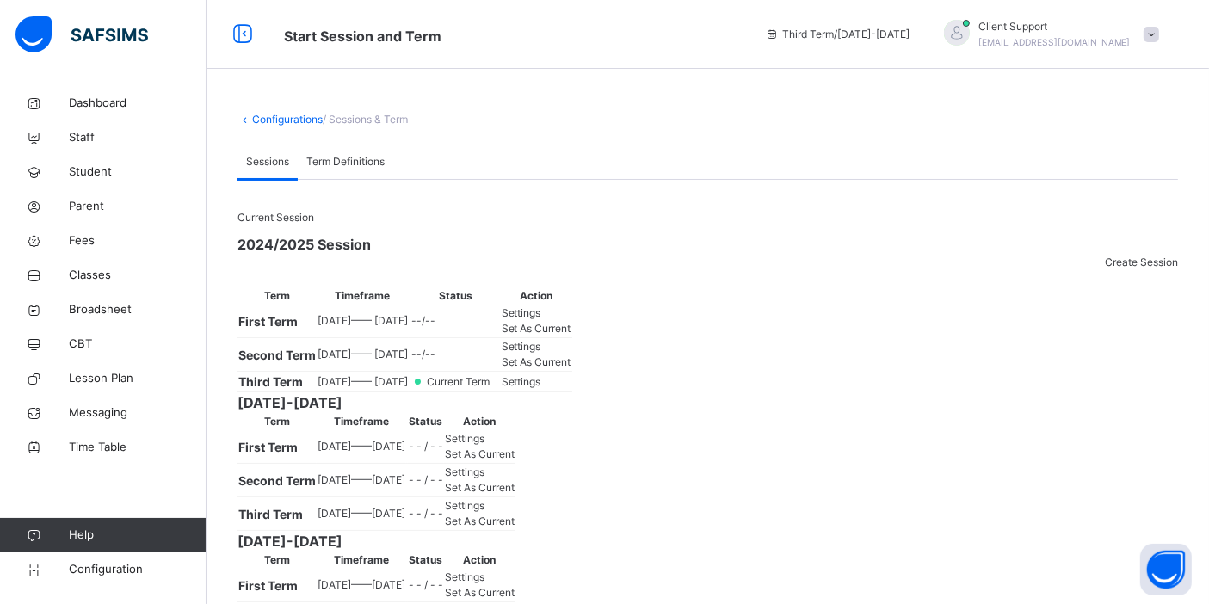
click at [571, 370] on div "Set As Current" at bounding box center [537, 362] width 70 height 15
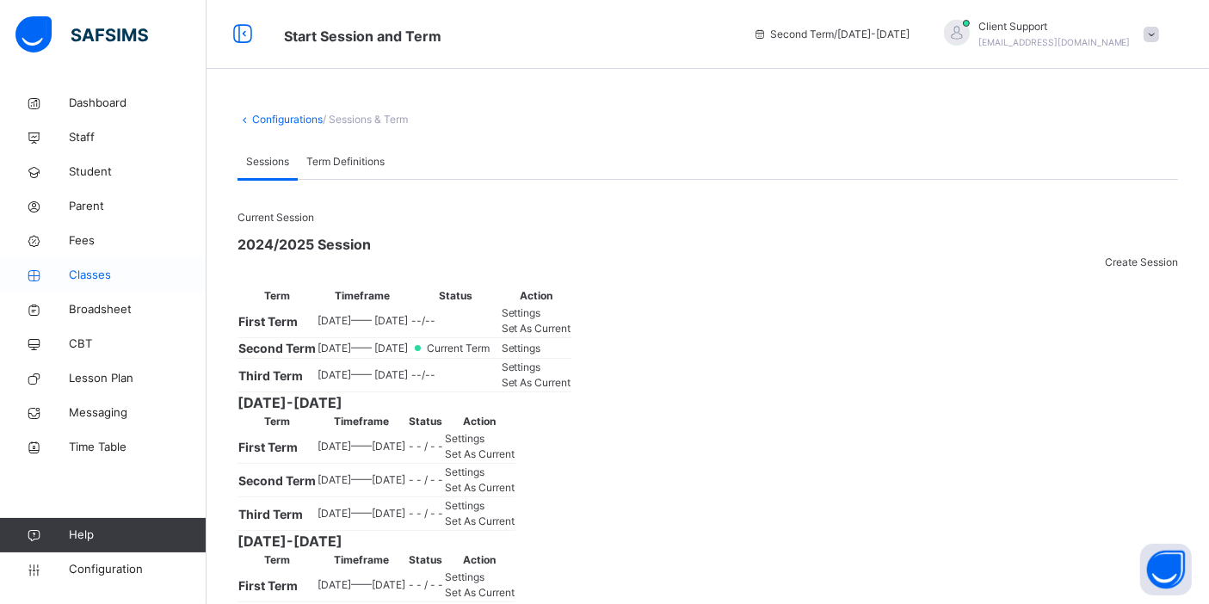
click at [120, 279] on span "Classes" at bounding box center [138, 275] width 138 height 17
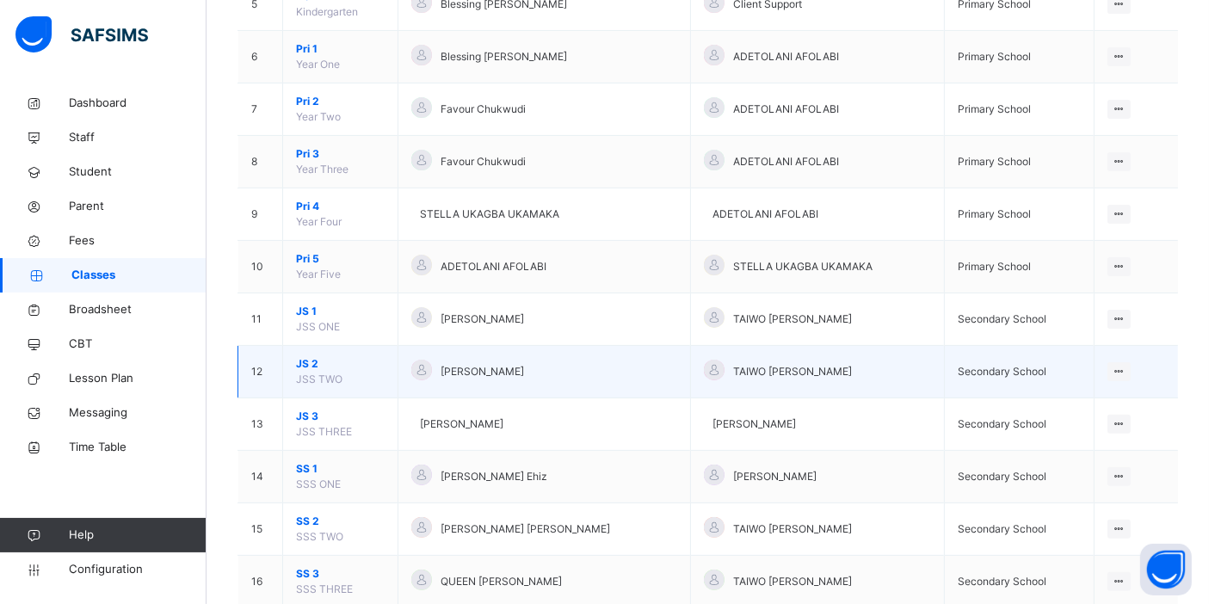
scroll to position [478, 0]
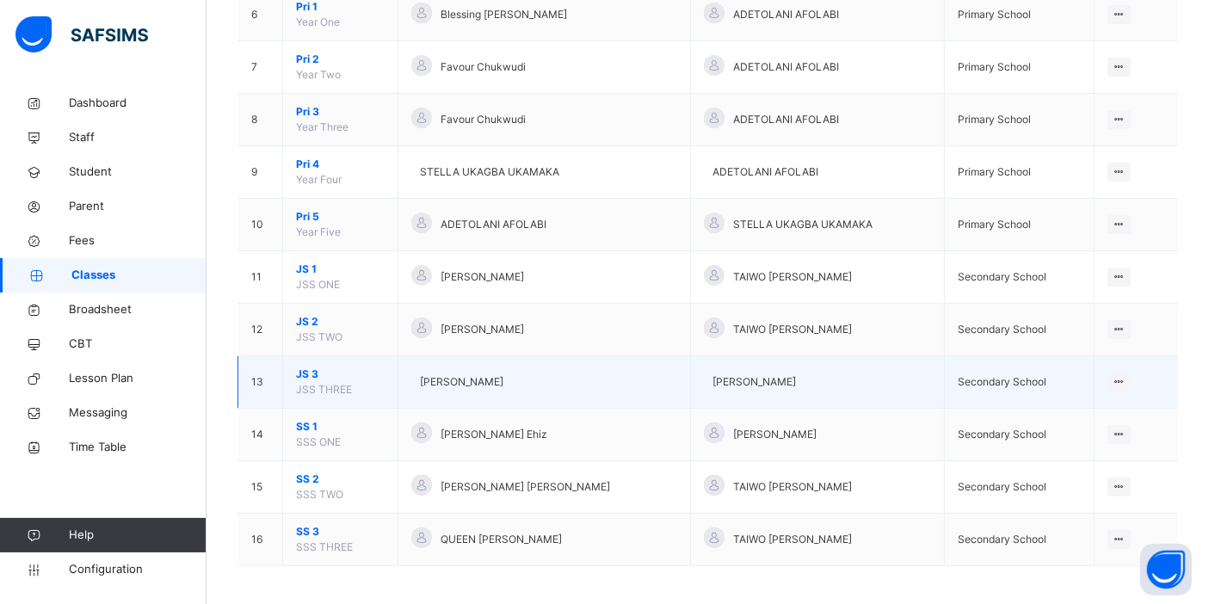
click at [311, 367] on span "JS 3" at bounding box center [340, 374] width 89 height 15
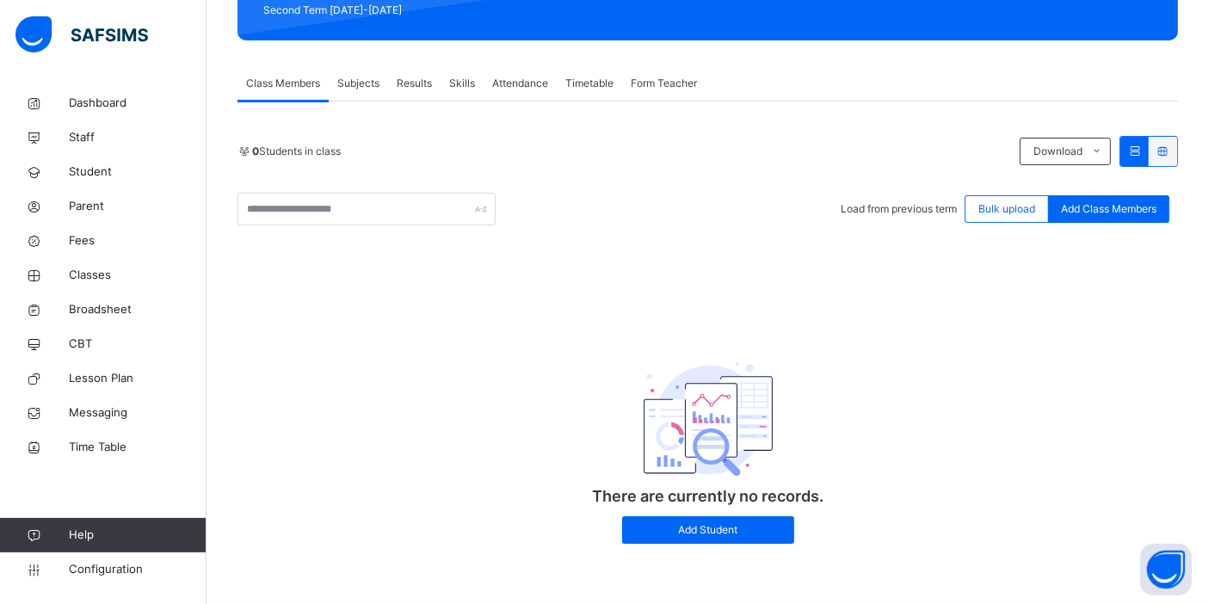
scroll to position [162, 0]
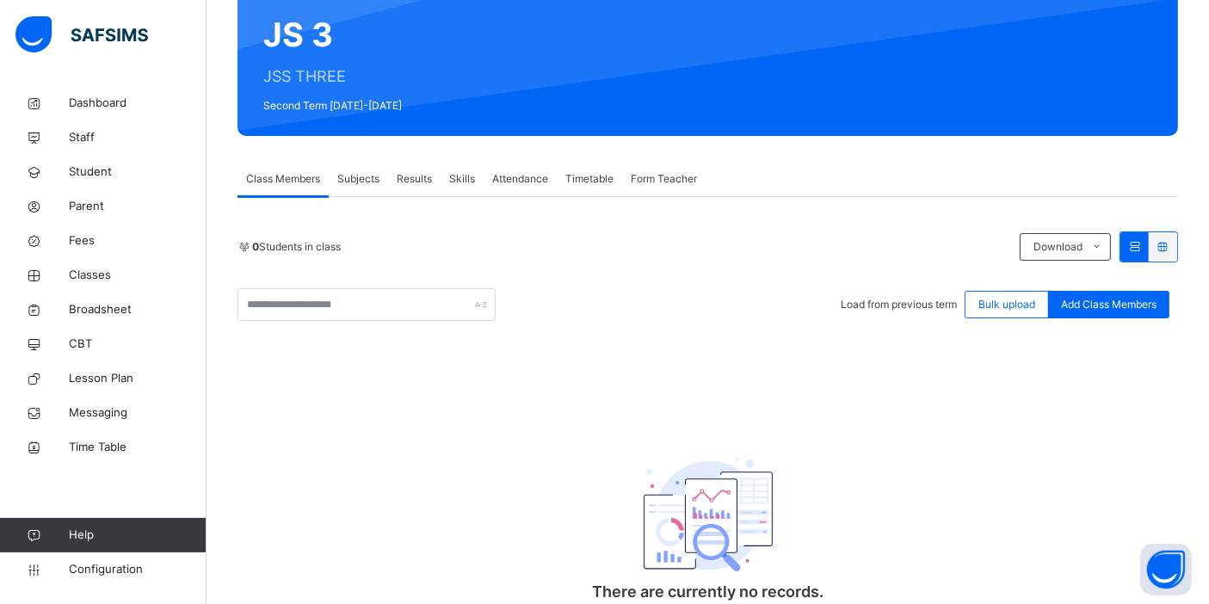
click at [902, 303] on span "Load from previous term" at bounding box center [899, 304] width 116 height 13
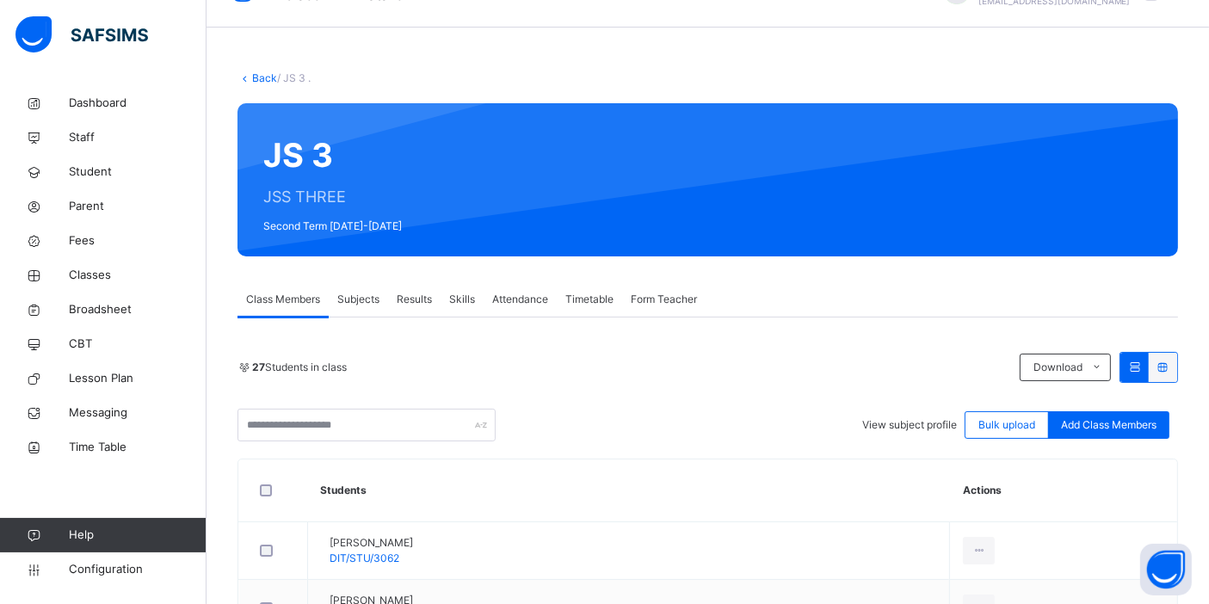
scroll to position [0, 0]
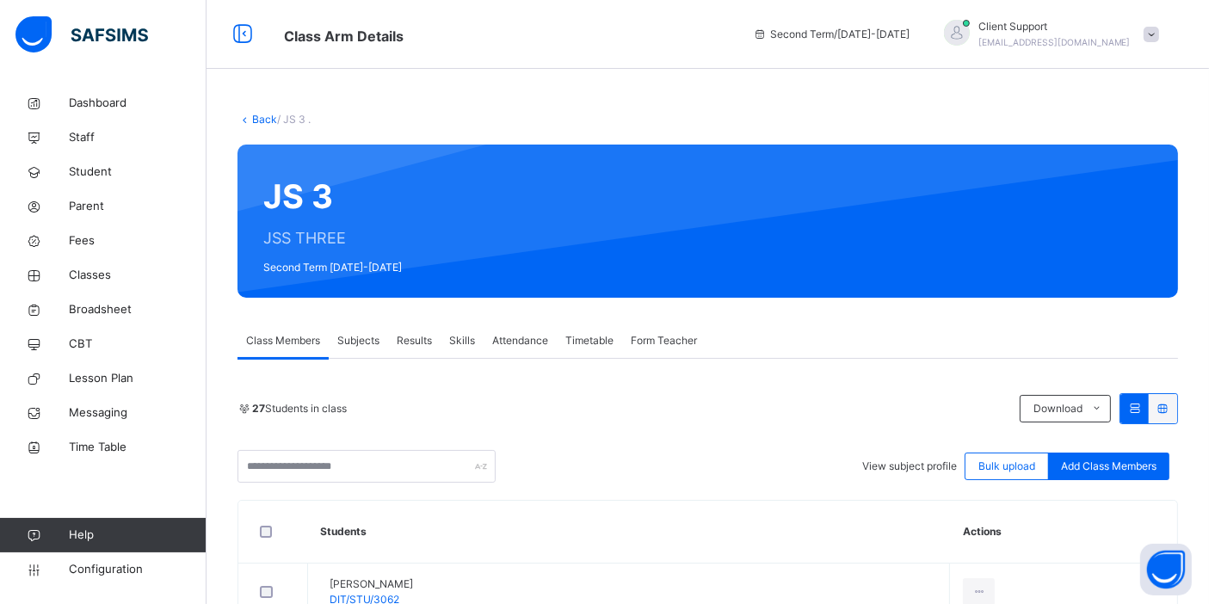
click at [258, 119] on link "Back" at bounding box center [264, 119] width 25 height 13
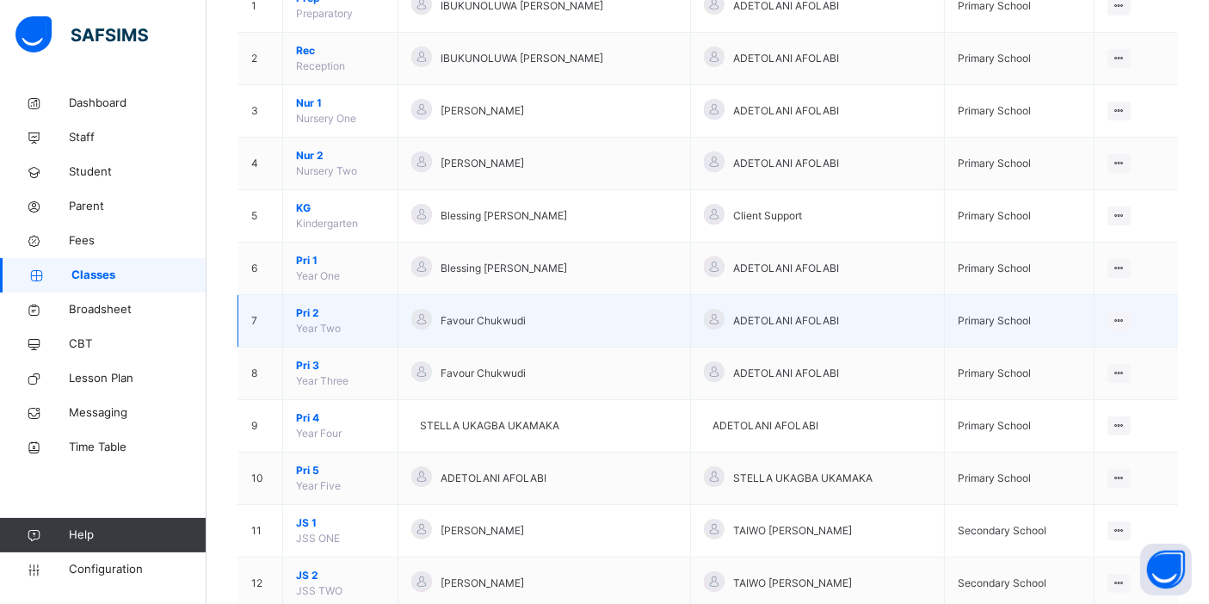
scroll to position [478, 0]
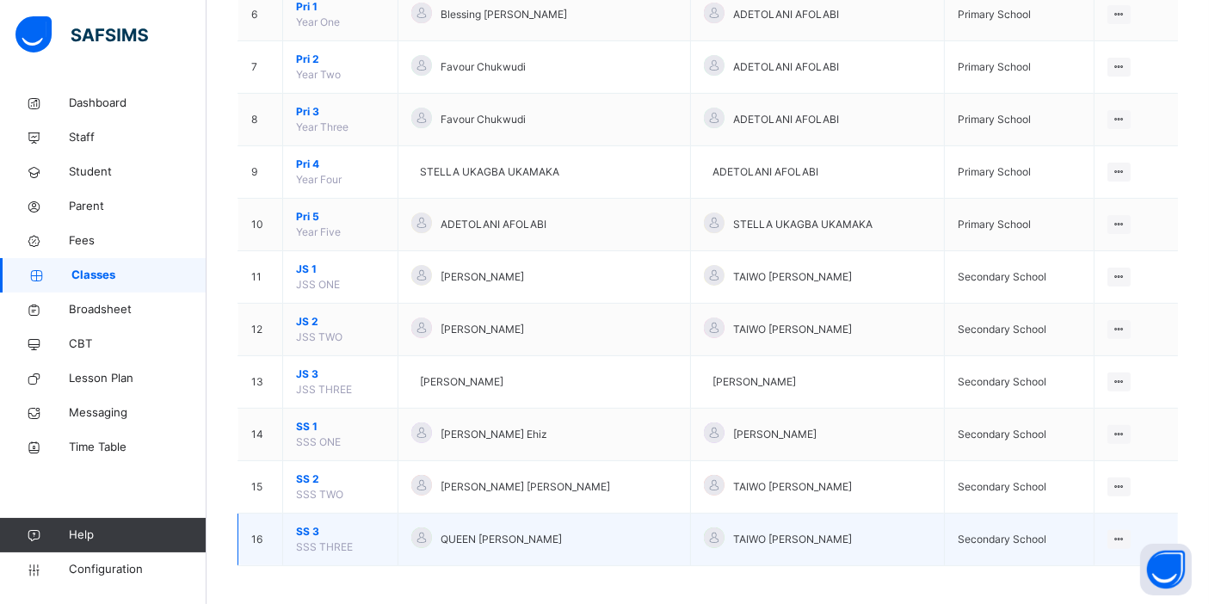
click at [312, 524] on span "SS 3" at bounding box center [340, 531] width 89 height 15
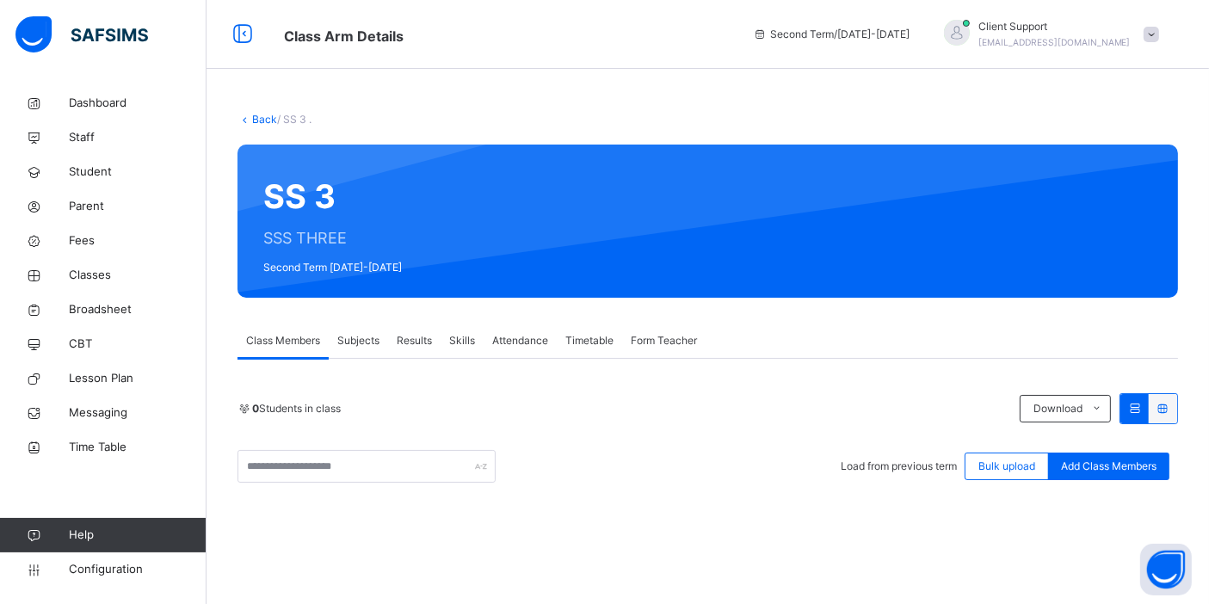
click at [865, 466] on span "Load from previous term" at bounding box center [899, 466] width 116 height 13
click at [126, 574] on span "Configuration" at bounding box center [137, 569] width 137 height 17
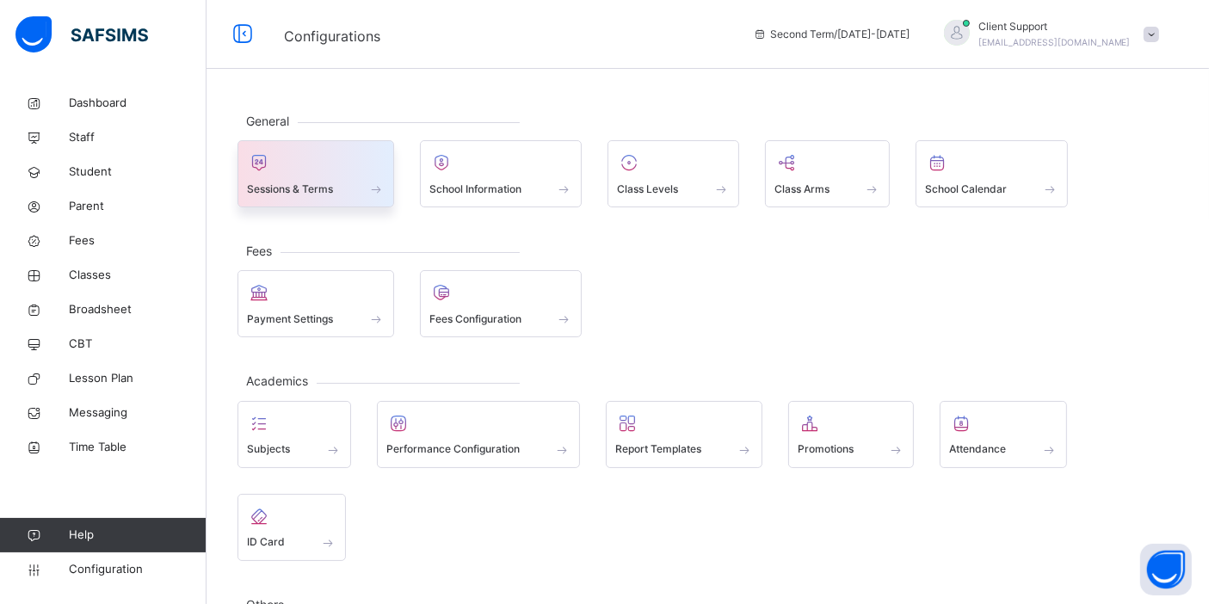
click at [302, 165] on div at bounding box center [316, 163] width 138 height 26
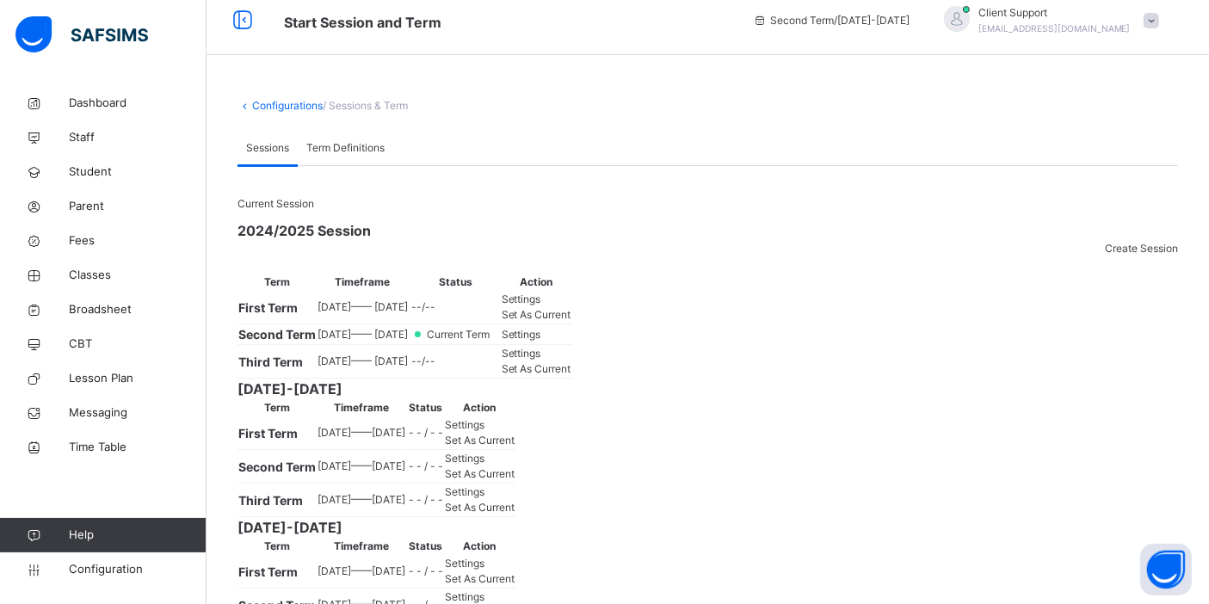
scroll to position [191, 0]
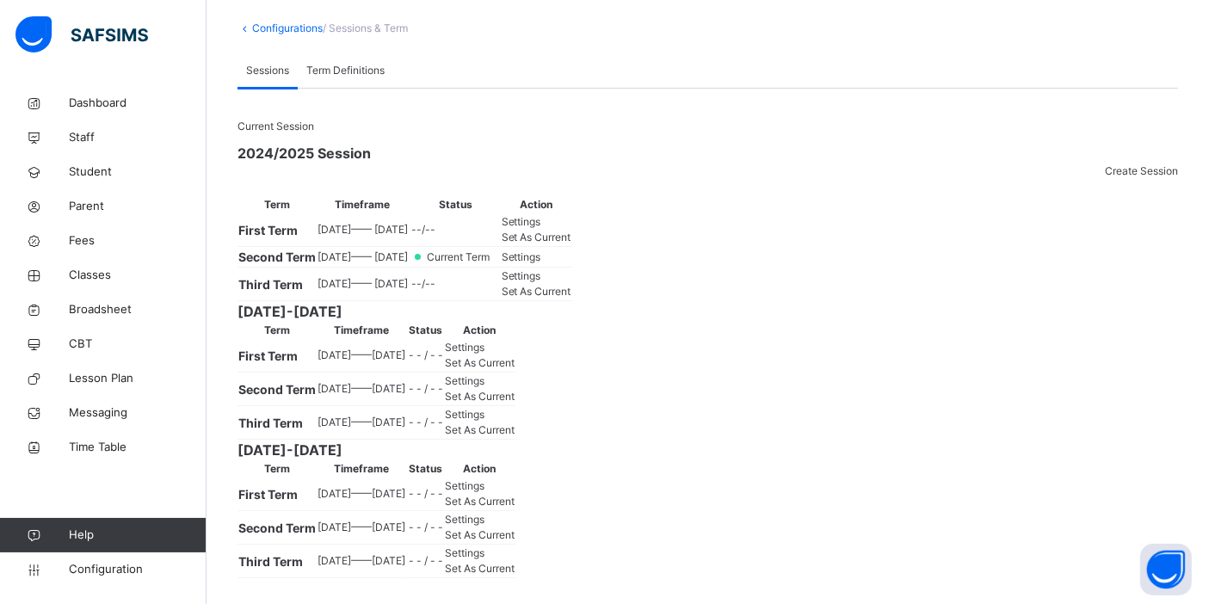
click at [571, 299] on div "Set As Current" at bounding box center [537, 291] width 70 height 15
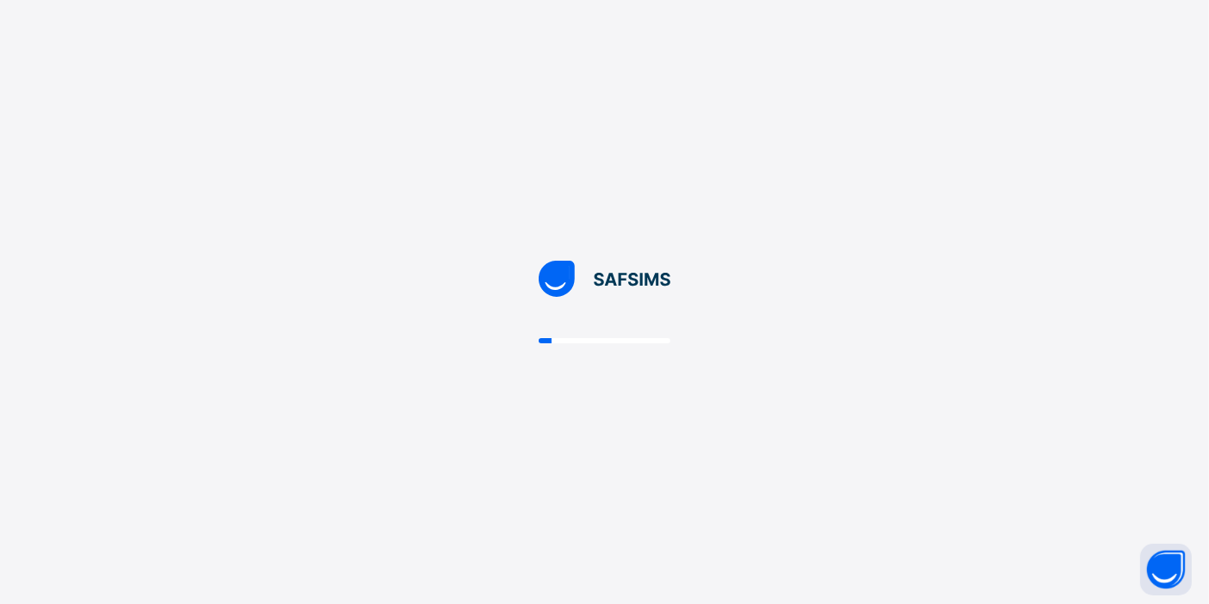
scroll to position [0, 0]
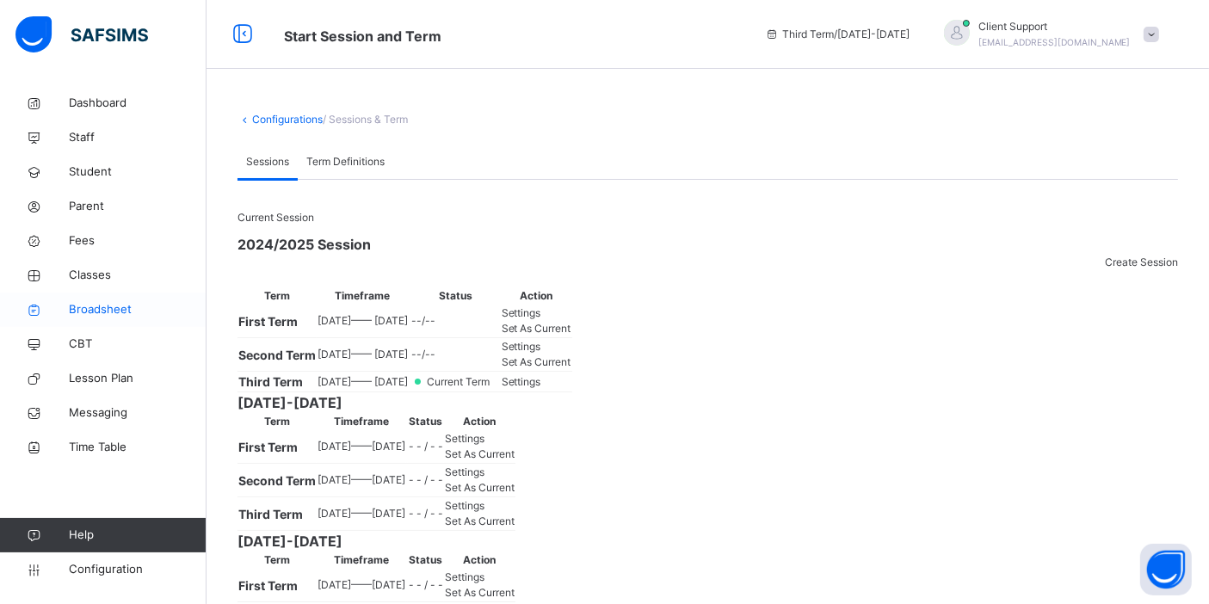
click at [93, 303] on span "Broadsheet" at bounding box center [138, 309] width 138 height 17
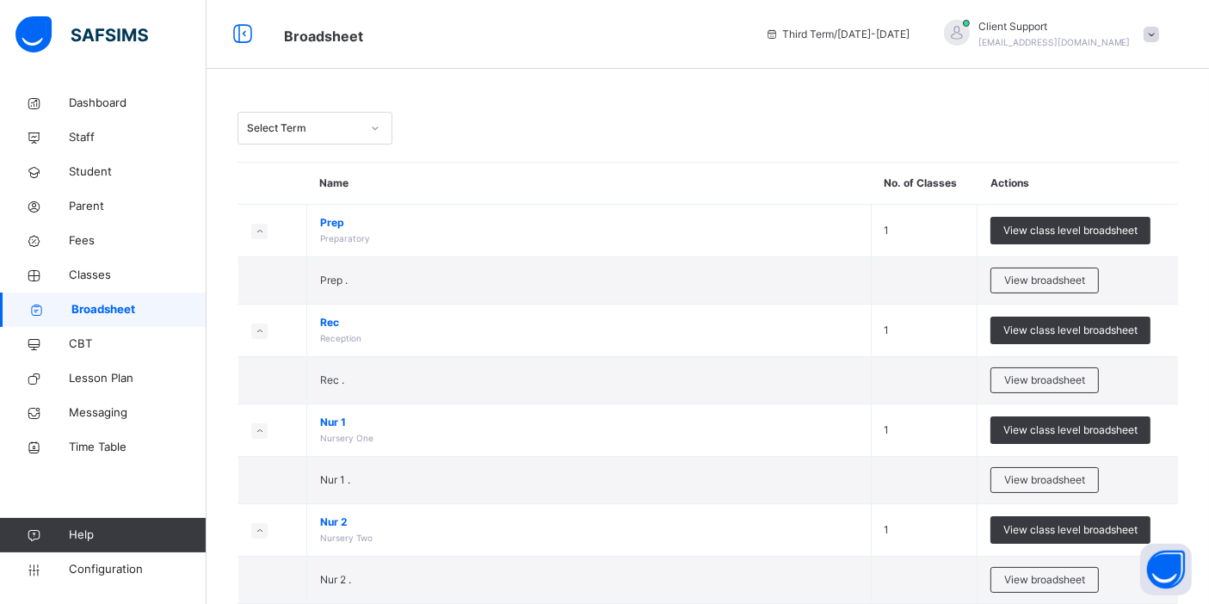
click at [1111, 26] on span "Client Support" at bounding box center [1054, 26] width 152 height 15
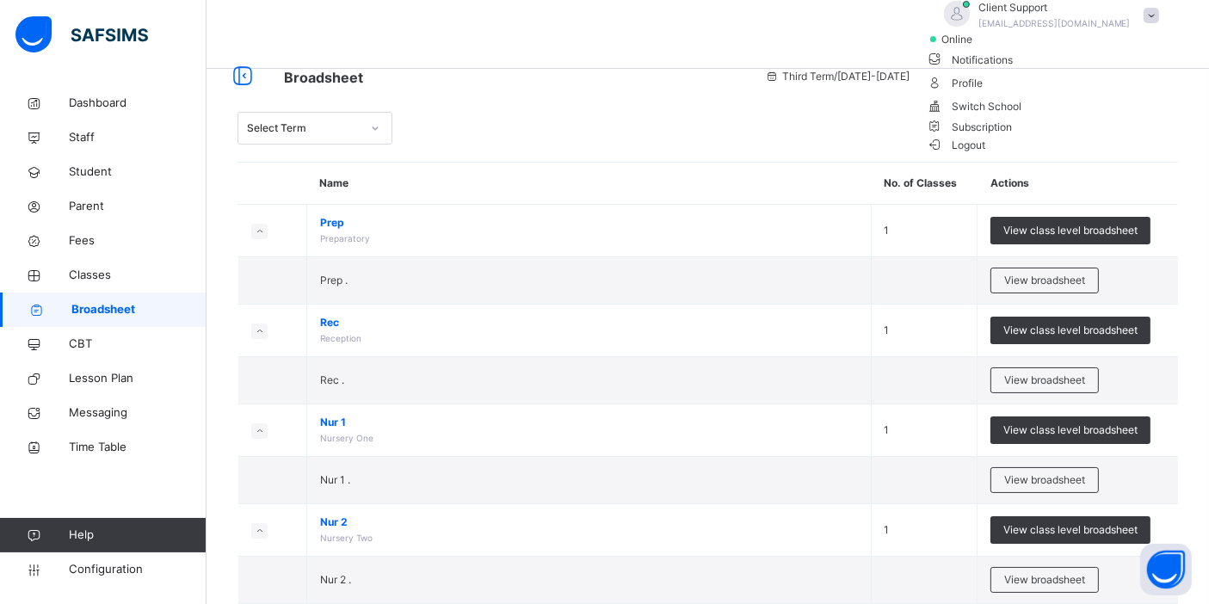
click at [944, 133] on icon at bounding box center [935, 126] width 17 height 15
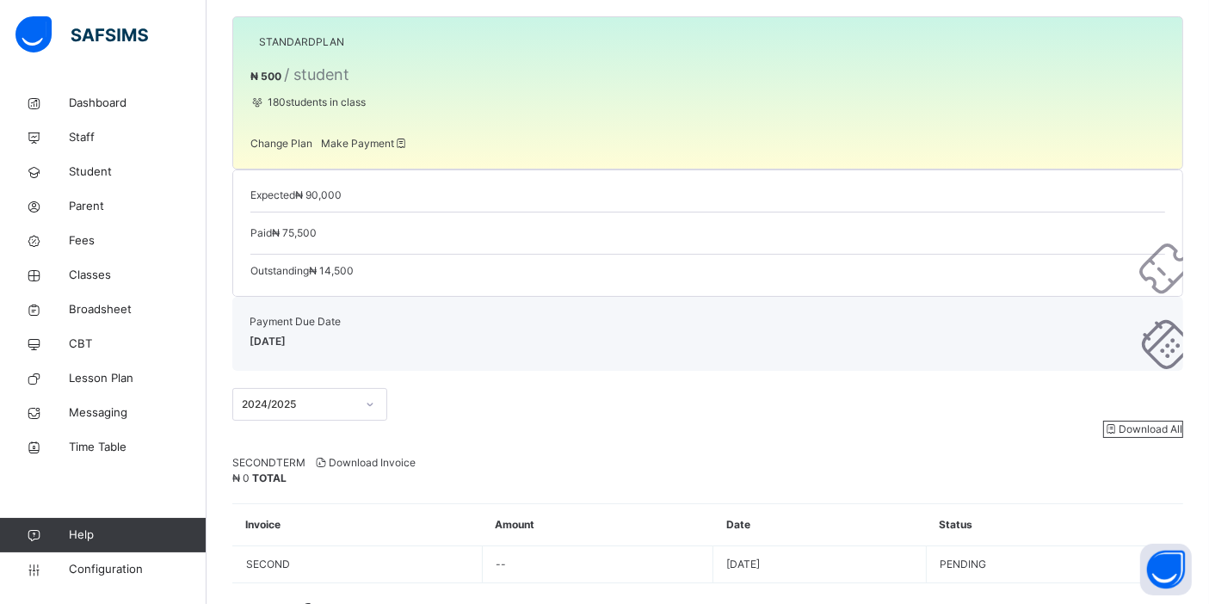
scroll to position [181, 0]
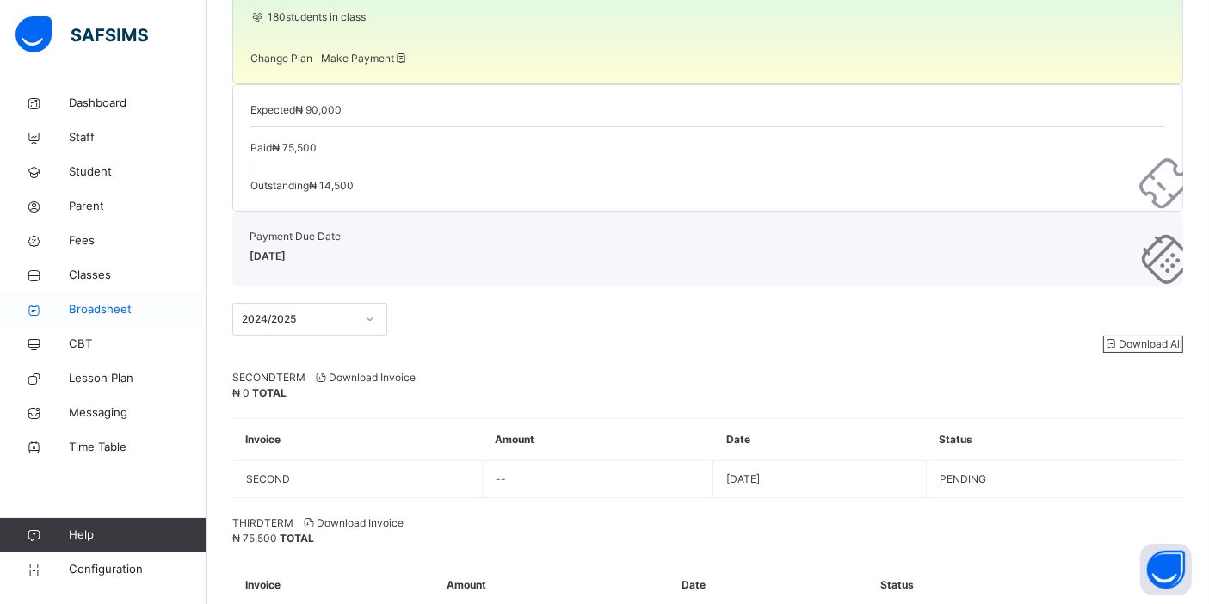
click at [135, 307] on span "Broadsheet" at bounding box center [138, 309] width 138 height 17
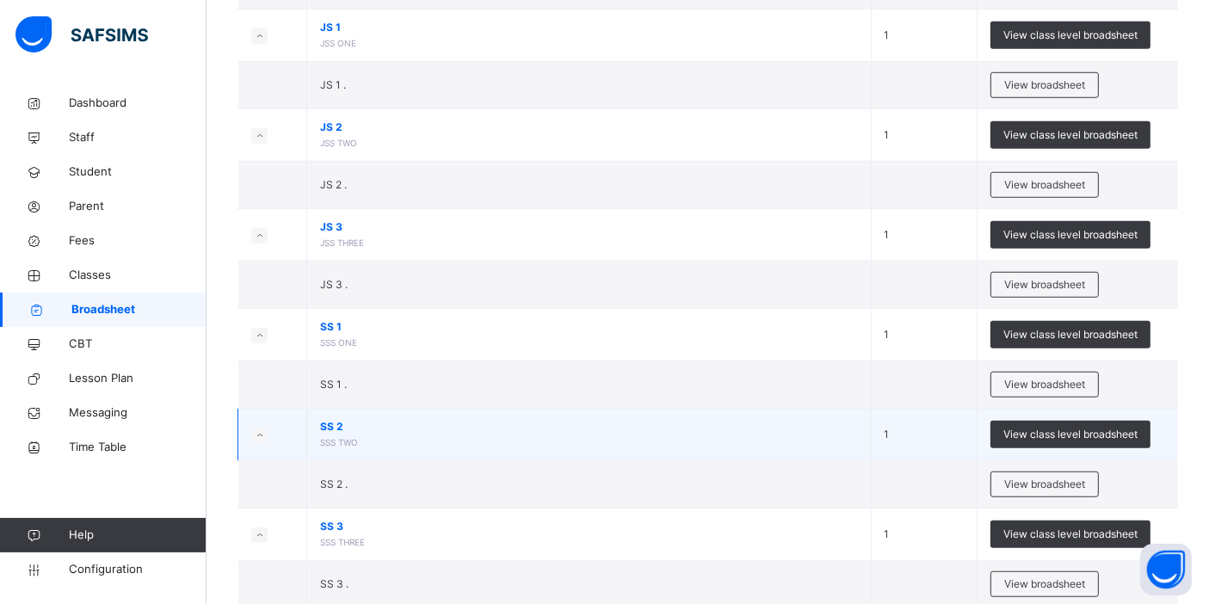
scroll to position [1231, 0]
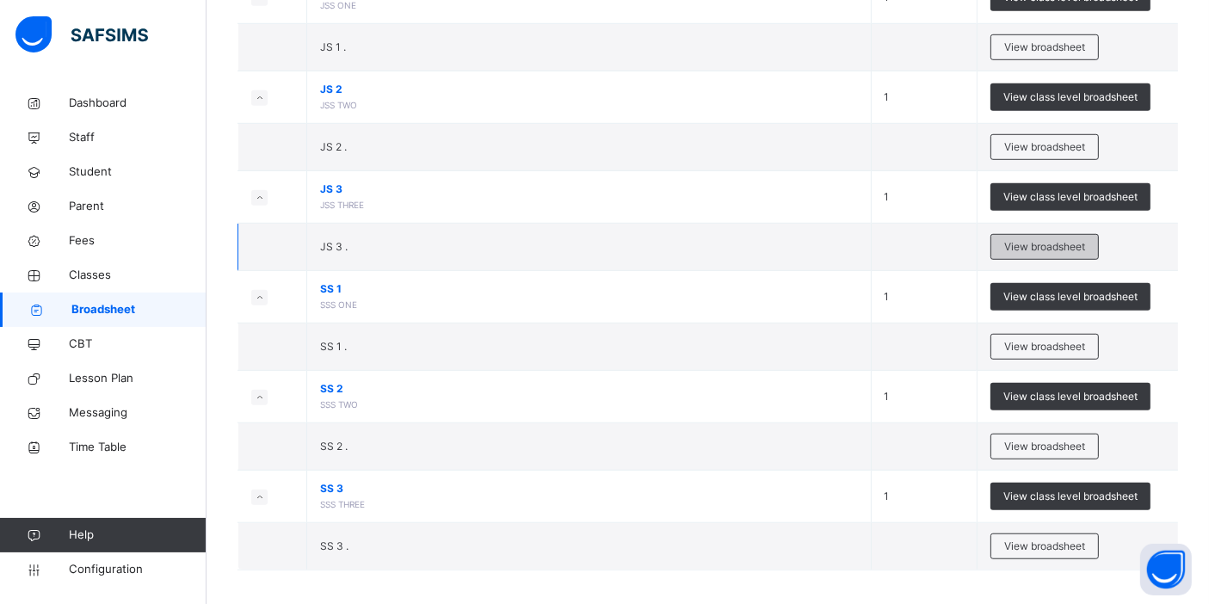
click at [1027, 242] on span "View broadsheet" at bounding box center [1044, 246] width 81 height 15
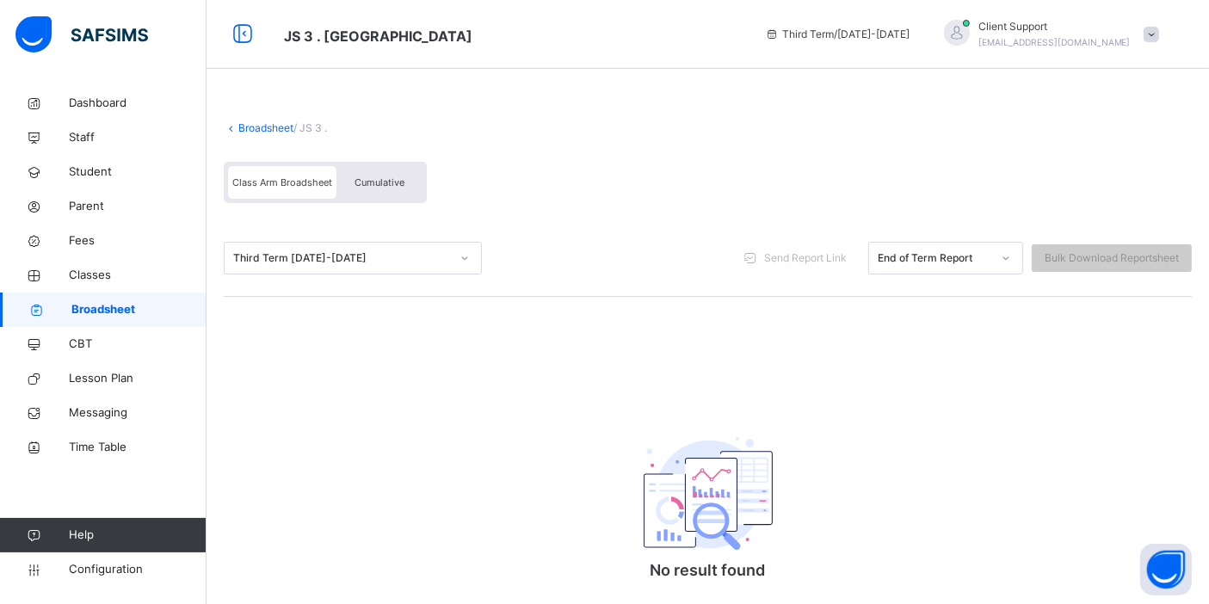
click at [314, 248] on div "Third Term 2024-2025" at bounding box center [337, 258] width 224 height 27
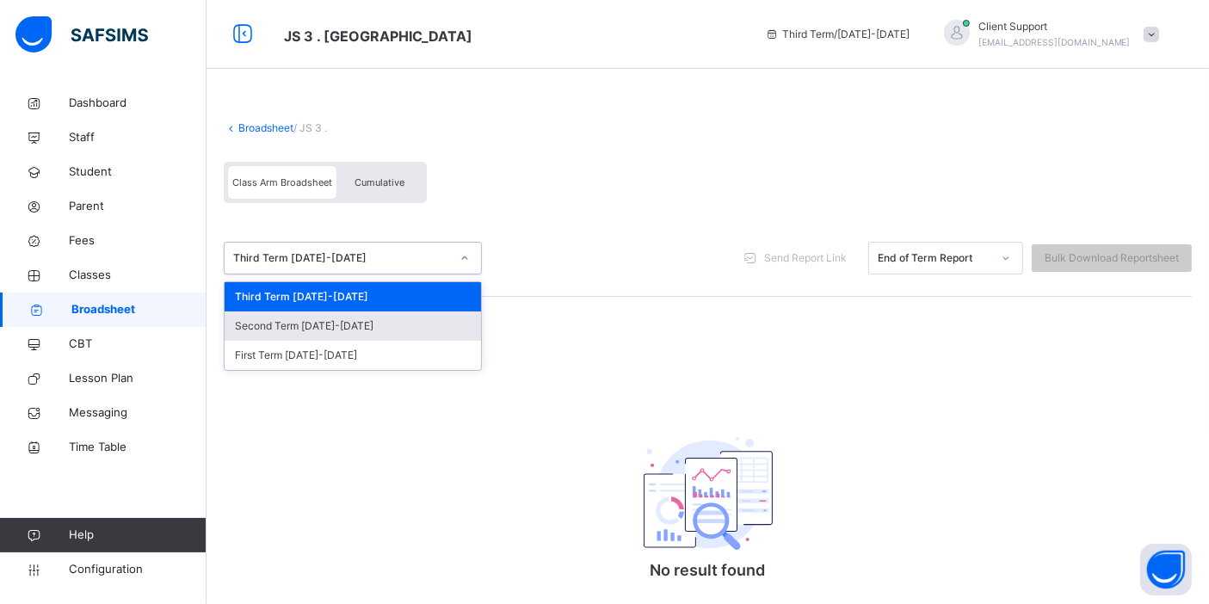
click at [305, 325] on div "Second Term 2024-2025" at bounding box center [353, 326] width 256 height 29
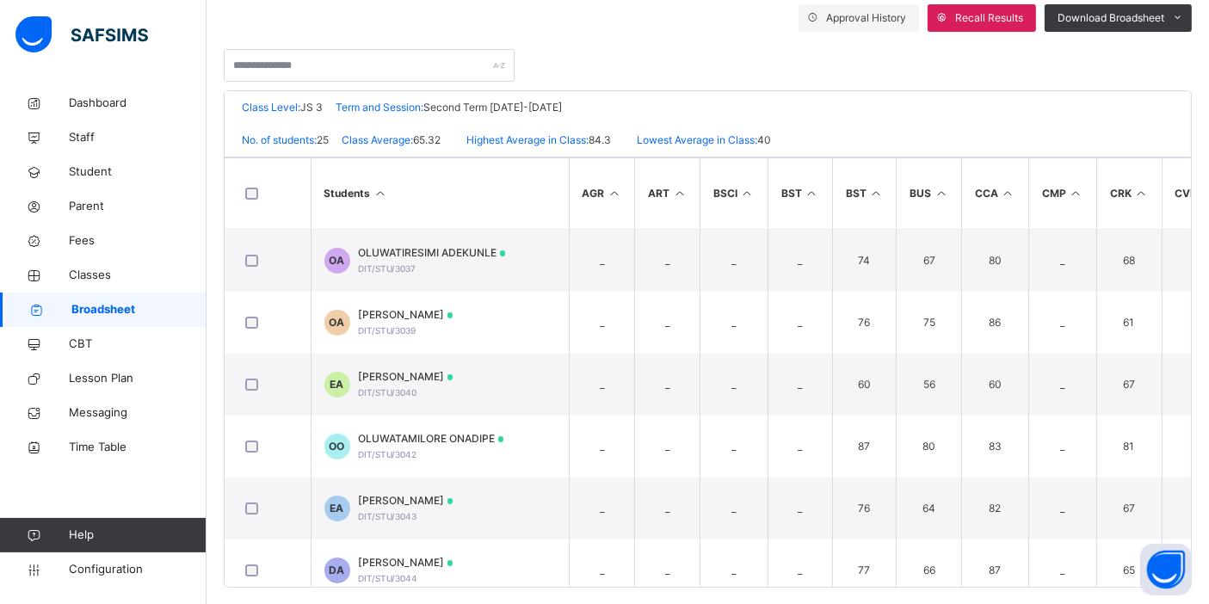
scroll to position [335, 0]
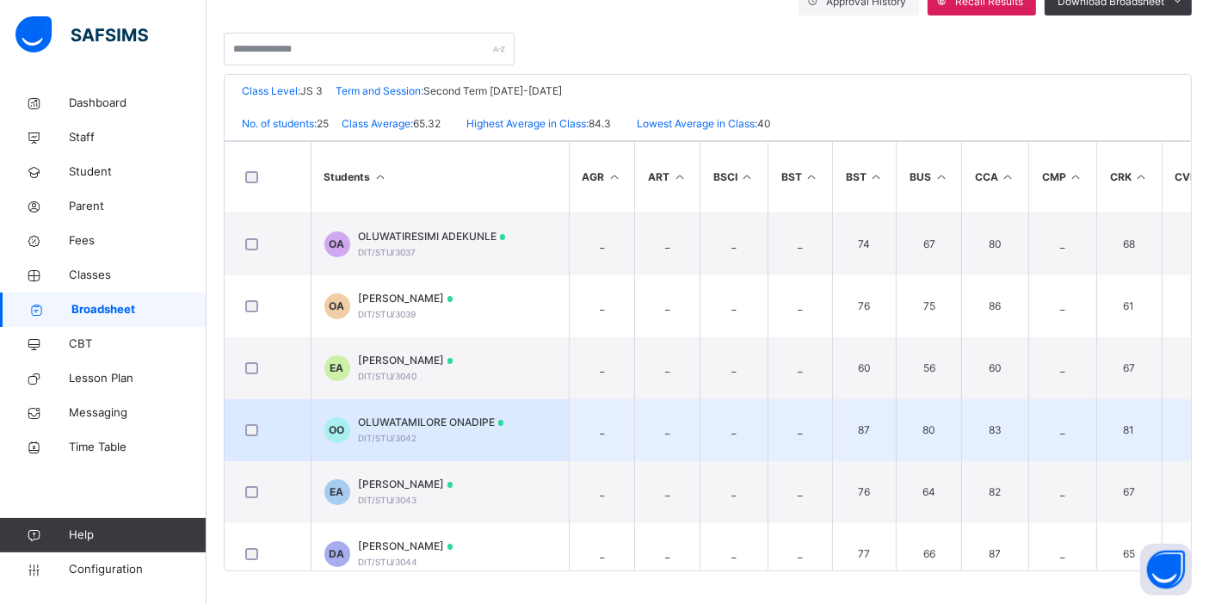
click at [413, 415] on span "OLUWATAMILORE ONADIPE" at bounding box center [431, 422] width 145 height 15
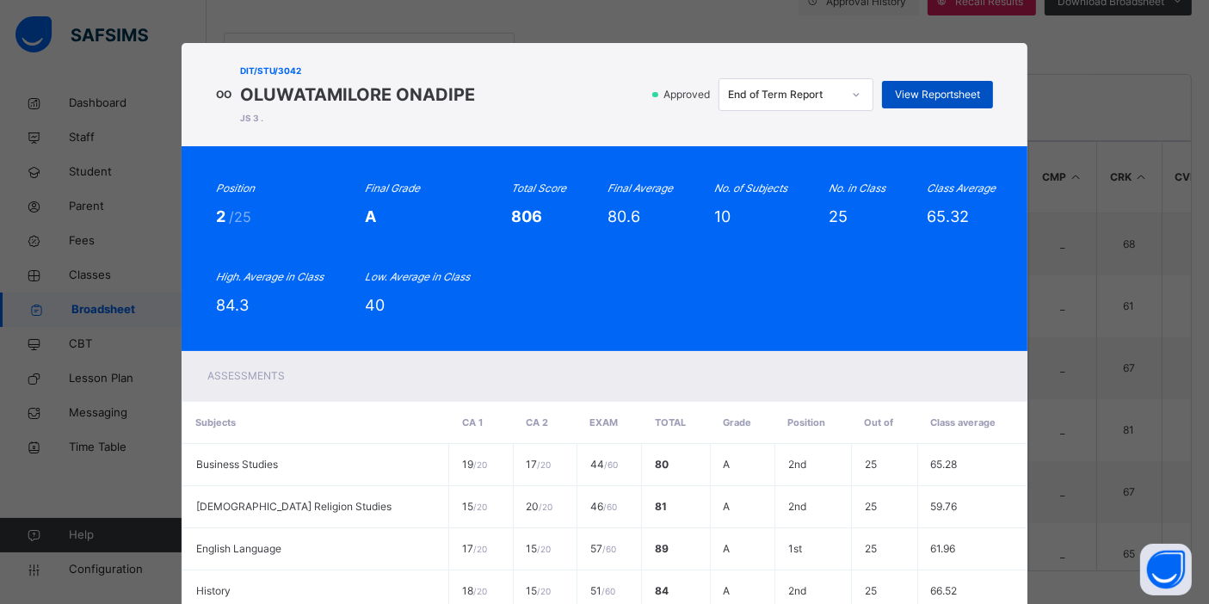
click at [948, 96] on span "View Reportsheet" at bounding box center [937, 94] width 85 height 15
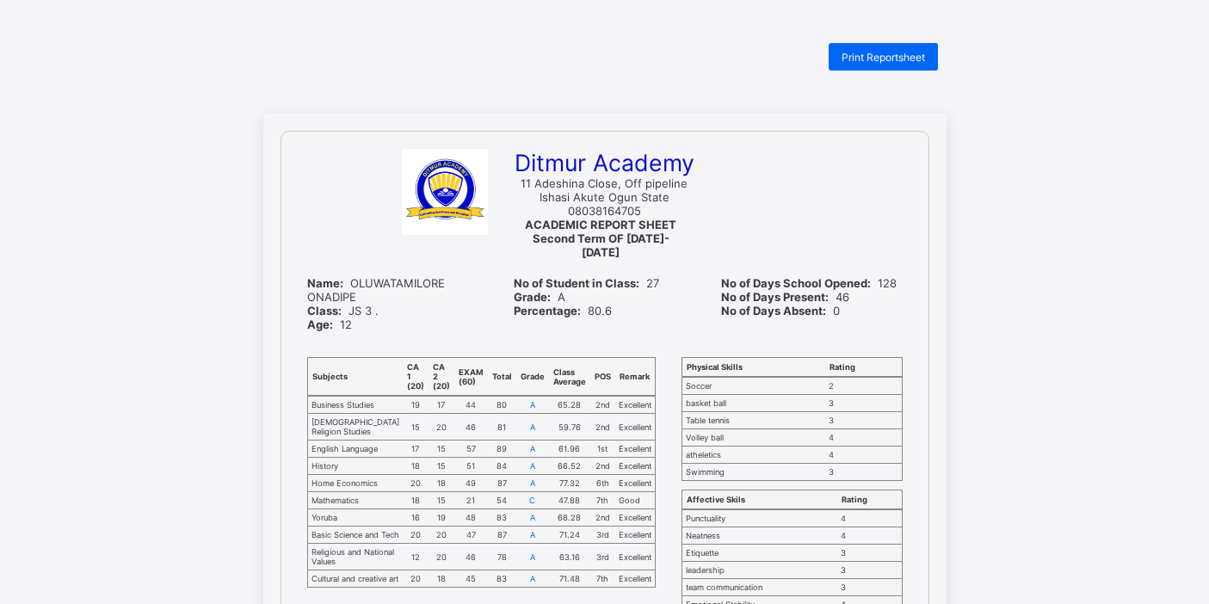
scroll to position [382, 0]
